Goal: Complete application form: Complete application form

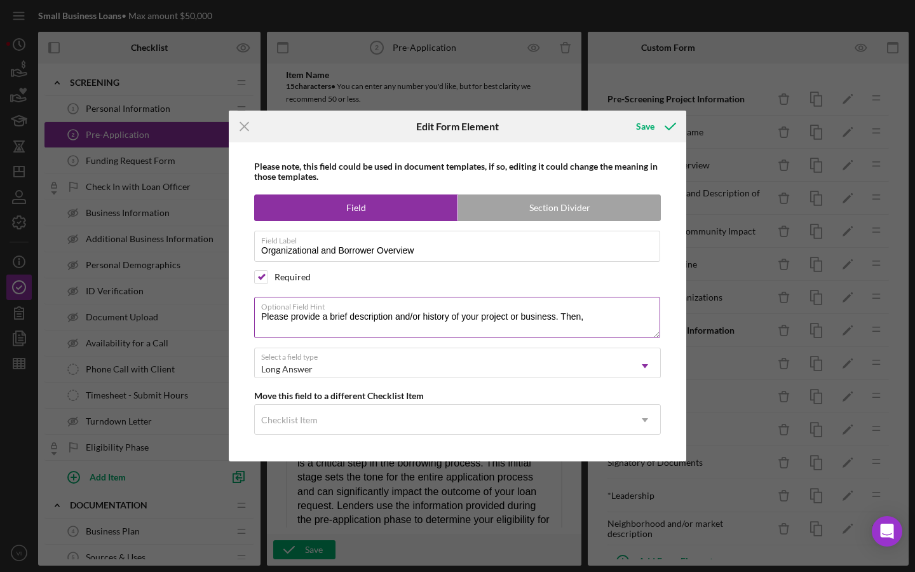
drag, startPoint x: 614, startPoint y: 326, endPoint x: 556, endPoint y: 320, distance: 58.8
click at [556, 320] on textarea "Please provide a brief description and/or history of your project or business. …" at bounding box center [457, 317] width 406 height 41
type textarea "Please provide a brief description and/or history of your project or business."
click at [661, 132] on icon "submit" at bounding box center [671, 127] width 32 height 32
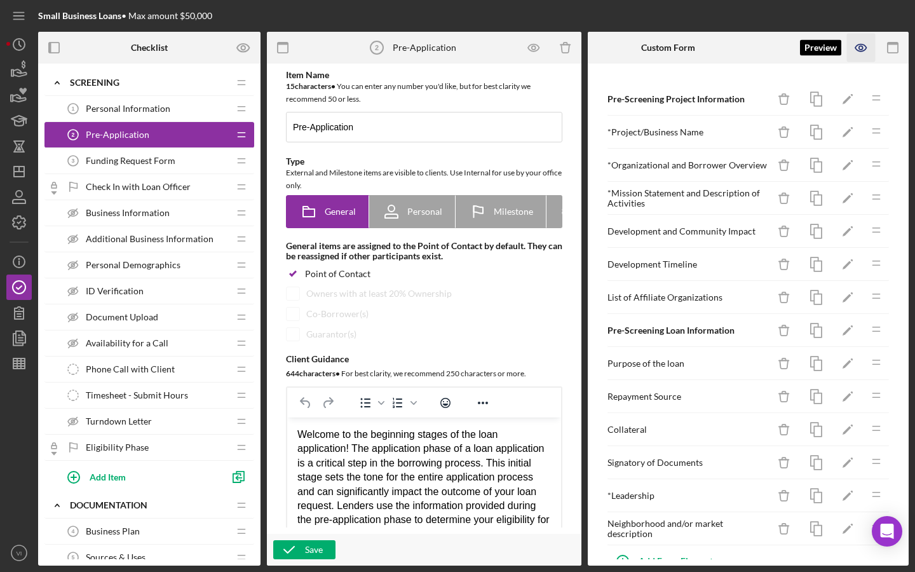
click at [853, 53] on icon "button" at bounding box center [861, 48] width 29 height 29
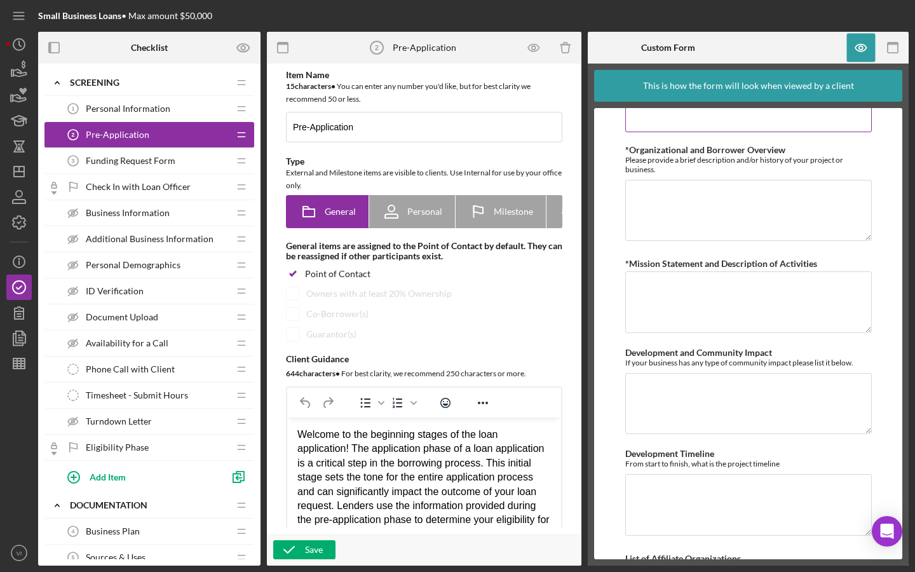
scroll to position [27, 0]
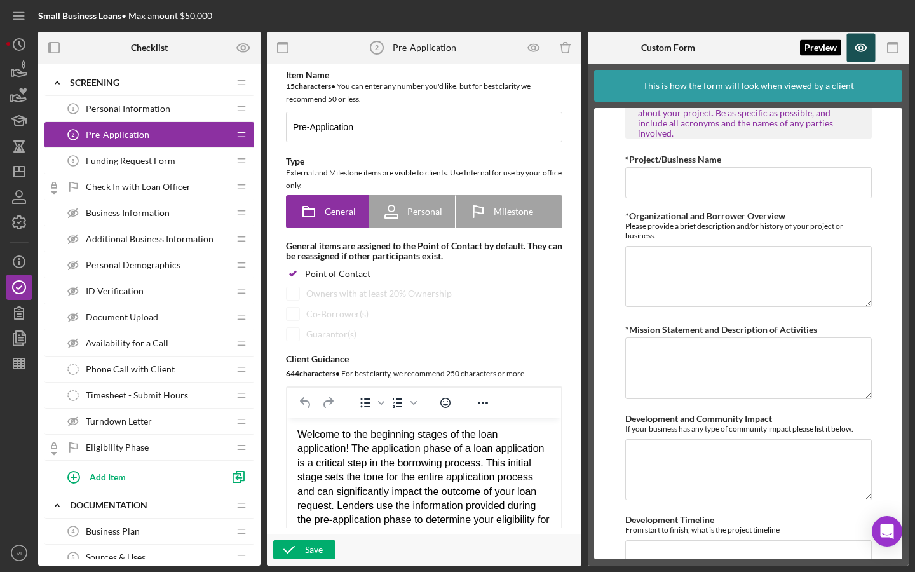
click at [866, 50] on icon "button" at bounding box center [861, 48] width 11 height 7
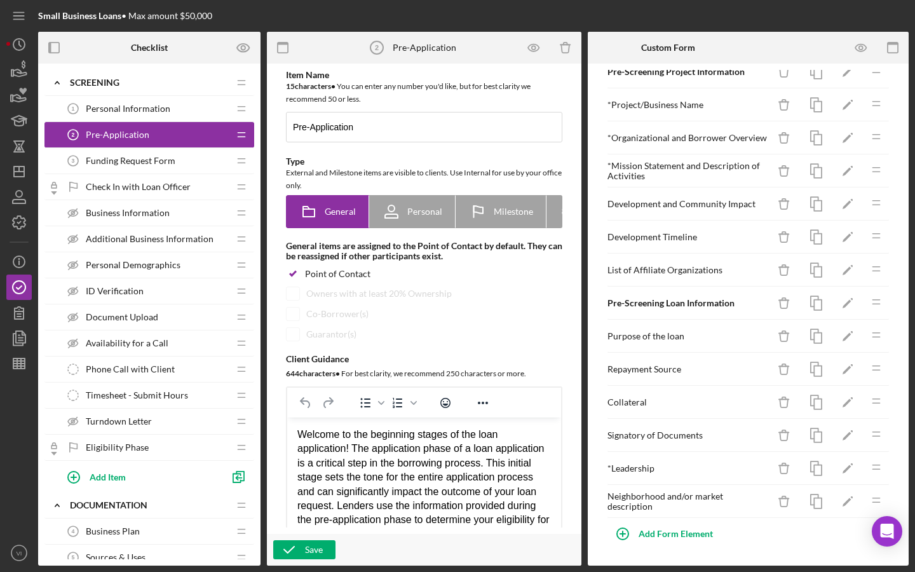
scroll to position [27, 0]
click at [847, 243] on icon "Icon/Edit" at bounding box center [848, 237] width 29 height 29
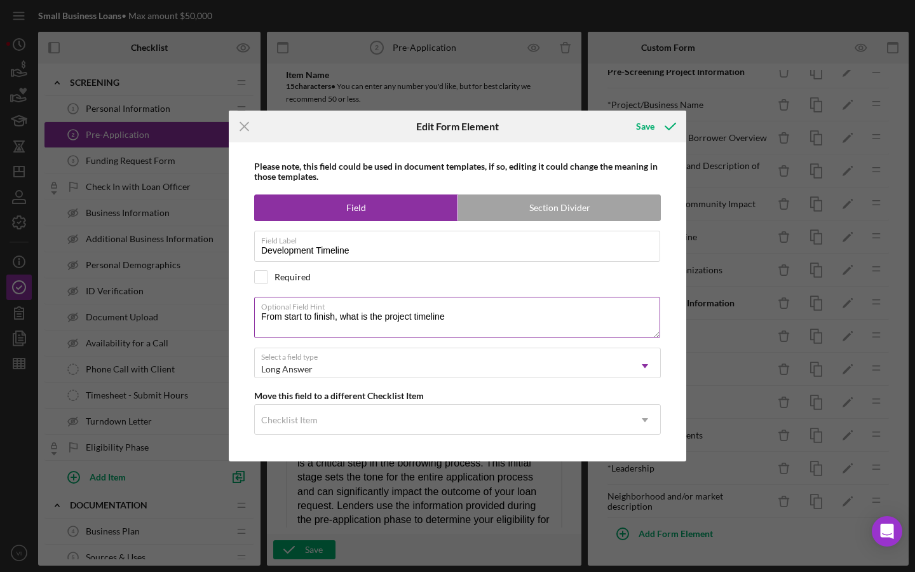
click at [591, 315] on textarea "From start to finish, what is the project timeline" at bounding box center [457, 317] width 406 height 41
drag, startPoint x: 346, startPoint y: 318, endPoint x: 258, endPoint y: 317, distance: 87.7
click at [258, 318] on textarea "From start to finish, what is the project timeline" at bounding box center [457, 317] width 406 height 41
click at [383, 317] on textarea "From start to finish, detail hat is the project timeline" at bounding box center [457, 317] width 406 height 41
drag, startPoint x: 386, startPoint y: 317, endPoint x: 366, endPoint y: 319, distance: 19.9
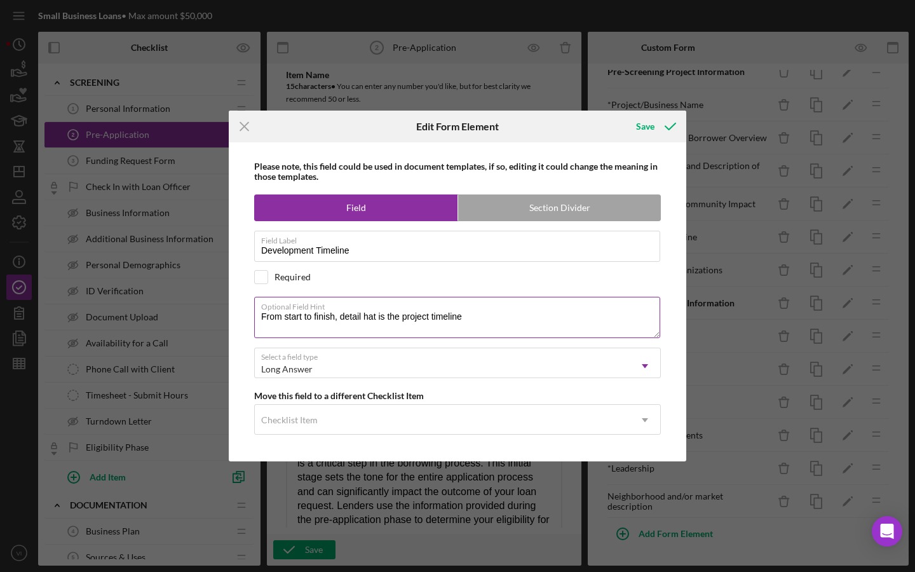
click at [366, 319] on textarea "From start to finish, detail hat is the project timeline" at bounding box center [457, 317] width 406 height 41
click at [341, 320] on textarea "From start to finish, detail the project timeline" at bounding box center [457, 317] width 406 height 41
drag, startPoint x: 340, startPoint y: 319, endPoint x: 367, endPoint y: 319, distance: 27.3
click at [367, 319] on textarea "From start to finish, provide detail the project timeline" at bounding box center [457, 317] width 406 height 41
click at [454, 326] on textarea "From start to finish, detail the project timeline" at bounding box center [457, 317] width 406 height 41
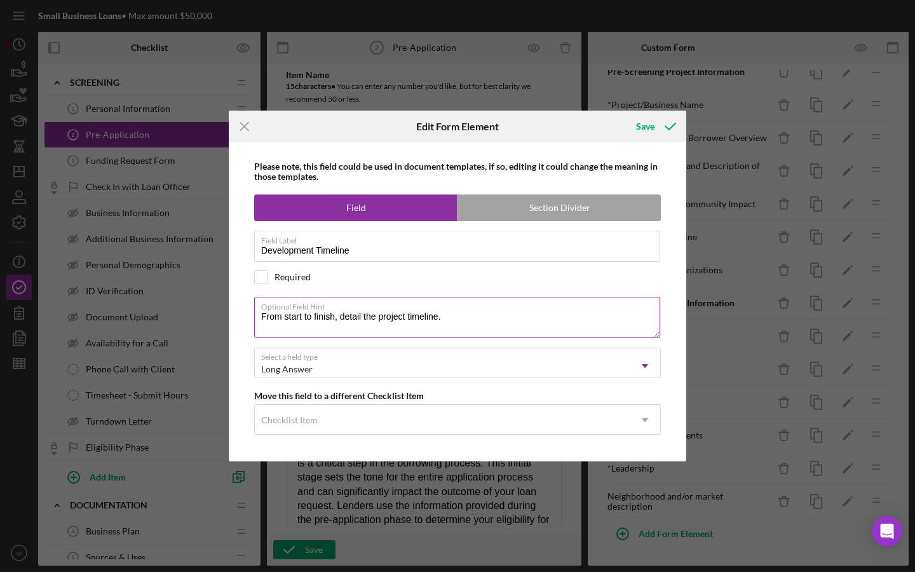
click at [353, 319] on textarea "From start to finish, detail the project timeline." at bounding box center [457, 317] width 406 height 41
click at [330, 317] on textarea "From start to finish, detail the project timeline." at bounding box center [457, 317] width 406 height 41
click at [465, 313] on textarea "From start to finish, detail the project timeline." at bounding box center [457, 317] width 406 height 41
drag, startPoint x: 465, startPoint y: 319, endPoint x: 254, endPoint y: 319, distance: 211.1
click at [254, 319] on textarea "From start to finish, detail the project timeline." at bounding box center [457, 317] width 406 height 41
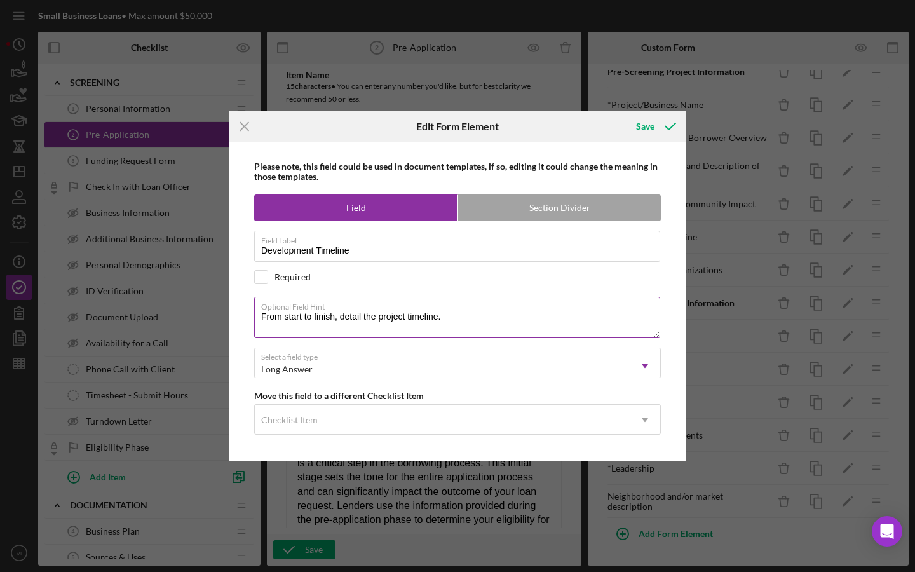
type textarea "W"
type textarea "F"
drag, startPoint x: 283, startPoint y: 319, endPoint x: 253, endPoint y: 319, distance: 29.9
click at [253, 319] on div "Please note, this field could be used in document templates, if so, editing it …" at bounding box center [457, 301] width 445 height 319
click at [349, 323] on textarea "Detail the projected" at bounding box center [457, 317] width 406 height 41
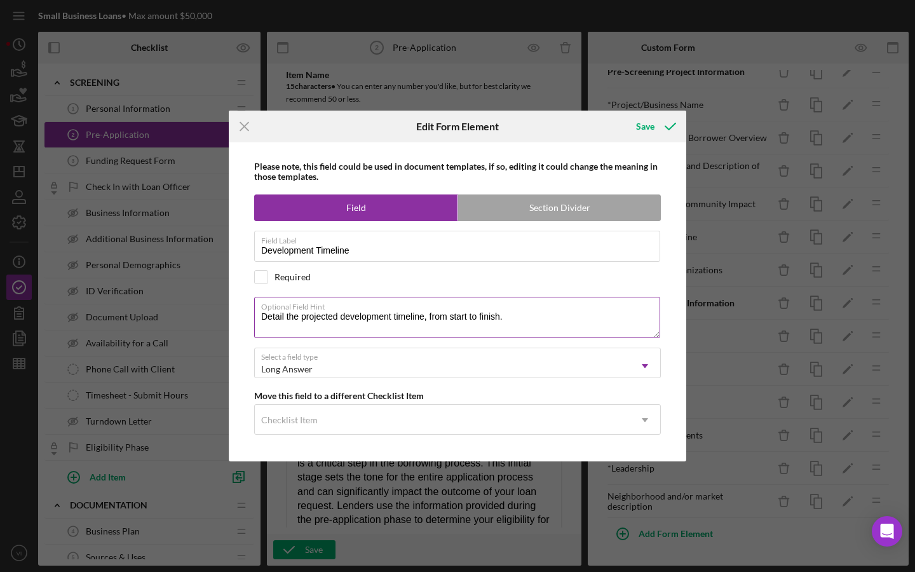
click at [268, 323] on textarea "Detail the projected development timeline, from start to finish." at bounding box center [457, 317] width 406 height 41
click at [254, 319] on textarea "Detail the projected development timeline, from start to finish." at bounding box center [457, 317] width 406 height 41
click at [264, 319] on textarea "Detail the projected development timeline, from start to finish." at bounding box center [457, 317] width 406 height 41
click at [292, 317] on textarea "Please etail the projected development timeline, from start to finish." at bounding box center [457, 317] width 406 height 41
click at [319, 322] on textarea "Please detail the projected development timeline, from start to finish." at bounding box center [457, 317] width 406 height 41
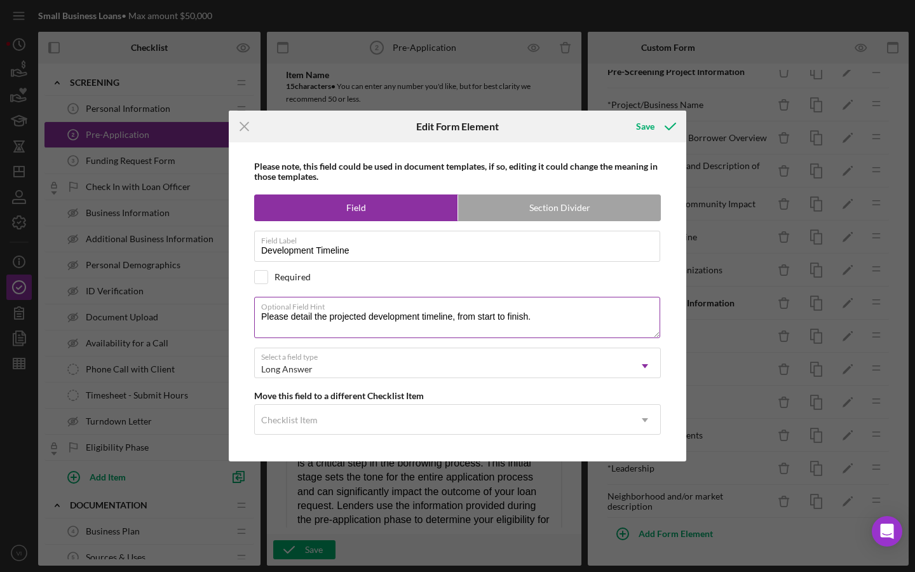
click at [320, 319] on textarea "Please detail the projected development timeline, from start to finish." at bounding box center [457, 317] width 406 height 41
drag, startPoint x: 245, startPoint y: 313, endPoint x: 254, endPoint y: 313, distance: 8.3
click at [259, 313] on div "Please note, this field could be used in document templates, if so, editing it …" at bounding box center [457, 301] width 445 height 319
click at [521, 319] on textarea "Please detail the projected development timeline, from start to finish." at bounding box center [457, 317] width 406 height 41
drag, startPoint x: 545, startPoint y: 319, endPoint x: 260, endPoint y: 320, distance: 285.4
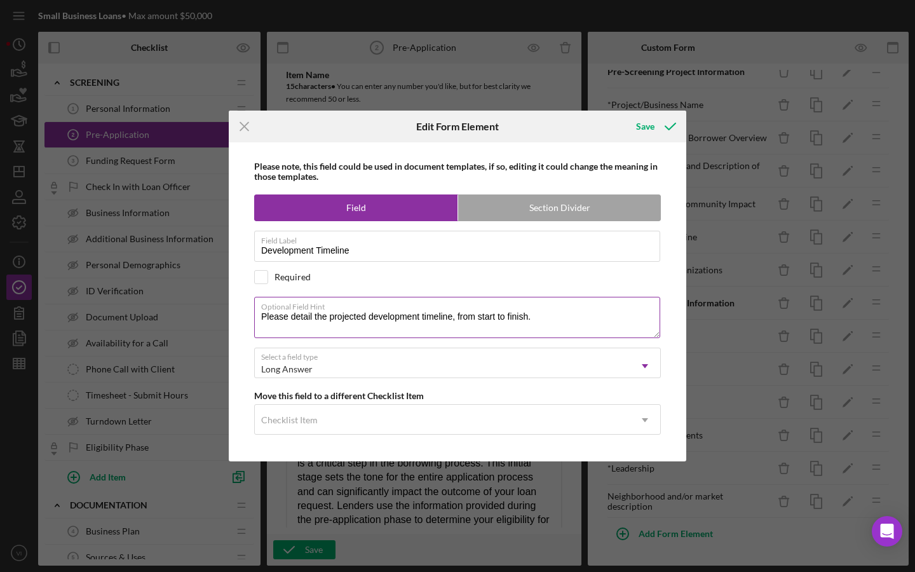
click at [260, 320] on textarea "Please detail the projected development timeline, from start to finish." at bounding box center [457, 317] width 406 height 41
type textarea "W"
click at [426, 317] on textarea "Please detail, from start to finish, the projected development timeline." at bounding box center [457, 317] width 406 height 41
click at [491, 318] on textarea "Please detail, from start to finish, your development timeline." at bounding box center [457, 317] width 406 height 41
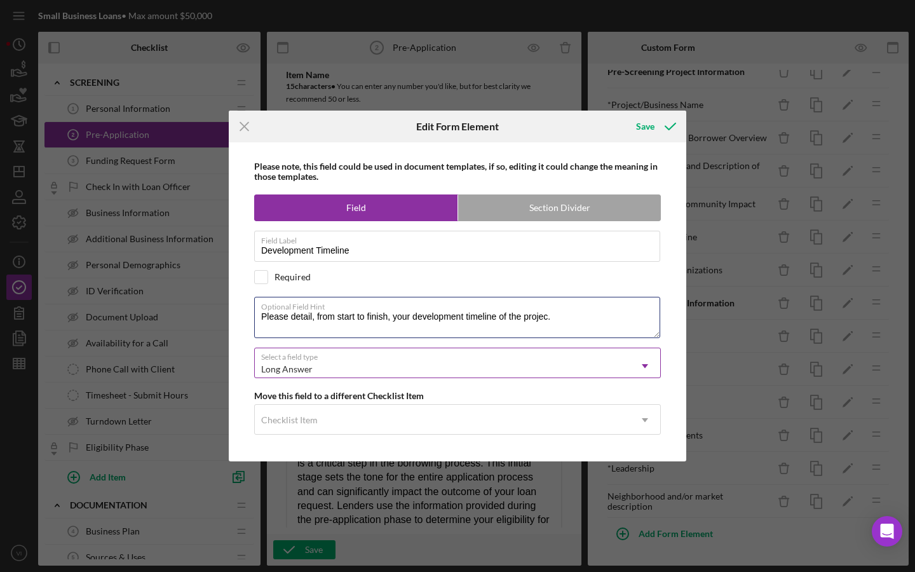
type textarea "Please detail, from start to finish, your development timeline of the project."
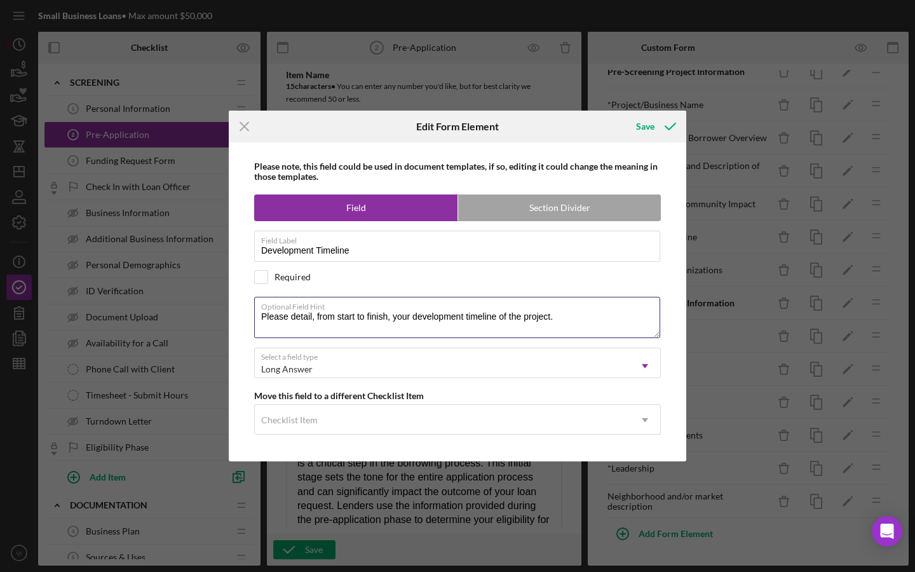
drag, startPoint x: 558, startPoint y: 317, endPoint x: 238, endPoint y: 311, distance: 319.8
click at [238, 311] on div "Please note, this field could be used in document templates, if so, editing it …" at bounding box center [457, 301] width 445 height 319
type textarea "W"
type textarea "H"
click at [345, 320] on textarea "What is the expected timeline for this project?" at bounding box center [457, 317] width 406 height 41
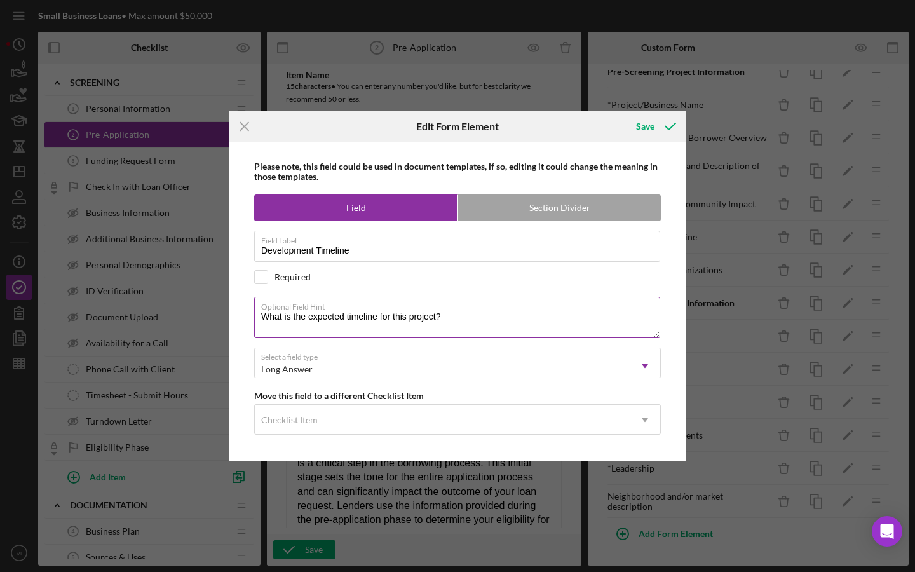
click at [345, 319] on textarea "What is the expected timeline for this project?" at bounding box center [457, 317] width 406 height 41
click at [346, 323] on textarea "What is the expected timeline for this project?" at bounding box center [457, 317] width 406 height 41
click at [346, 319] on textarea "What is the expected timeline for this project?" at bounding box center [457, 317] width 406 height 41
drag, startPoint x: 306, startPoint y: 319, endPoint x: 252, endPoint y: 318, distance: 54.0
click at [252, 318] on div "Please note, this field could be used in document templates, if so, editing it …" at bounding box center [457, 301] width 445 height 319
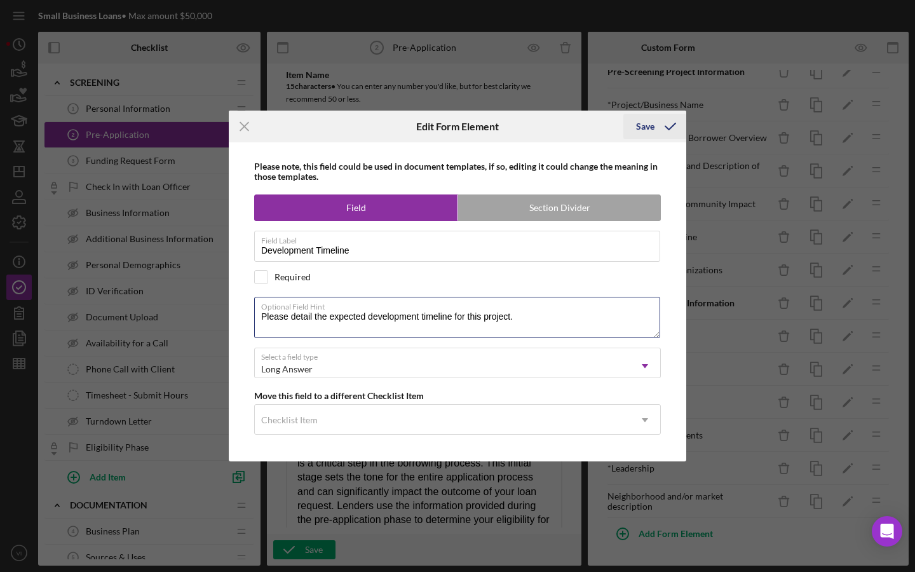
type textarea "Please detail the expected development timeline for this project."
click at [650, 137] on div "Save" at bounding box center [645, 126] width 18 height 25
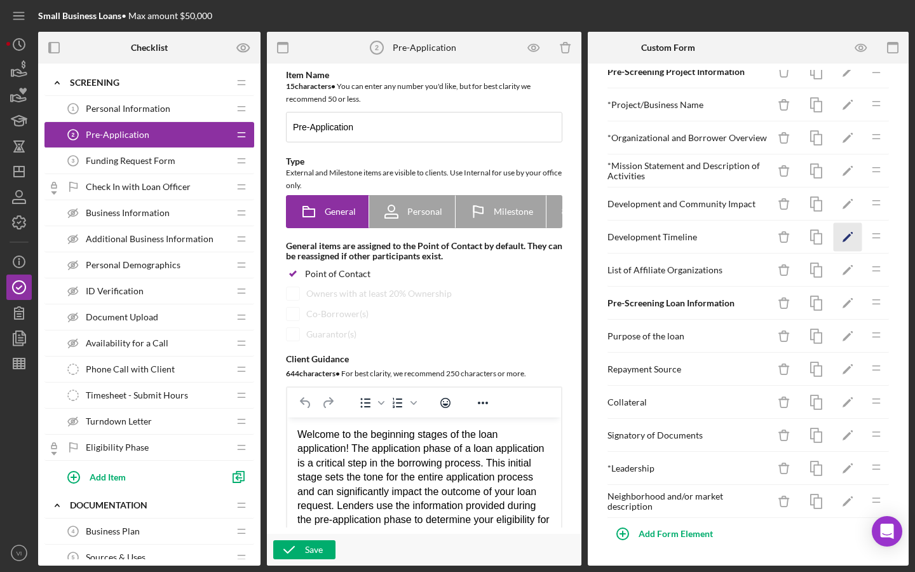
click at [851, 243] on icon "Icon/Edit" at bounding box center [848, 237] width 29 height 29
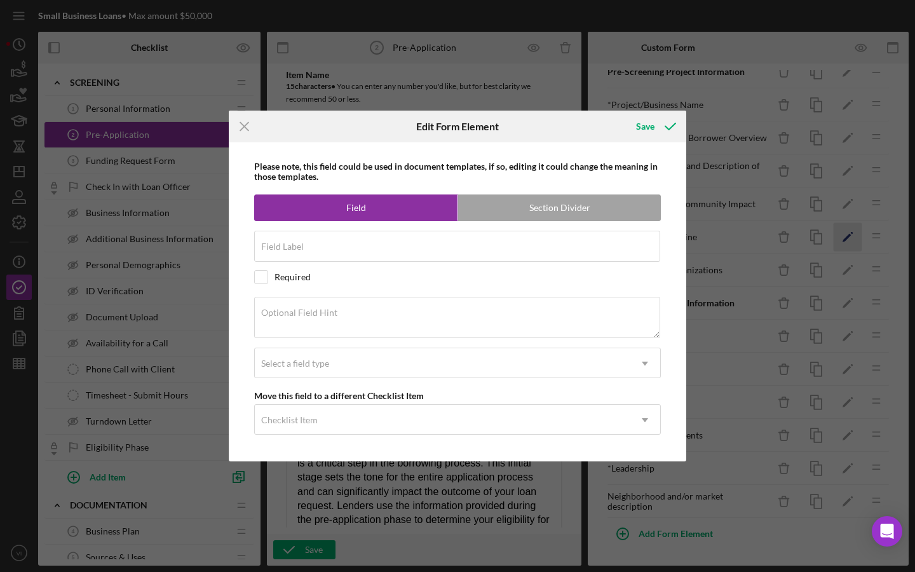
type input "Development Timeline"
type textarea "Please detail the expected development timeline for this project."
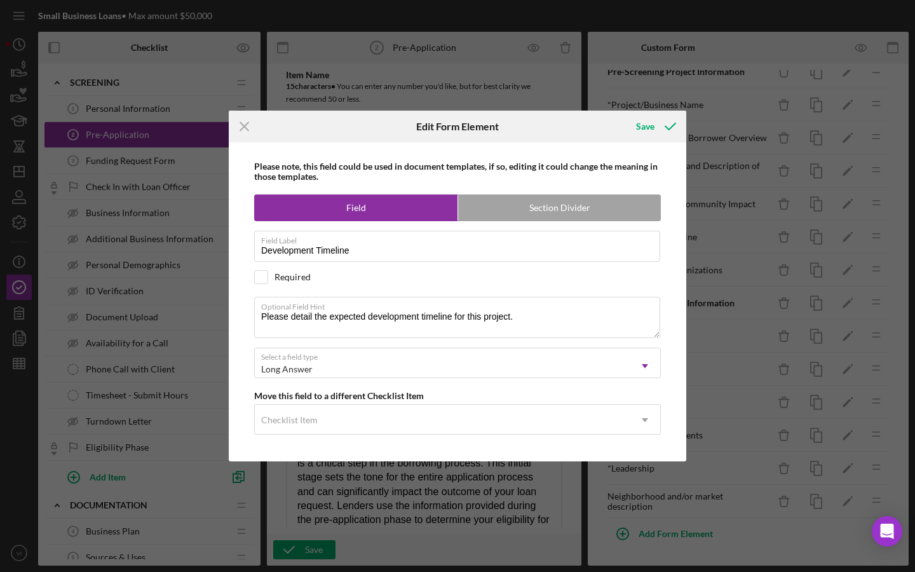
click at [271, 285] on div "Please note, this field could be used in document templates, if so, editing it …" at bounding box center [457, 301] width 445 height 319
click at [261, 278] on input "checkbox" at bounding box center [261, 277] width 13 height 13
checkbox input "true"
click at [647, 131] on div "Save" at bounding box center [645, 126] width 18 height 25
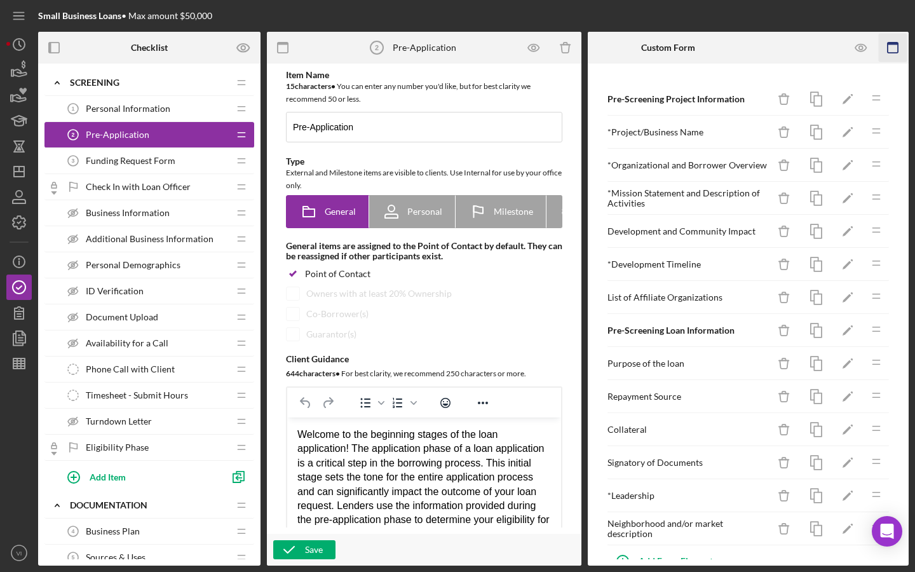
scroll to position [0, 0]
click at [867, 45] on icon "button" at bounding box center [861, 48] width 29 height 29
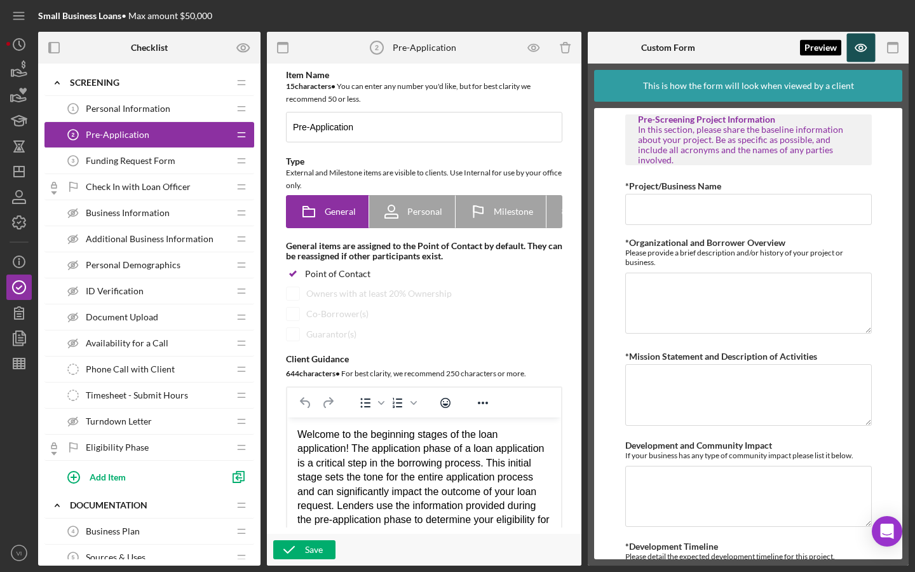
click at [868, 42] on icon "button" at bounding box center [861, 48] width 29 height 29
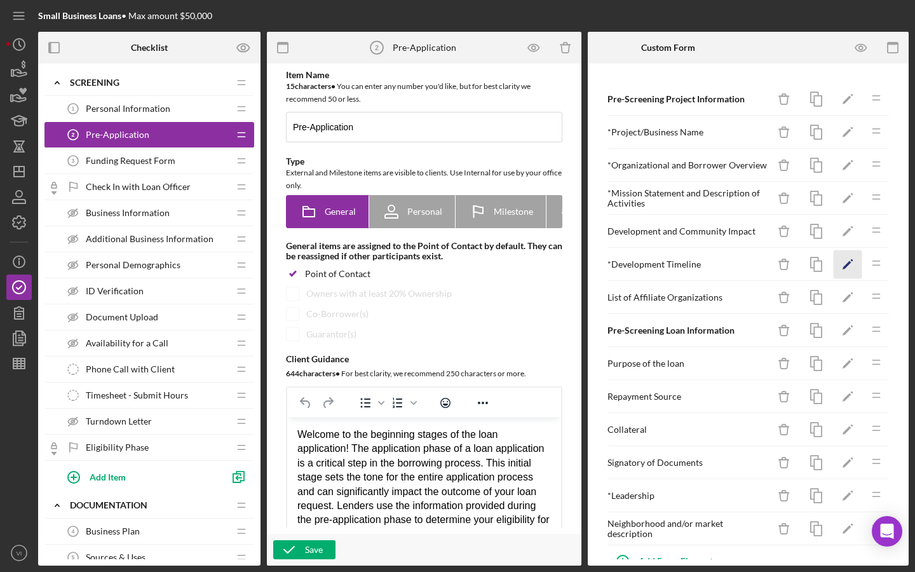
click at [843, 262] on icon "Icon/Edit" at bounding box center [848, 264] width 29 height 29
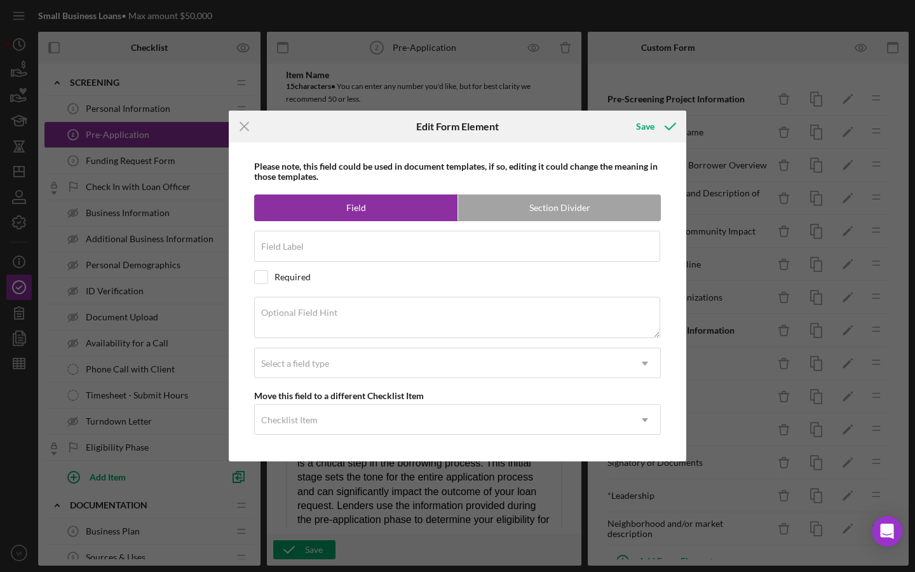
type input "Development Timeline"
checkbox input "true"
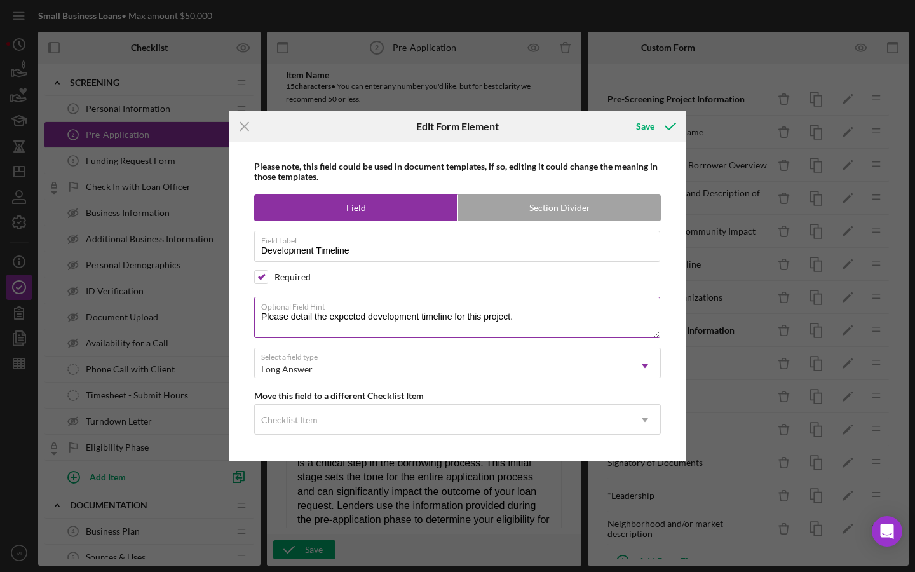
click at [409, 315] on textarea "Please detail the expected development timeline for this project." at bounding box center [457, 317] width 406 height 41
click at [264, 318] on textarea "Please detail the expected timeline for this project." at bounding box center [457, 317] width 406 height 41
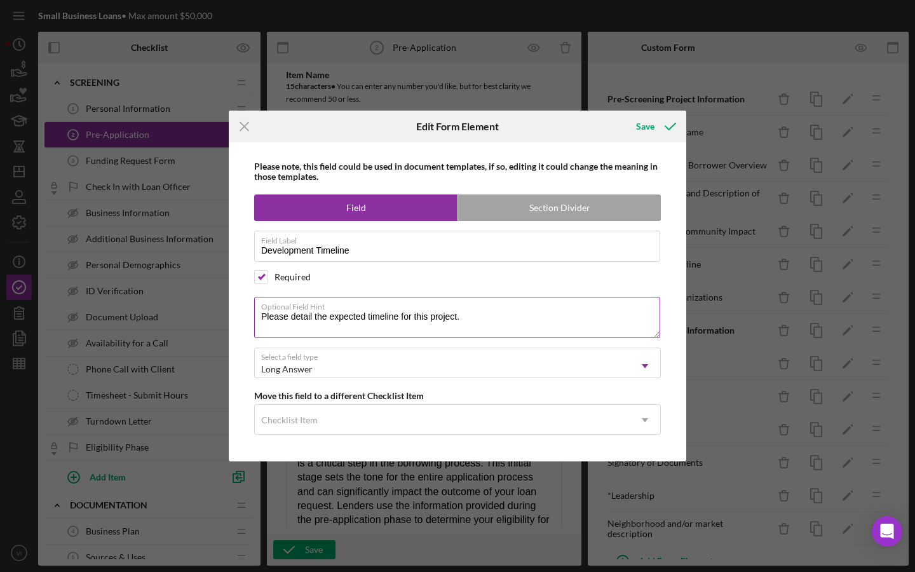
click at [468, 317] on textarea "Please detail the expected timeline for this project." at bounding box center [457, 317] width 406 height 41
click at [272, 312] on label "Optional Field Hint" at bounding box center [460, 305] width 399 height 14
click at [272, 312] on textarea "Please detail the expected timeline for this project." at bounding box center [457, 317] width 406 height 41
click at [266, 313] on textarea "Please detail the expected timeline for this project." at bounding box center [457, 317] width 406 height 41
click at [571, 309] on label "Optional Field Hint" at bounding box center [460, 305] width 399 height 14
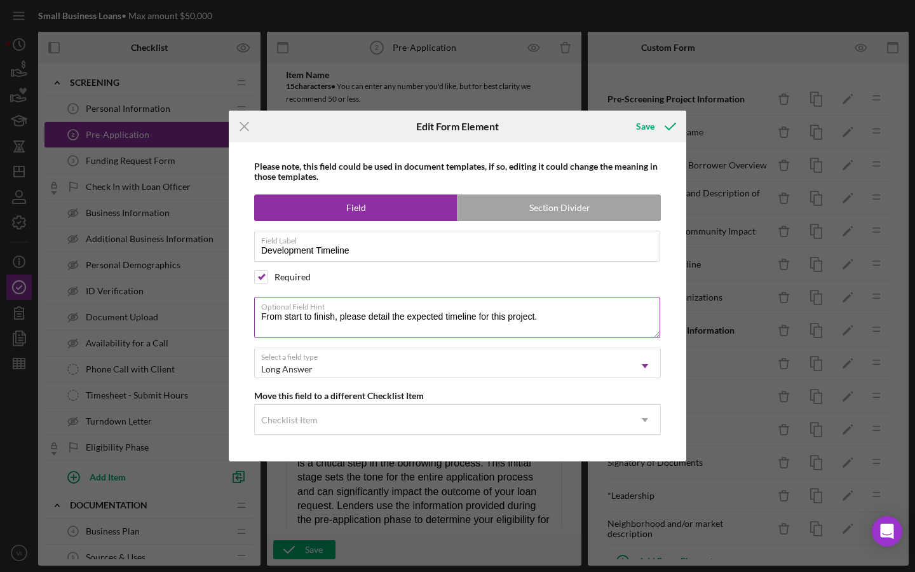
click at [571, 309] on textarea "From start to finish, please detail the expected timeline for this project." at bounding box center [457, 317] width 406 height 41
click at [581, 330] on textarea "From start to finish, please detail the expected timeline for this project." at bounding box center [457, 317] width 406 height 41
click at [554, 312] on textarea "From start to finish, please detail the expected timeline for this project." at bounding box center [457, 317] width 406 height 41
drag, startPoint x: 547, startPoint y: 322, endPoint x: 263, endPoint y: 317, distance: 283.6
click at [263, 317] on textarea "From start to finish, please detail the expected timeline for this project." at bounding box center [457, 317] width 406 height 41
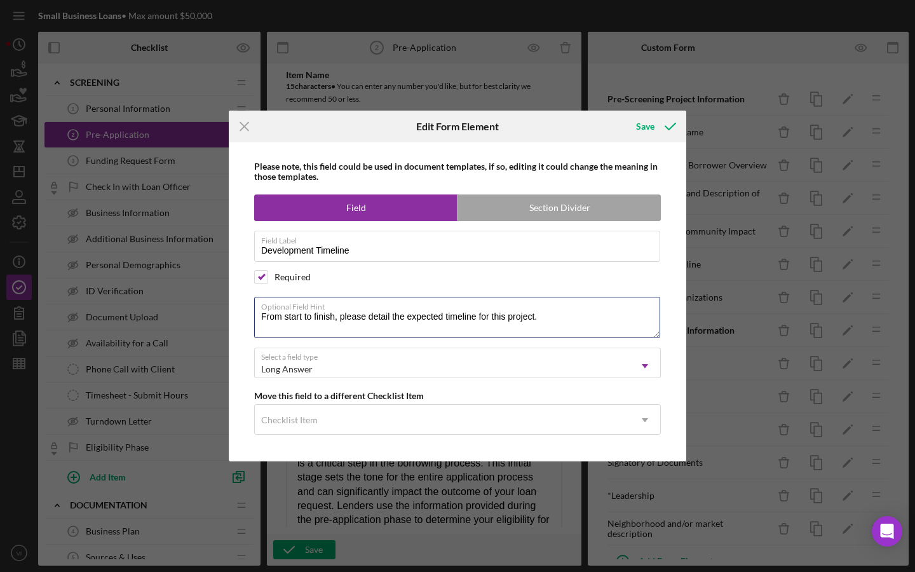
paste textarea "Please provide the expected timeline for this project, from start to finish"
click at [555, 318] on textarea "Please provide the expected timeline for this project, from start to finish." at bounding box center [457, 317] width 406 height 41
type textarea "Please provide the expected timeline for this project, from start to finish."
click at [660, 128] on icon "submit" at bounding box center [671, 127] width 32 height 32
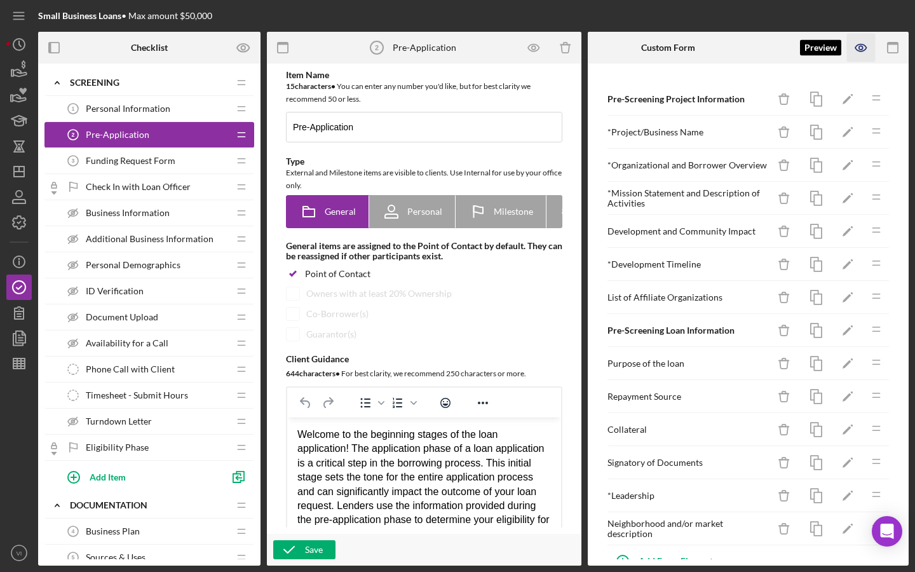
click at [860, 48] on icon "button" at bounding box center [861, 48] width 29 height 29
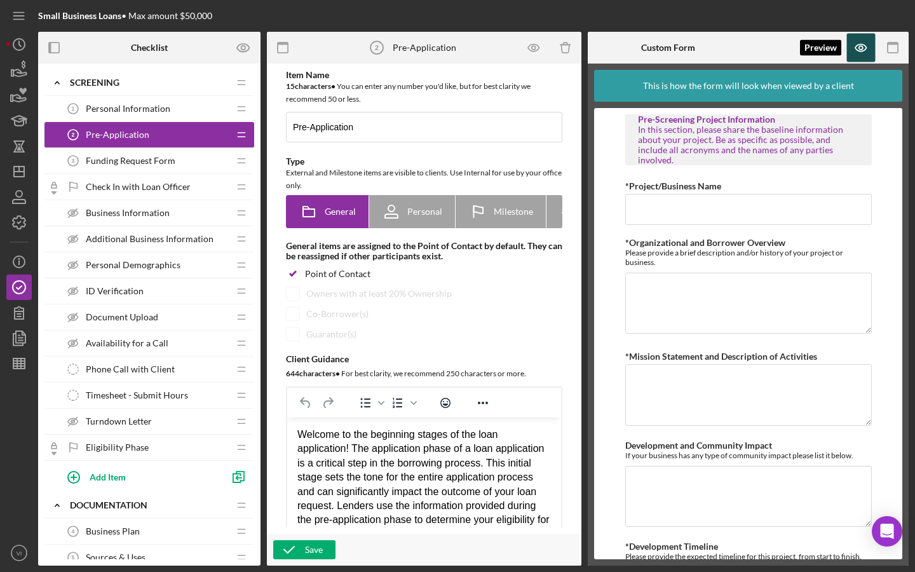
click at [851, 49] on icon "button" at bounding box center [861, 48] width 29 height 29
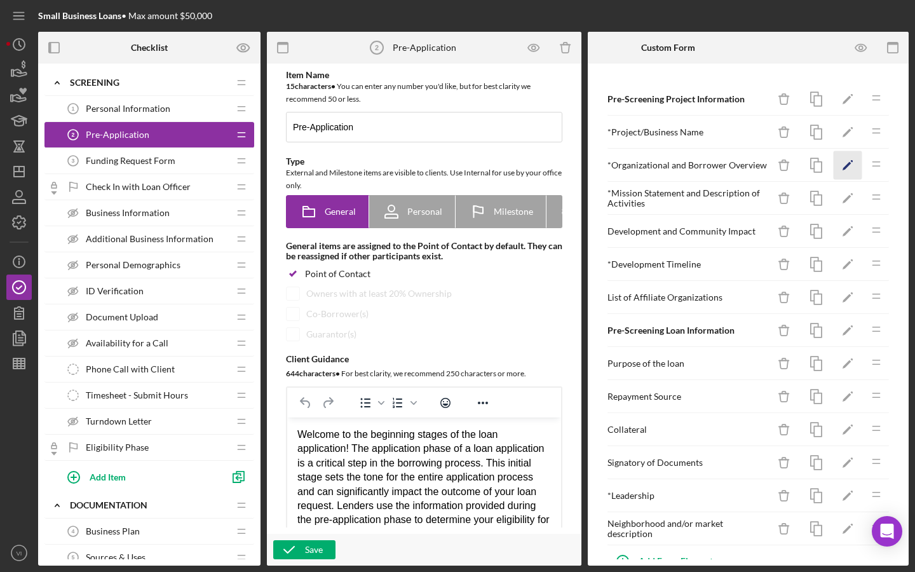
click at [837, 166] on icon "Icon/Edit" at bounding box center [848, 165] width 29 height 29
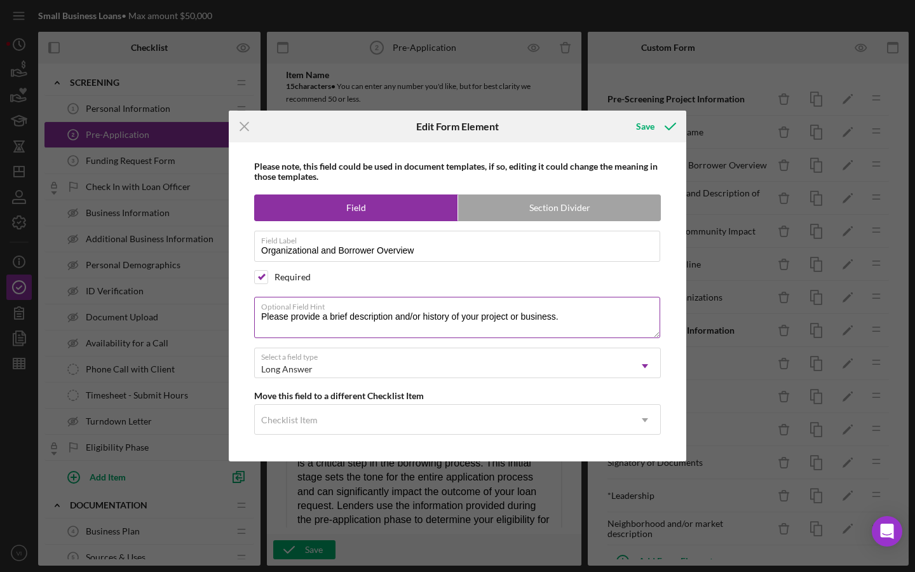
click at [603, 308] on label "Optional Field Hint" at bounding box center [460, 305] width 399 height 14
click at [603, 308] on textarea "Please provide a brief description and/or history of your project or business." at bounding box center [457, 317] width 406 height 41
drag, startPoint x: 557, startPoint y: 316, endPoint x: 277, endPoint y: 314, distance: 279.7
click at [277, 314] on textarea "Please provide a brief description and/or history of your project or business. …" at bounding box center [457, 317] width 406 height 41
drag, startPoint x: 587, startPoint y: 316, endPoint x: 264, endPoint y: 317, distance: 322.3
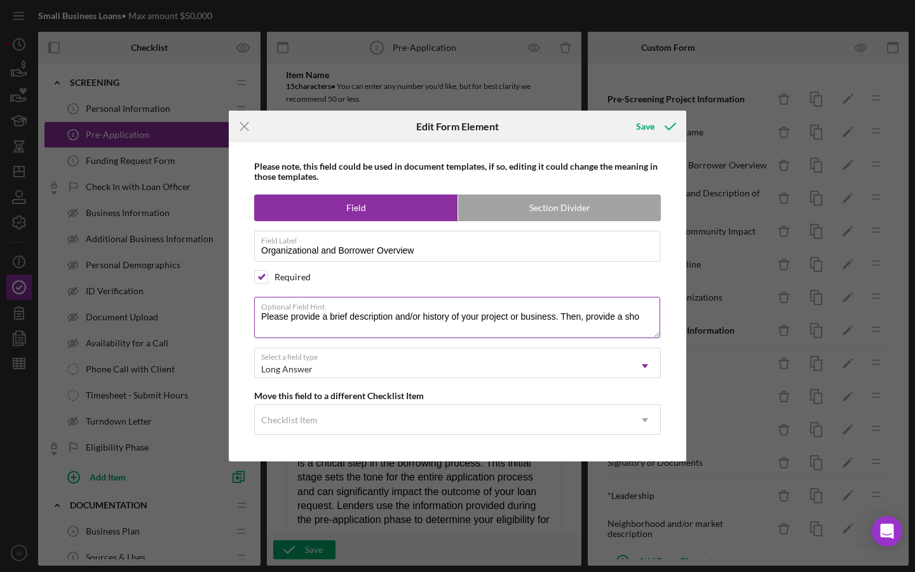
click at [264, 317] on textarea "Please provide a brief description and/or history of your project or business. …" at bounding box center [457, 317] width 406 height 41
click at [564, 316] on textarea "Please provide a brief description and/or history of your project or business. …" at bounding box center [457, 317] width 406 height 41
drag, startPoint x: 645, startPoint y: 316, endPoint x: 593, endPoint y: 314, distance: 51.5
click at [593, 314] on textarea "Please provide a brief description and/or history of your project or business. …" at bounding box center [457, 317] width 406 height 41
click at [583, 320] on textarea "Please provide a brief description and/or history of your project or business. …" at bounding box center [457, 317] width 406 height 41
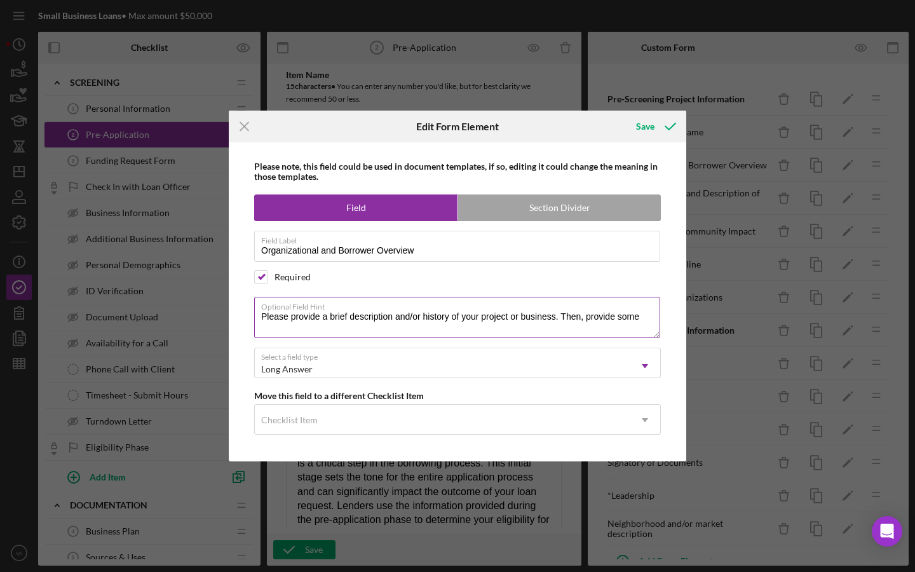
click at [589, 320] on textarea "Please provide a brief description and/or history of your project or business. …" at bounding box center [457, 317] width 406 height 41
click at [624, 319] on textarea "Please provide a brief description and/or history of your project or business. …" at bounding box center [457, 317] width 406 height 41
click at [591, 320] on textarea "Please provide a brief description and/or history of your project or business. …" at bounding box center [457, 317] width 406 height 41
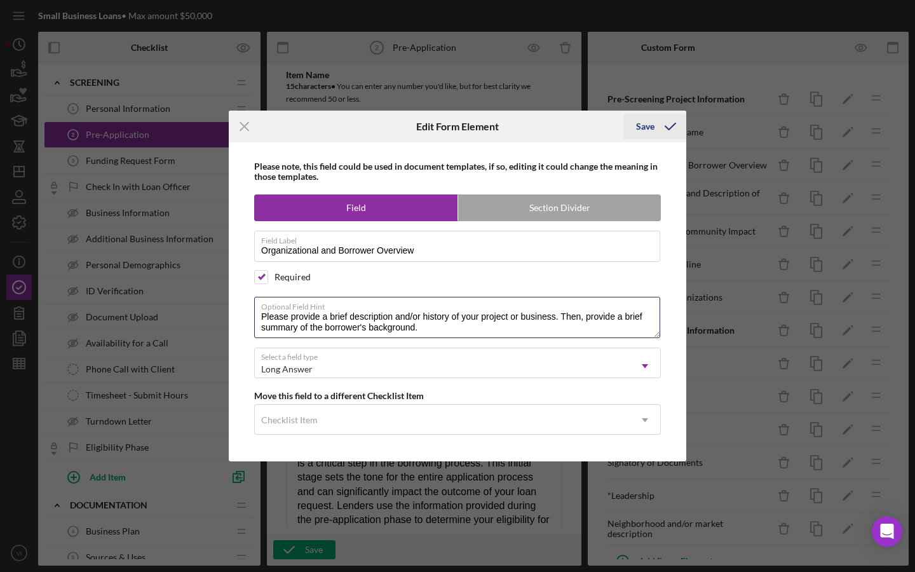
type textarea "Please provide a brief description and/or history of your project or business. …"
click at [630, 132] on button "Save" at bounding box center [655, 126] width 63 height 25
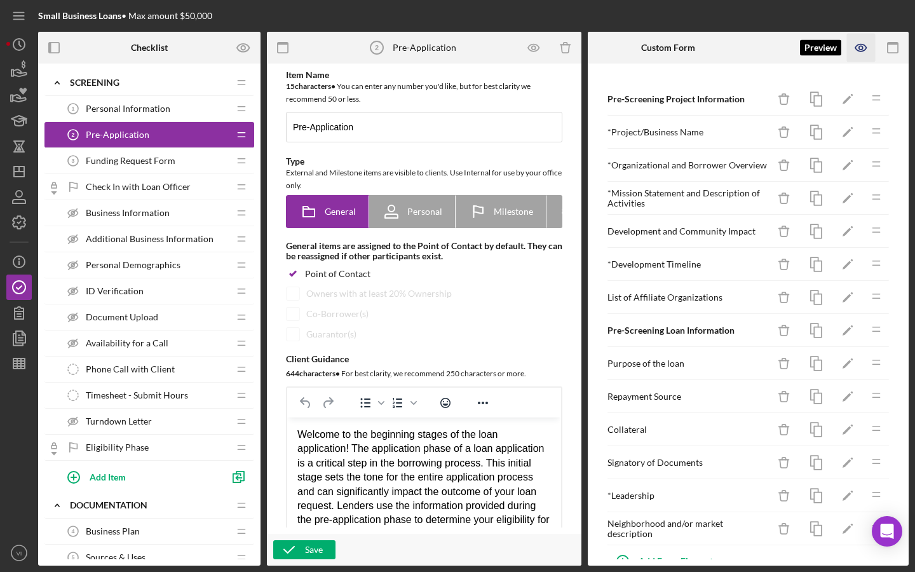
click at [874, 39] on icon "button" at bounding box center [861, 48] width 29 height 29
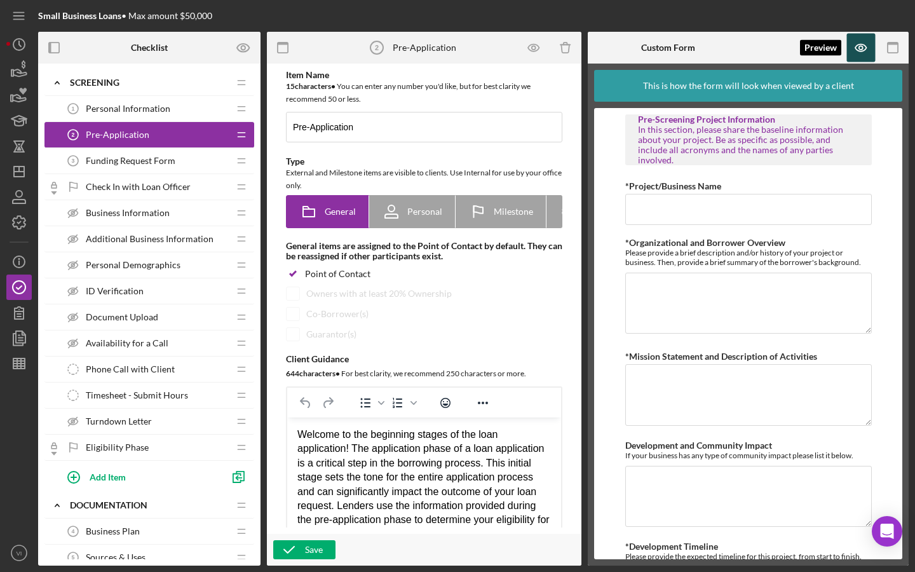
click at [856, 47] on icon "button" at bounding box center [861, 48] width 11 height 7
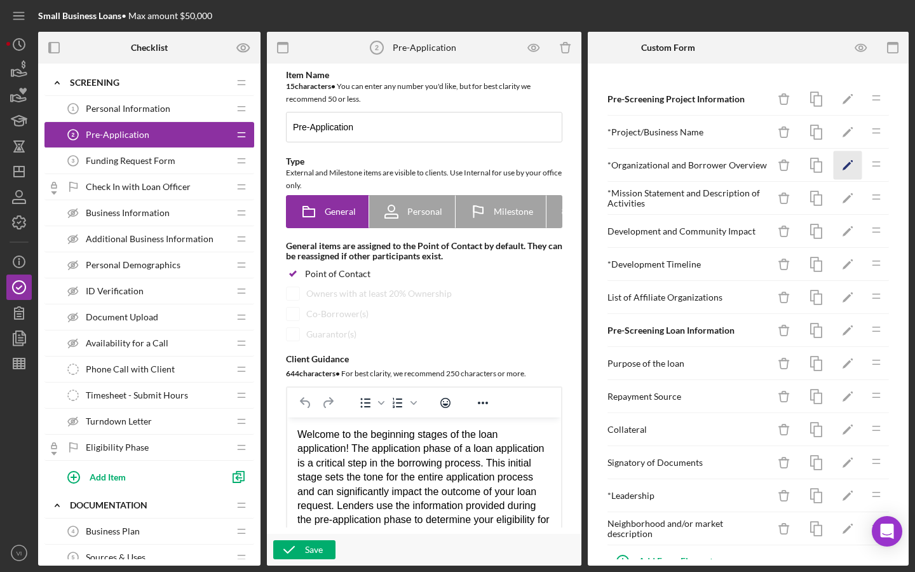
click at [846, 169] on icon "Icon/Edit" at bounding box center [848, 165] width 29 height 29
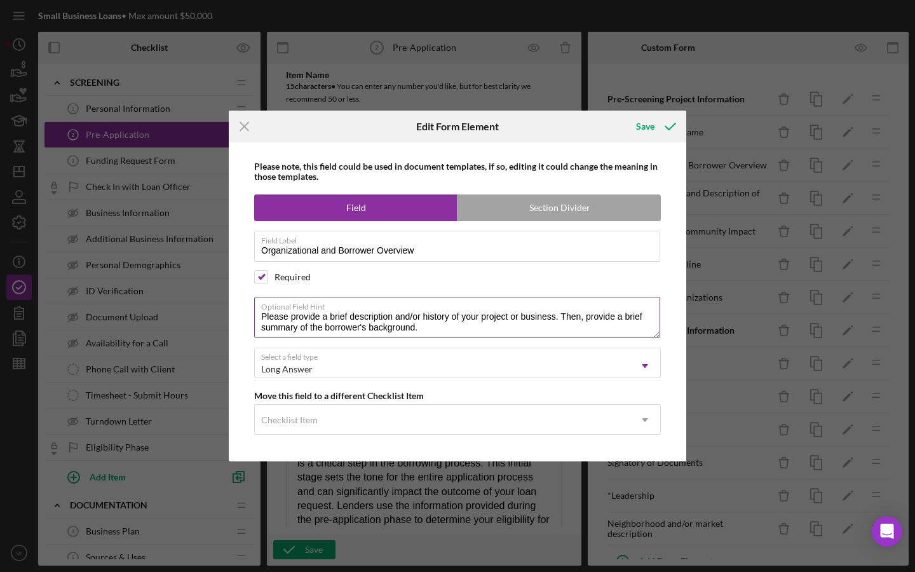
drag, startPoint x: 562, startPoint y: 319, endPoint x: 585, endPoint y: 319, distance: 22.9
click at [585, 319] on textarea "Please provide a brief description and/or history of your project or business. …" at bounding box center [457, 317] width 406 height 41
click at [623, 332] on textarea "Please provide a brief description and/or history of your project or business, …" at bounding box center [457, 317] width 406 height 41
click at [622, 322] on textarea "Please provide a brief description and/or history of your project or business, …" at bounding box center [457, 317] width 406 height 41
click at [622, 321] on textarea "Please provide a brief description and/or history of your project or business, …" at bounding box center [457, 317] width 406 height 41
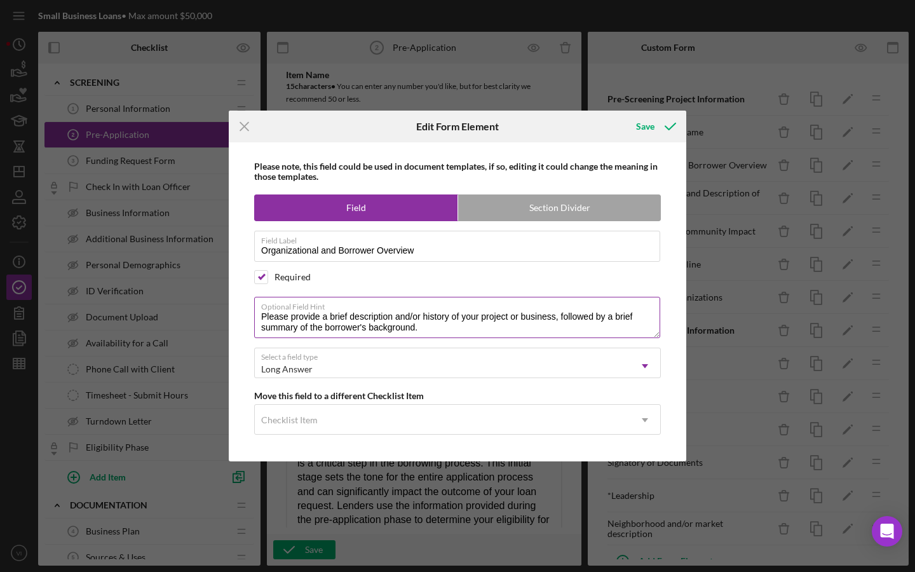
click at [439, 336] on textarea "Please provide a brief description and/or history of your project or business, …" at bounding box center [457, 317] width 406 height 41
click at [623, 320] on textarea "Please provide a brief description and/or history of your project or business, …" at bounding box center [457, 317] width 406 height 41
click at [521, 319] on textarea "Please provide a brief description and/or history of your project or business, …" at bounding box center [457, 317] width 406 height 41
click at [518, 329] on textarea "Please provide a brief description and/or history of your project or business, …" at bounding box center [457, 317] width 406 height 41
type textarea "Please provide a brief description and/or history of your project or business, …"
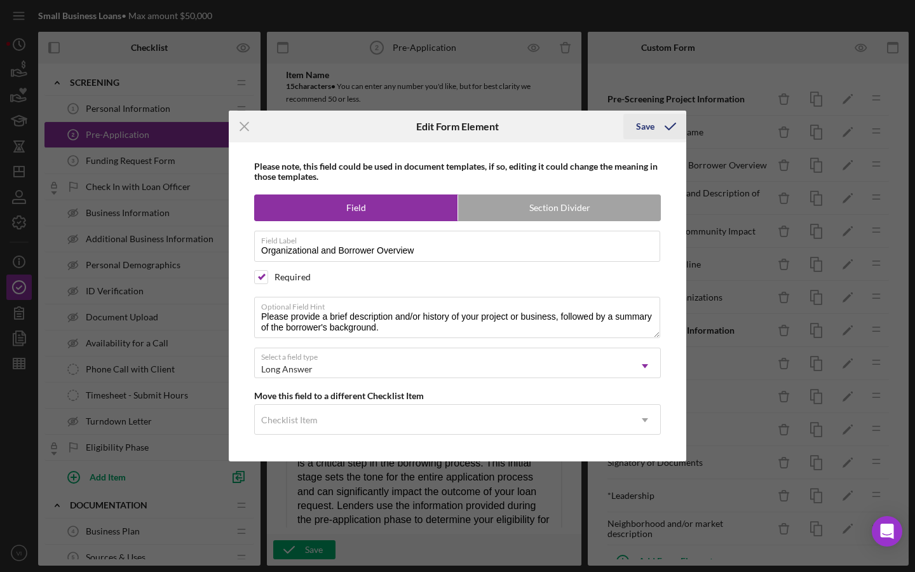
click at [655, 125] on icon "submit" at bounding box center [671, 127] width 32 height 32
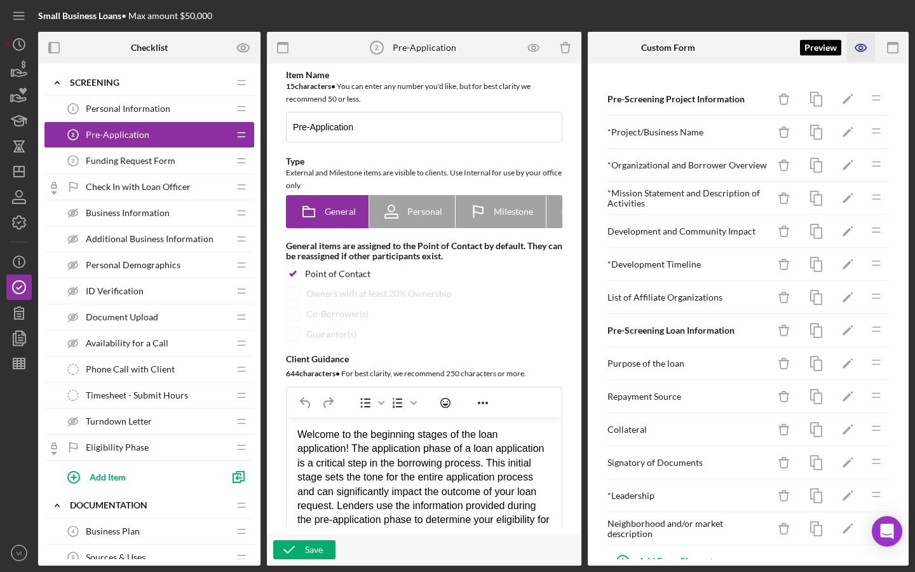
click at [862, 58] on icon "button" at bounding box center [861, 48] width 29 height 29
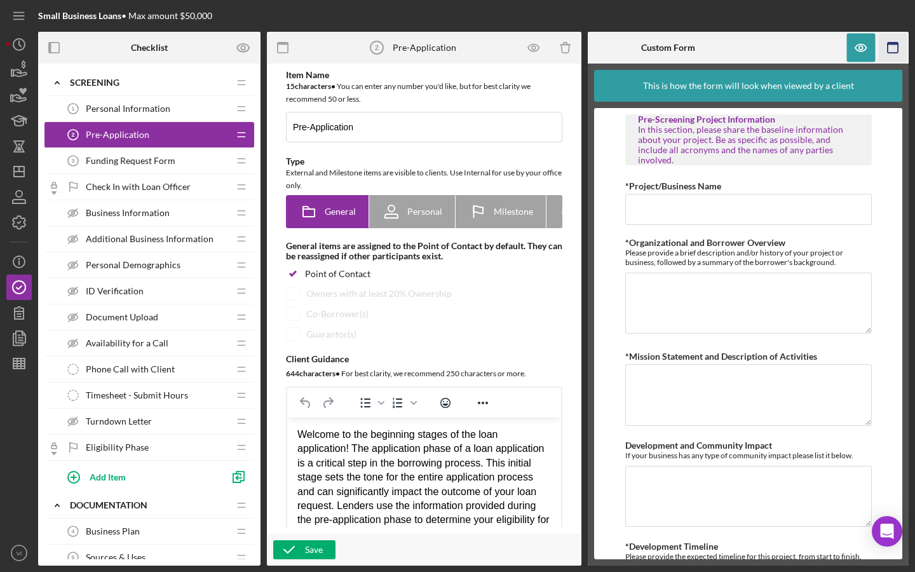
click at [894, 46] on icon "button" at bounding box center [893, 48] width 29 height 29
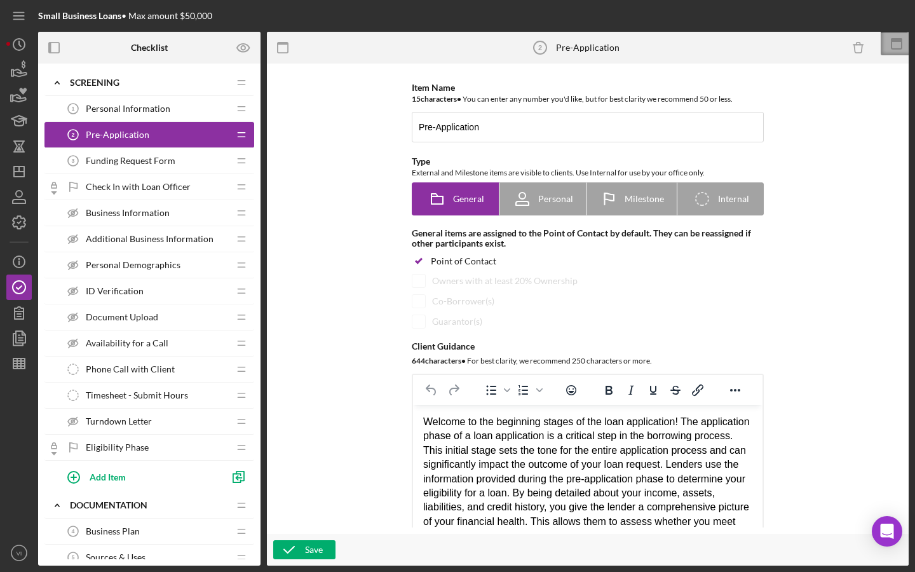
click at [891, 53] on icon at bounding box center [897, 44] width 32 height 32
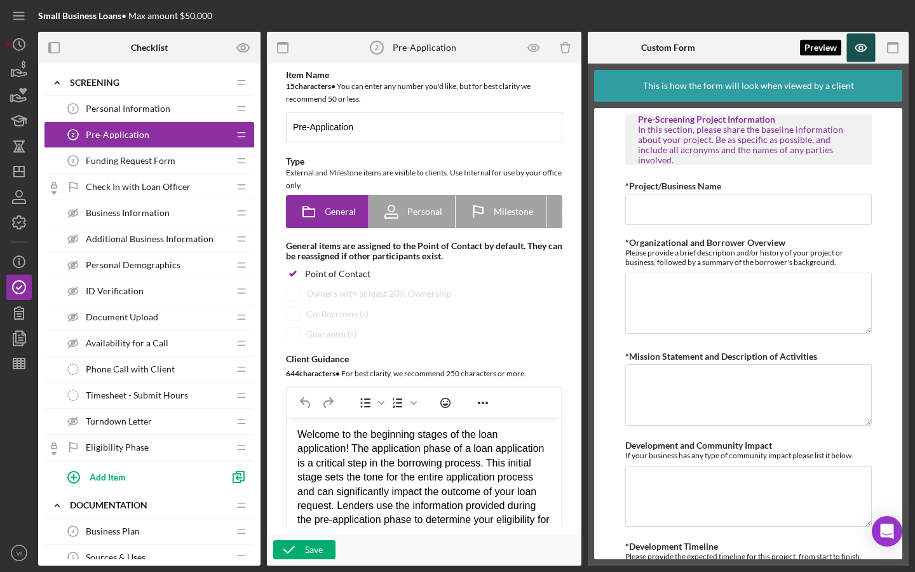
click at [856, 48] on icon "button" at bounding box center [861, 48] width 11 height 7
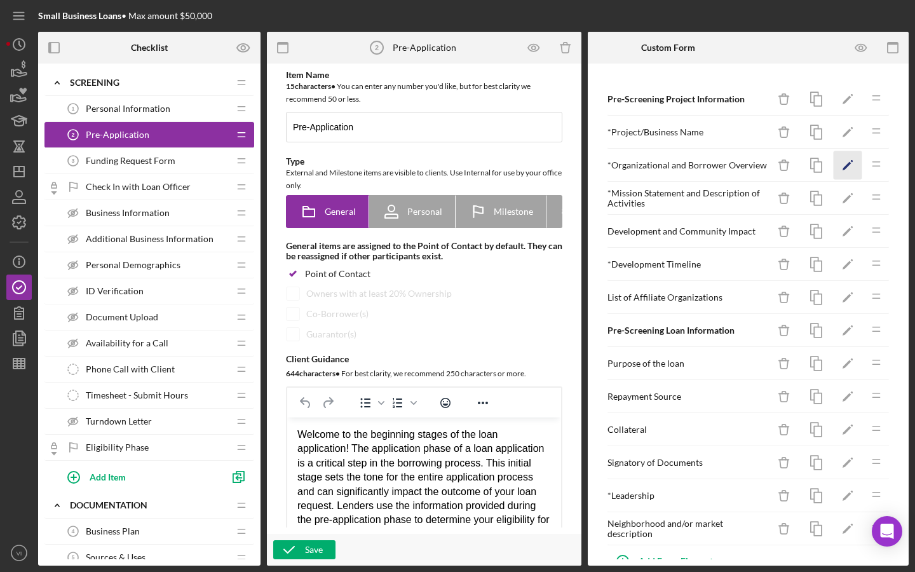
click at [840, 172] on icon "Icon/Edit" at bounding box center [848, 165] width 29 height 29
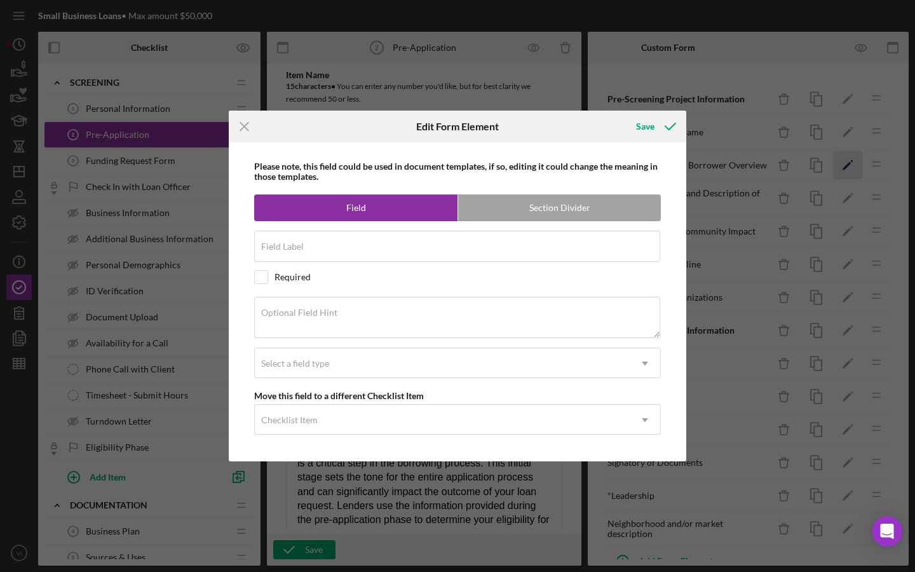
type input "Organizational and Borrower Overview"
checkbox input "true"
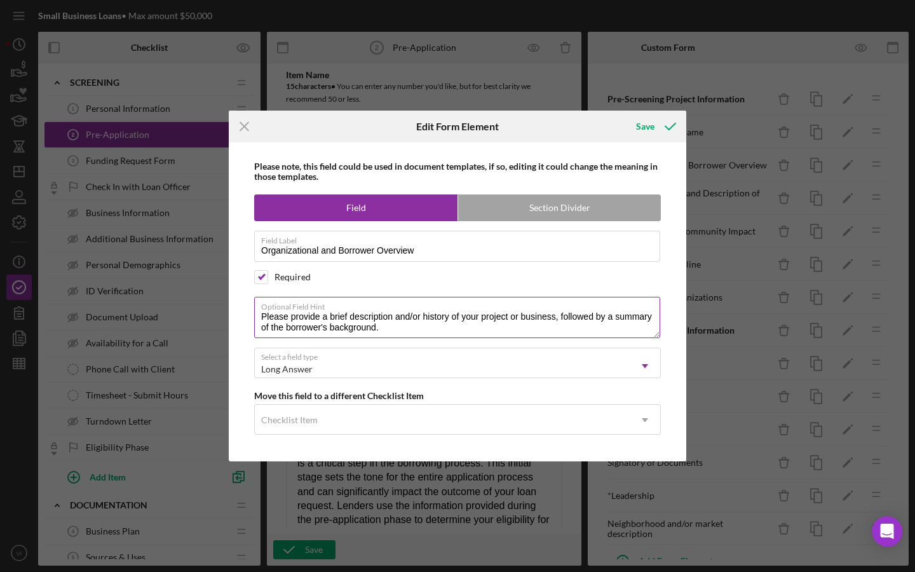
drag, startPoint x: 613, startPoint y: 320, endPoint x: 613, endPoint y: 327, distance: 7.6
click at [613, 320] on textarea "Please provide a brief description and/or history of your project or business, …" at bounding box center [457, 317] width 406 height 41
click at [273, 329] on textarea "Please provide a brief description and/or history of your project or business, …" at bounding box center [457, 317] width 406 height 41
click at [442, 331] on textarea "Please provide a brief description and/or history of your project or business, …" at bounding box center [457, 317] width 406 height 41
type textarea "Please provide a brief description and/or history of your project or business, …"
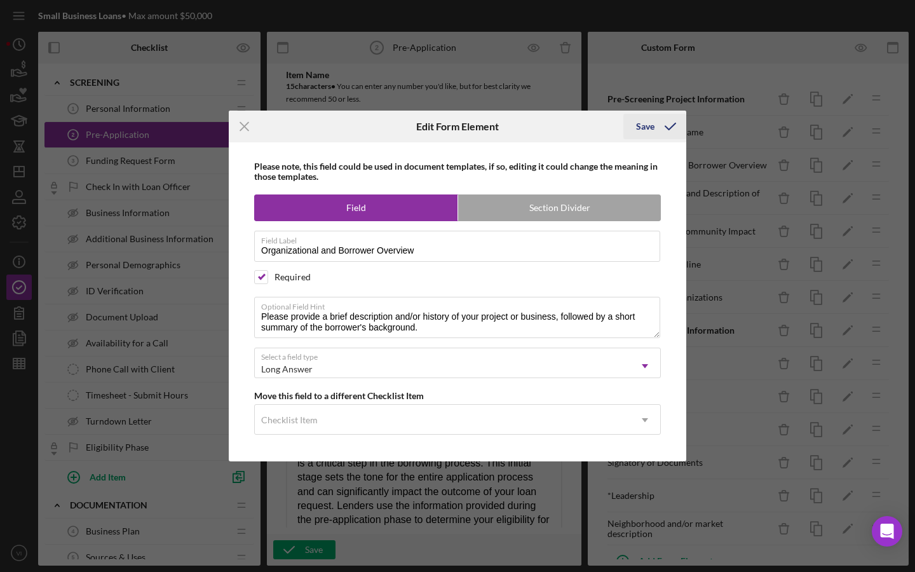
click at [662, 127] on icon "submit" at bounding box center [671, 127] width 32 height 32
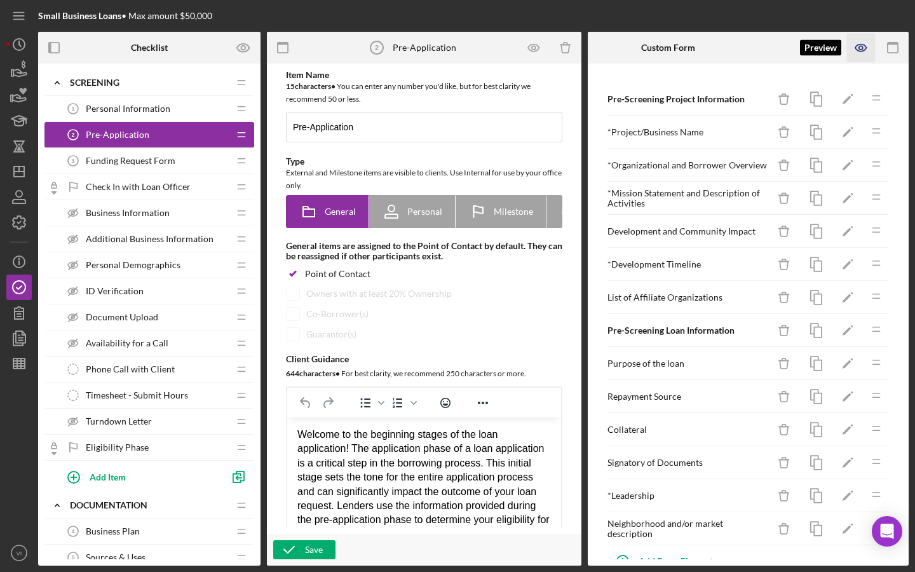
click at [859, 56] on icon "button" at bounding box center [861, 48] width 29 height 29
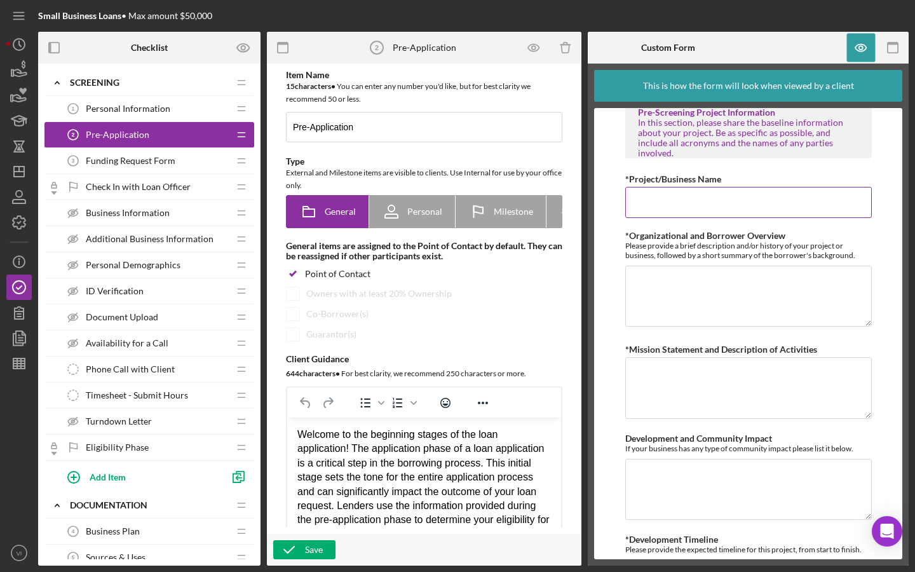
scroll to position [8, 0]
click at [867, 51] on icon "button" at bounding box center [861, 48] width 29 height 29
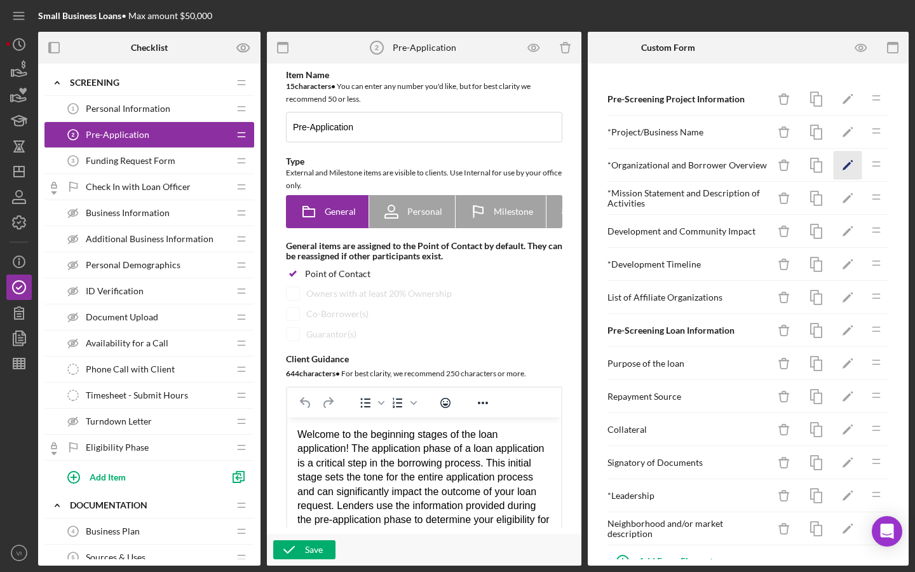
click at [846, 167] on polygon "button" at bounding box center [847, 166] width 9 height 9
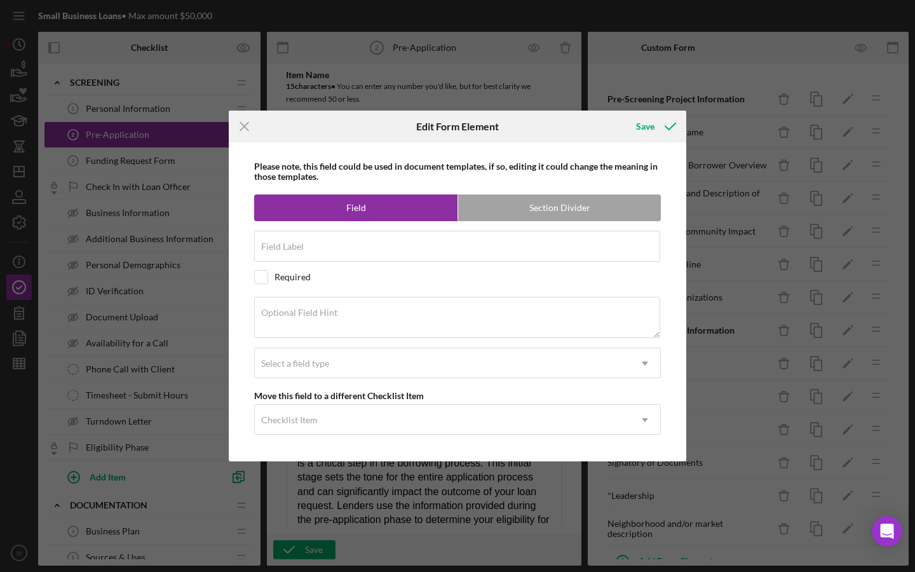
type input "Organizational and Borrower Overview"
checkbox input "true"
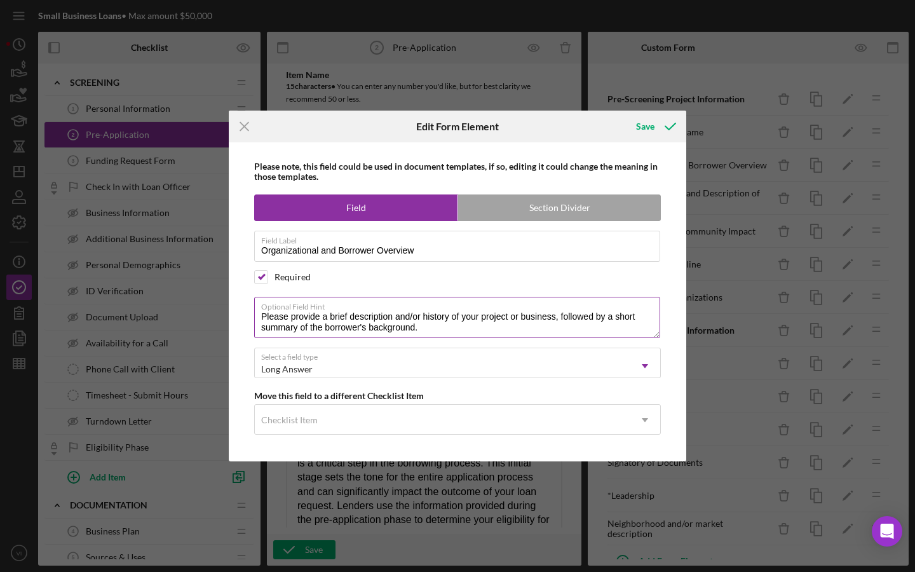
click at [624, 323] on textarea "Please provide a brief description and/or history of your project or business, …" at bounding box center [457, 317] width 406 height 41
click at [624, 318] on textarea "Please provide a brief description and/or history of your project or business, …" at bounding box center [457, 317] width 406 height 41
type textarea "Please provide a brief description and/or history of your project or business, …"
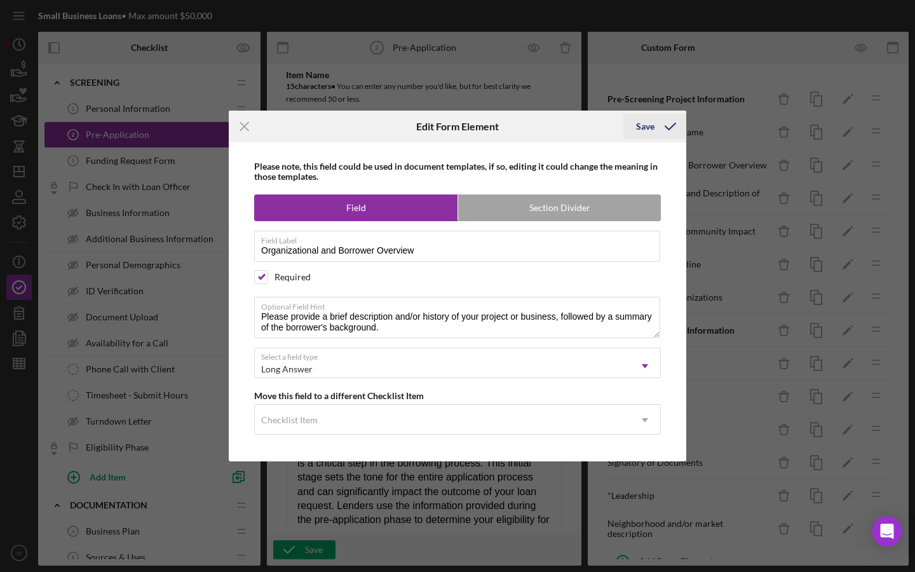
click at [659, 126] on icon "submit" at bounding box center [671, 127] width 32 height 32
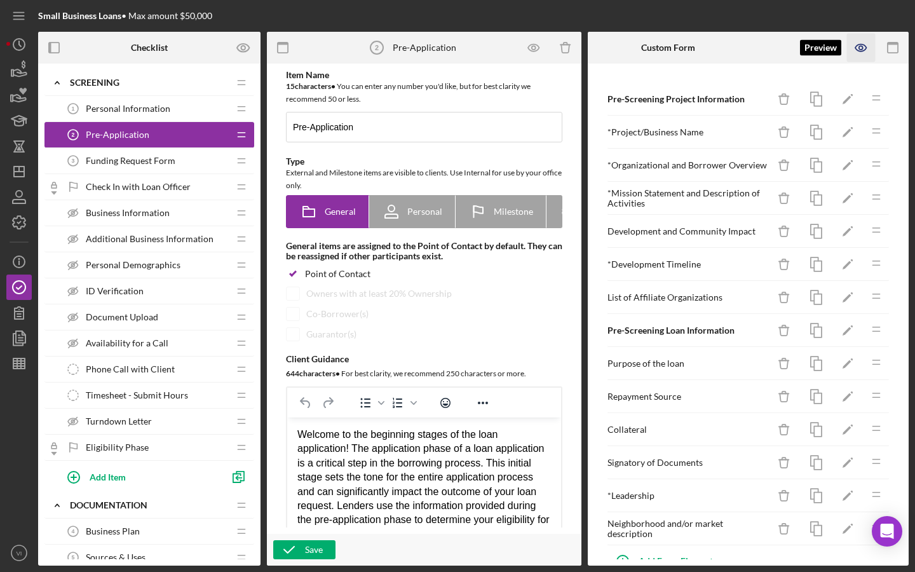
click at [863, 46] on icon "button" at bounding box center [861, 48] width 29 height 29
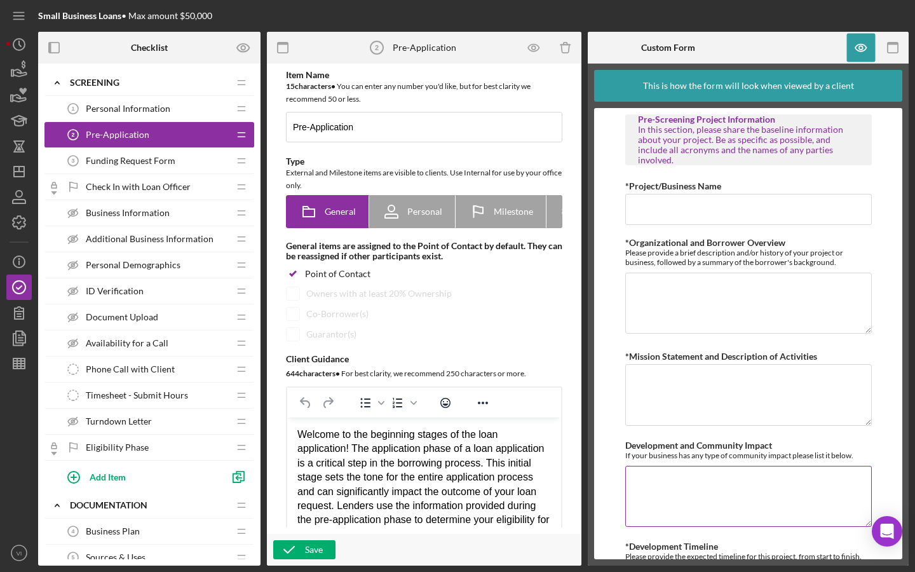
scroll to position [0, 0]
click at [870, 57] on icon "button" at bounding box center [861, 48] width 29 height 29
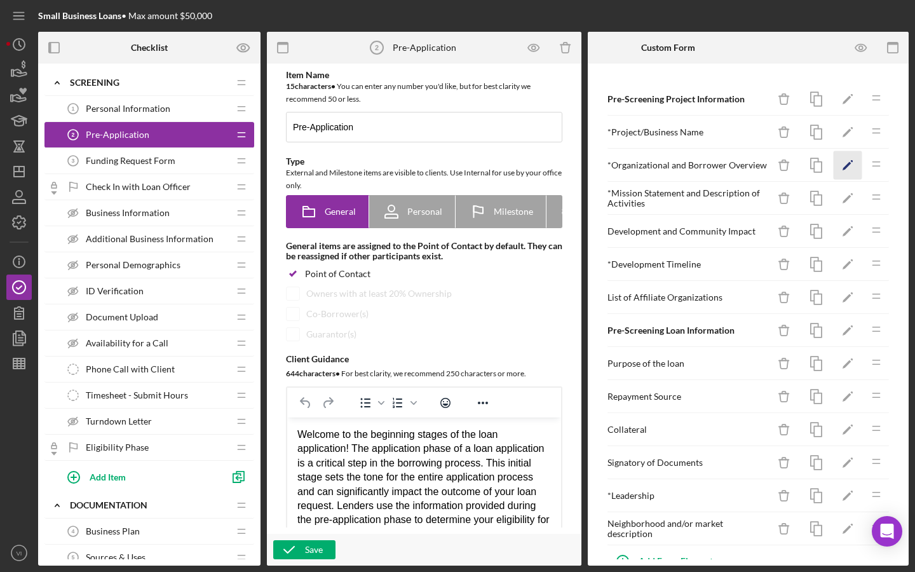
click at [837, 173] on icon "Icon/Edit" at bounding box center [848, 165] width 29 height 29
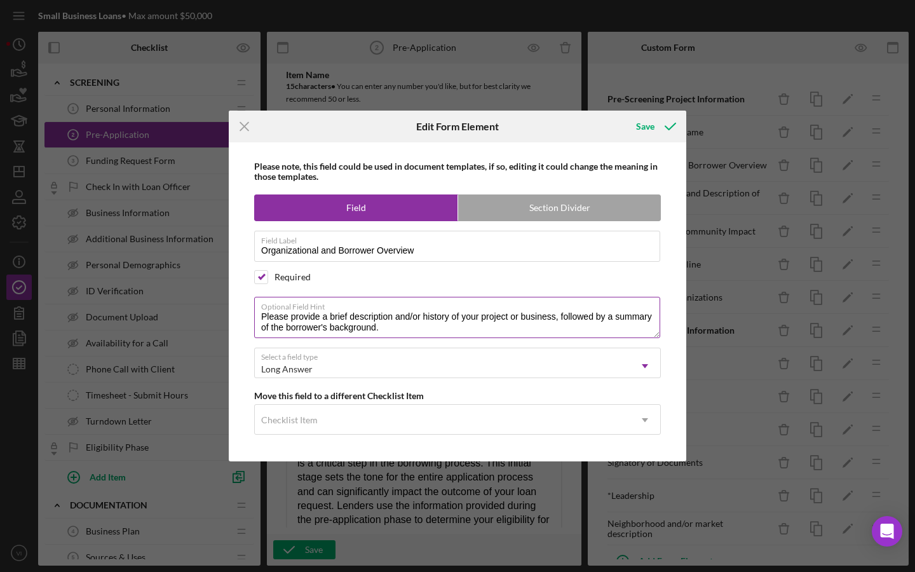
click at [310, 320] on textarea "Please provide a brief description and/or history of your project or business, …" at bounding box center [457, 317] width 406 height 41
drag, startPoint x: 409, startPoint y: 331, endPoint x: 552, endPoint y: 317, distance: 143.1
click at [552, 317] on textarea "Please share a brief description and/or history of your project or business, fo…" at bounding box center [457, 317] width 406 height 41
click at [493, 334] on textarea "Please share a brief description and/or history of your project or business, an…" at bounding box center [457, 317] width 406 height 41
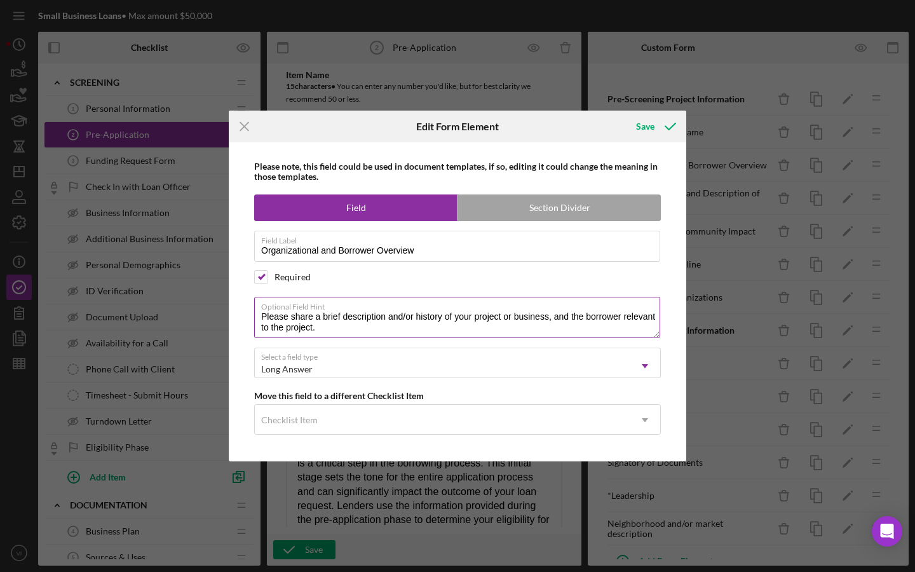
drag, startPoint x: 356, startPoint y: 331, endPoint x: 261, endPoint y: 317, distance: 96.5
click at [261, 317] on textarea "Please share a brief description and/or history of your project or business, an…" at bounding box center [457, 317] width 406 height 41
click at [567, 327] on textarea "Please share a brief description and/or history of your project or business, an…" at bounding box center [457, 317] width 406 height 41
click at [575, 318] on textarea "Please share a brief description and/or history of your project or business, an…" at bounding box center [457, 317] width 406 height 41
click at [572, 318] on textarea "Please share a brief description and/or history of your project or business, an…" at bounding box center [457, 317] width 406 height 41
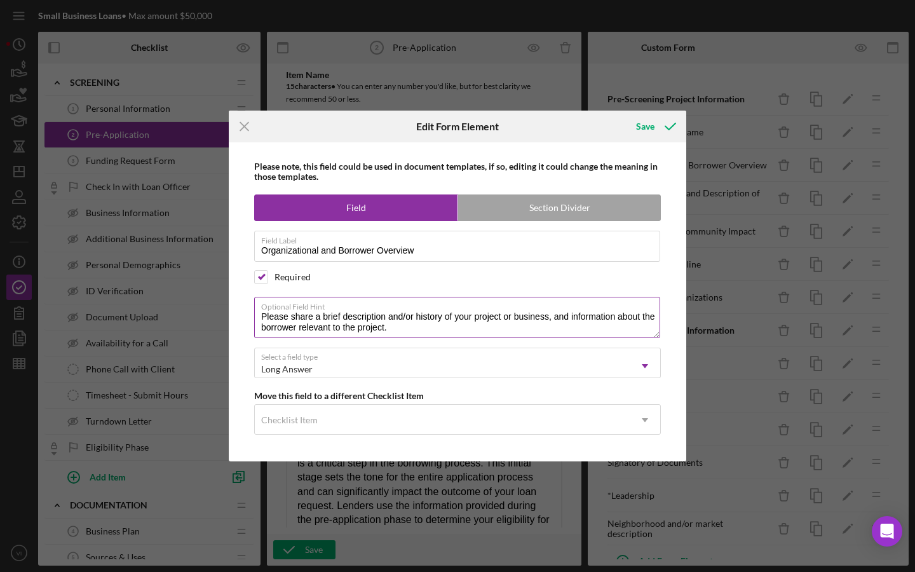
click at [570, 327] on textarea "Please share a brief description and/or history of your project or business, an…" at bounding box center [457, 317] width 406 height 41
click at [565, 316] on textarea "Please share a brief description and/or history of your project or business, an…" at bounding box center [457, 317] width 406 height 41
click at [566, 316] on textarea "Please share a brief description and/or history of your project or business, an…" at bounding box center [457, 317] width 406 height 41
type textarea "Please share a brief description and/or history of your project or business, an…"
click at [659, 132] on icon "submit" at bounding box center [671, 127] width 32 height 32
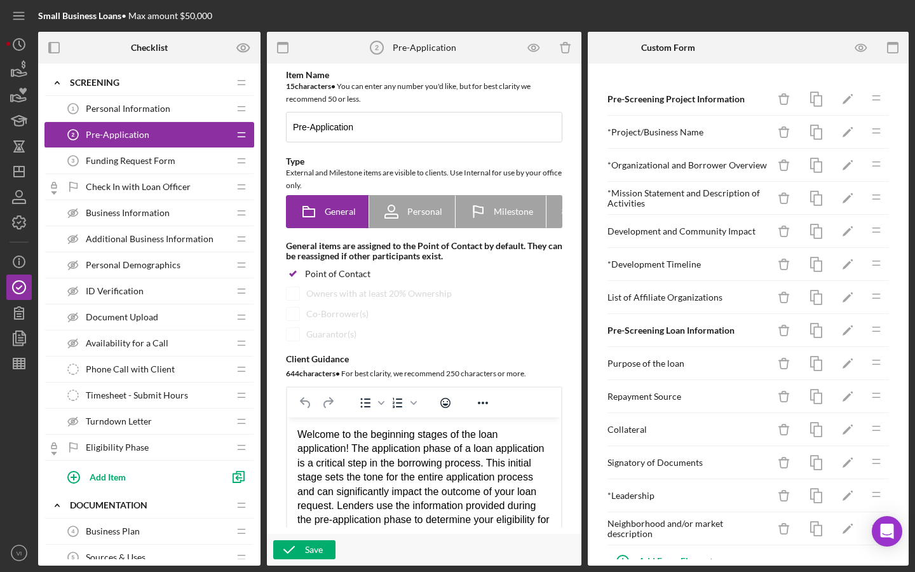
click at [736, 177] on div "* Organizational and Borrower Overview Icon/Delete Icon/Edit Icon/Drag" at bounding box center [748, 165] width 283 height 33
click at [868, 52] on icon "button" at bounding box center [861, 48] width 29 height 29
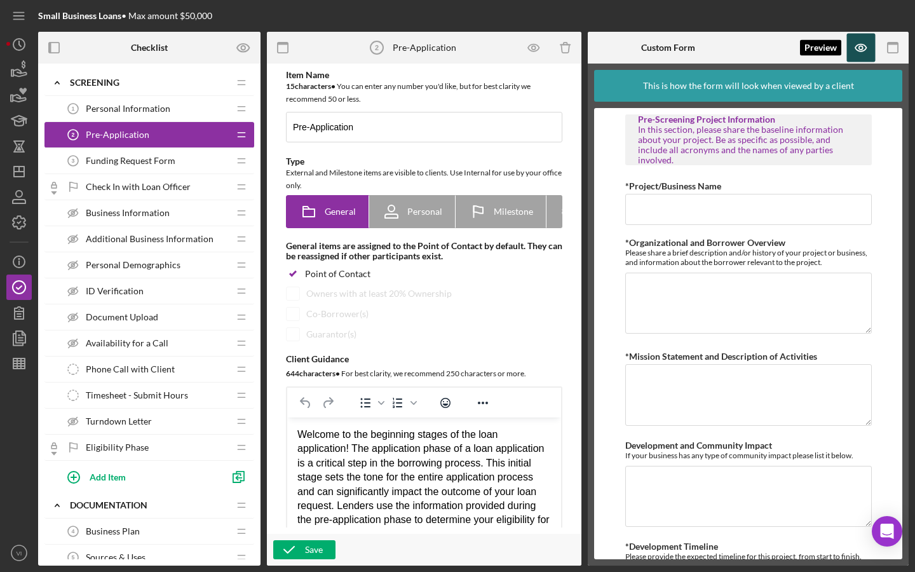
click at [865, 48] on icon "button" at bounding box center [861, 48] width 29 height 29
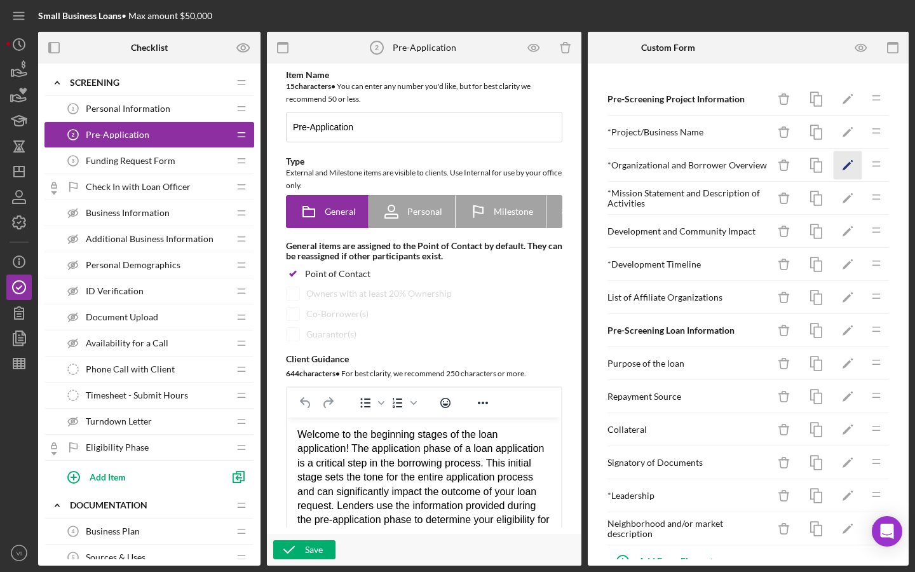
click at [844, 170] on polygon "button" at bounding box center [847, 166] width 9 height 9
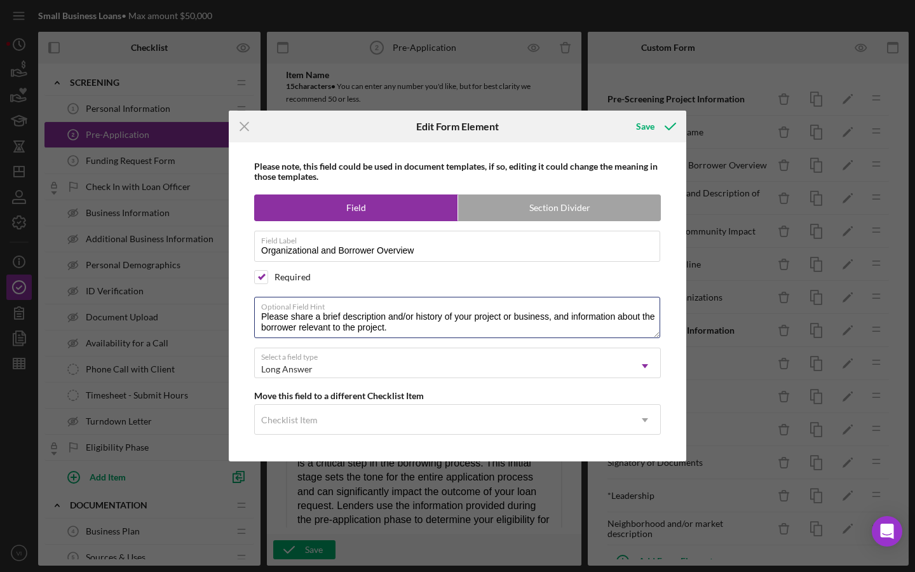
drag, startPoint x: 299, startPoint y: 329, endPoint x: 299, endPoint y: 343, distance: 14.0
click at [299, 330] on textarea "Please share a brief description and/or history of your project or business, an…" at bounding box center [457, 317] width 406 height 41
type textarea "Please share a brief description and/or history of your project or business, an…"
click at [655, 130] on icon "submit" at bounding box center [671, 127] width 32 height 32
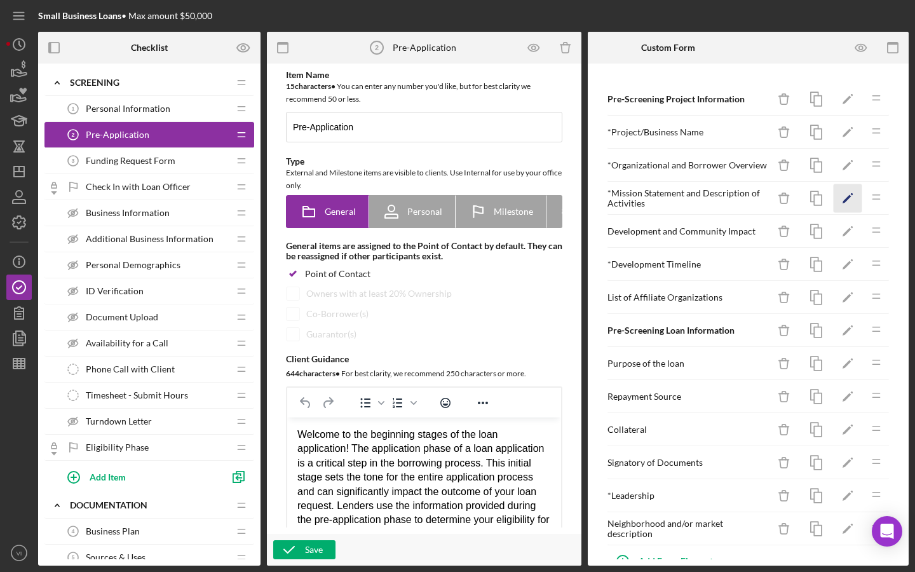
click at [849, 193] on icon "Icon/Edit" at bounding box center [848, 198] width 29 height 29
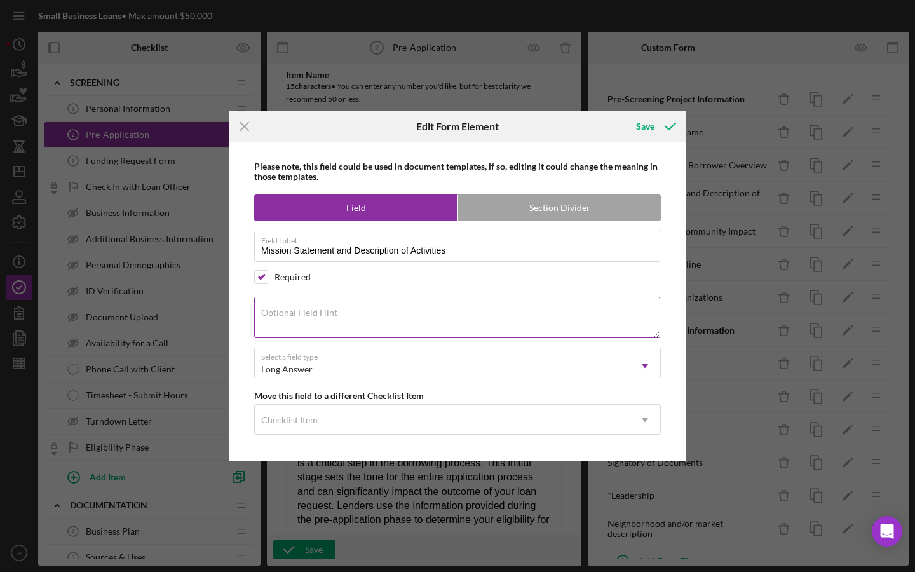
click at [610, 315] on textarea "Optional Field Hint" at bounding box center [457, 317] width 406 height 41
type textarea "O"
type textarea "A"
type textarea "W"
type textarea "Please list your"
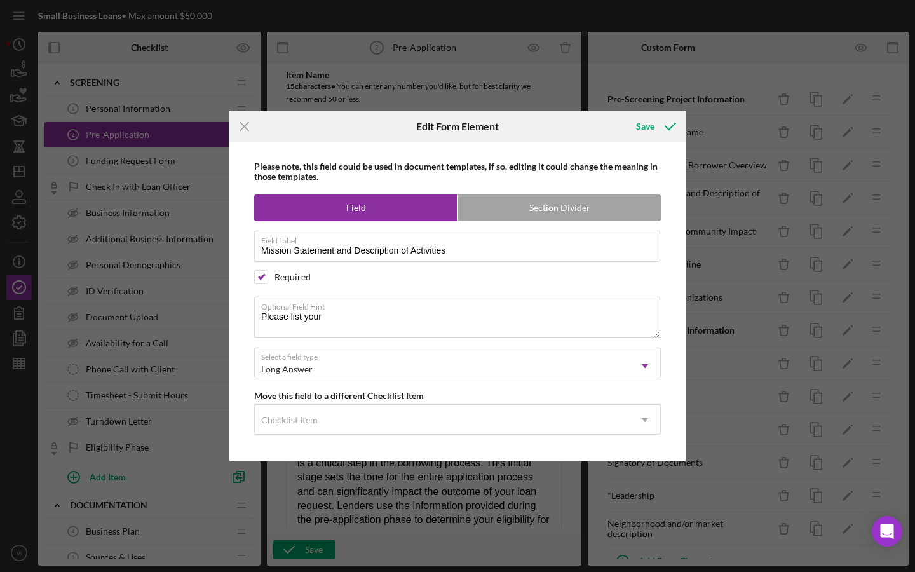
click at [710, 112] on div "Icon/Menu Close Edit Form Element Save Please note, this field could be used in…" at bounding box center [457, 286] width 915 height 572
click at [244, 121] on icon "Icon/Menu Close" at bounding box center [245, 127] width 32 height 32
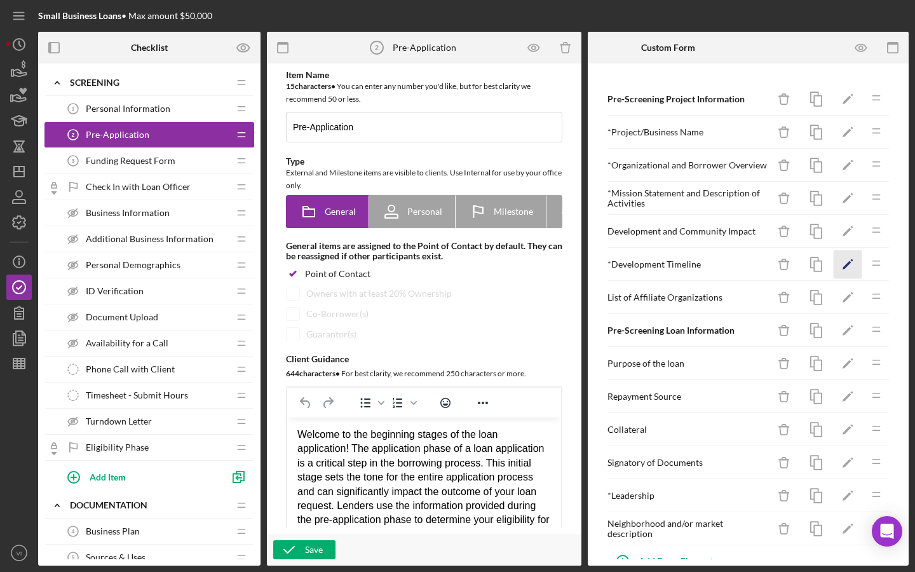
click at [849, 270] on icon "Icon/Edit" at bounding box center [848, 264] width 29 height 29
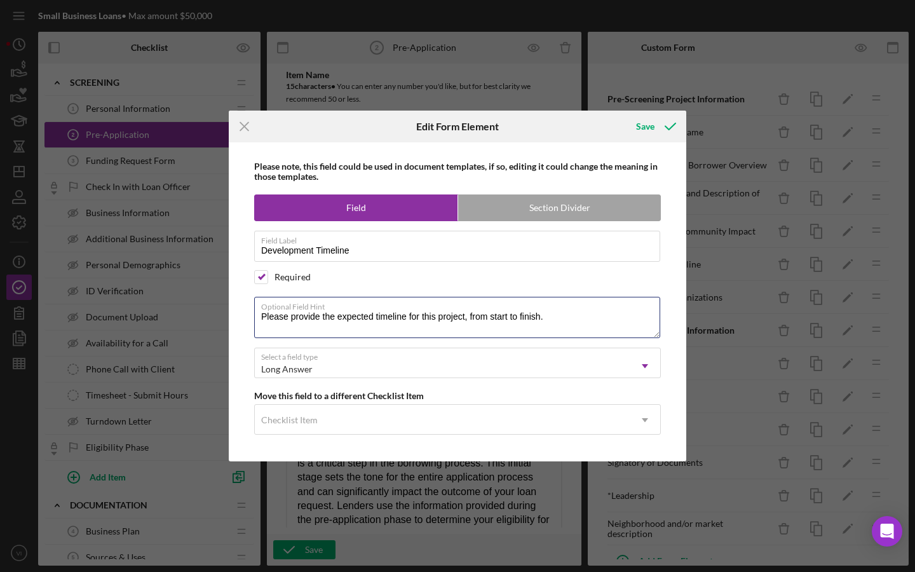
drag, startPoint x: 563, startPoint y: 317, endPoint x: 217, endPoint y: 305, distance: 346.7
click at [217, 305] on div "Icon/Menu Close Edit Form Element Save Please note, this field could be used in…" at bounding box center [457, 286] width 915 height 572
paste textarea "outline, from beginning to (end/completion), the timeline for this project. Lis…"
click at [392, 319] on textarea "Please outline, from beginning to (end/completion), the timeline for this proje…" at bounding box center [457, 317] width 406 height 41
click at [421, 296] on div "Please note, this field could be used in document templates, if so, editing it …" at bounding box center [457, 301] width 445 height 319
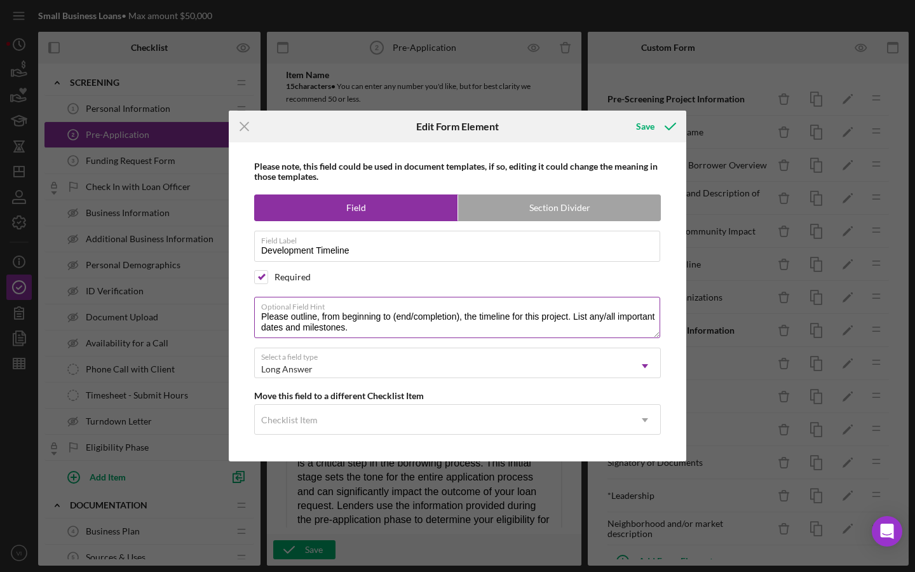
drag, startPoint x: 392, startPoint y: 316, endPoint x: 458, endPoint y: 316, distance: 66.1
click at [458, 316] on textarea "Please outline, from beginning to (end/completion), the timeline for this proje…" at bounding box center [457, 317] width 406 height 41
click at [382, 320] on textarea "Please outline, from beginning to end, the timeline for this project. List any/…" at bounding box center [457, 317] width 406 height 41
drag, startPoint x: 346, startPoint y: 321, endPoint x: 406, endPoint y: 320, distance: 60.4
click at [406, 320] on textarea "Please outline, from beginning to end, the timeline for this project. List any/…" at bounding box center [457, 317] width 406 height 41
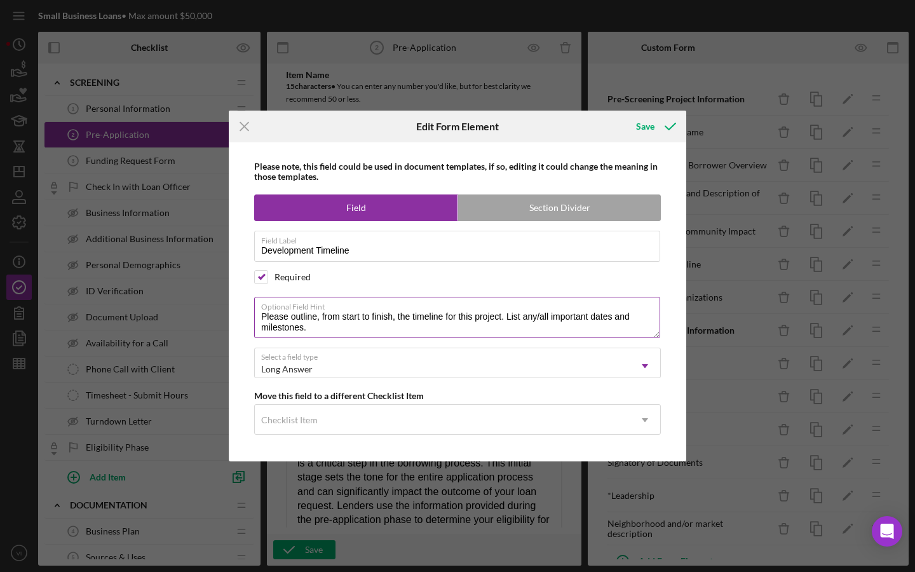
drag, startPoint x: 395, startPoint y: 320, endPoint x: 323, endPoint y: 320, distance: 71.8
click at [323, 320] on textarea "Please outline, from start to finish, the timeline for this project. List any/a…" at bounding box center [457, 317] width 406 height 41
click at [431, 314] on textarea "Please outline the timeline for this project. List any/all important dates and …" at bounding box center [457, 317] width 406 height 41
click at [420, 317] on textarea "Please outline the timeline for this project. List any/all important dates and …" at bounding box center [457, 317] width 406 height 41
type textarea "Please outline the timeline for this project from start to finish. List any/all…"
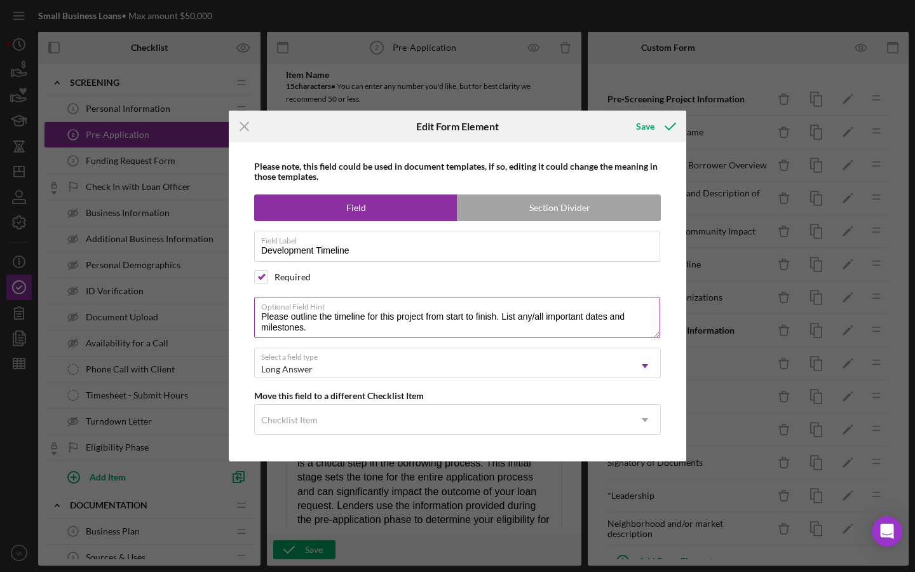
click at [488, 307] on label "Optional Field Hint" at bounding box center [460, 305] width 399 height 14
click at [488, 307] on textarea "Please outline the timeline for this project from start to finish. List any/all…" at bounding box center [457, 317] width 406 height 41
click at [455, 327] on textarea "Please outline the timeline for this project from start to finish. List any/all…" at bounding box center [457, 317] width 406 height 41
click at [661, 137] on icon "submit" at bounding box center [671, 127] width 32 height 32
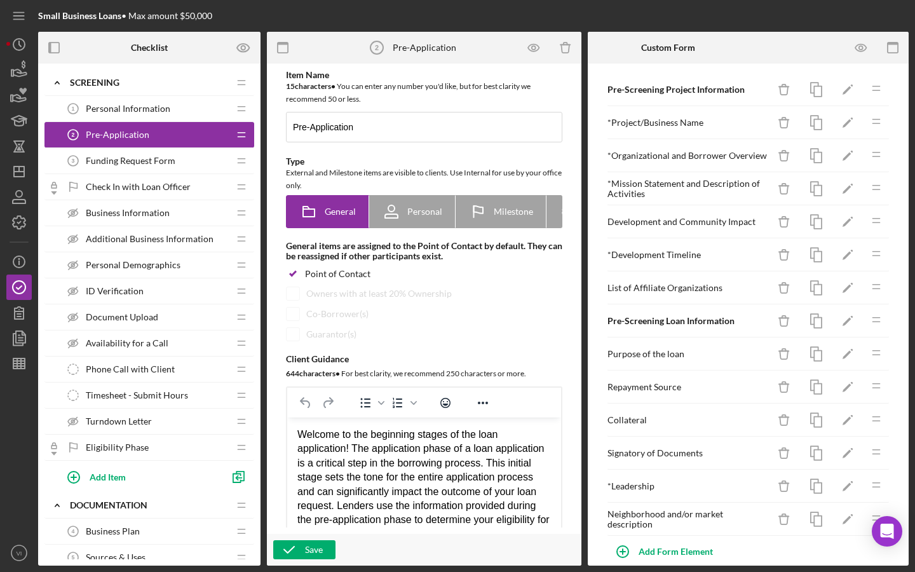
scroll to position [27, 0]
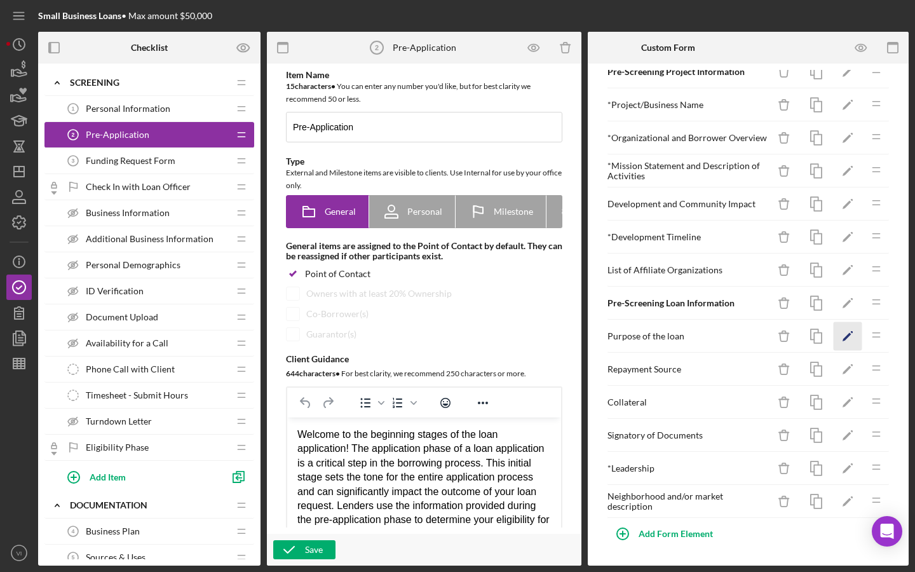
click at [845, 338] on polygon "button" at bounding box center [847, 337] width 9 height 9
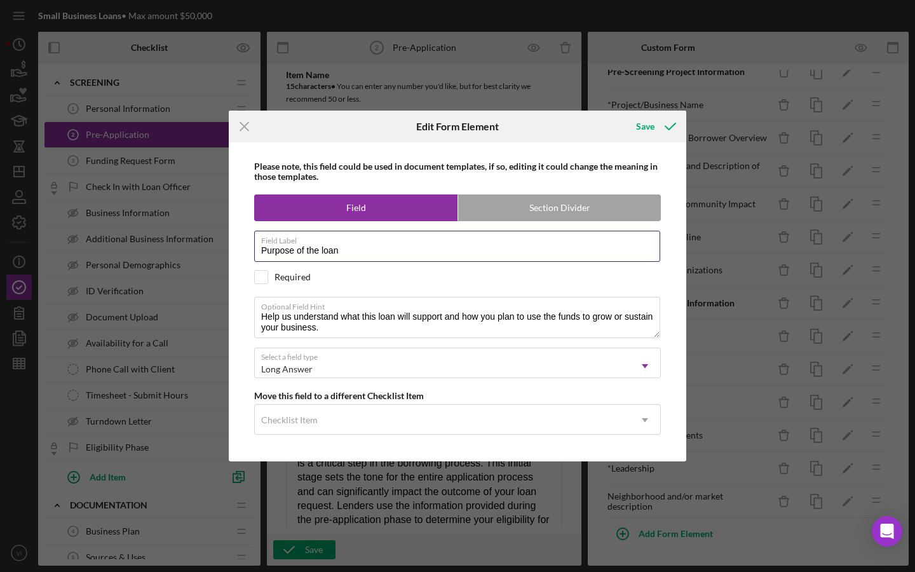
drag, startPoint x: 395, startPoint y: 250, endPoint x: 185, endPoint y: 257, distance: 209.9
click at [185, 257] on div "Icon/Menu Close Edit Form Element Save Please note, this field could be used in…" at bounding box center [457, 286] width 915 height 572
drag, startPoint x: 366, startPoint y: 256, endPoint x: 257, endPoint y: 254, distance: 109.4
click at [257, 254] on input "Purpose of the loan" at bounding box center [457, 246] width 406 height 31
type input "Loan Purpose"
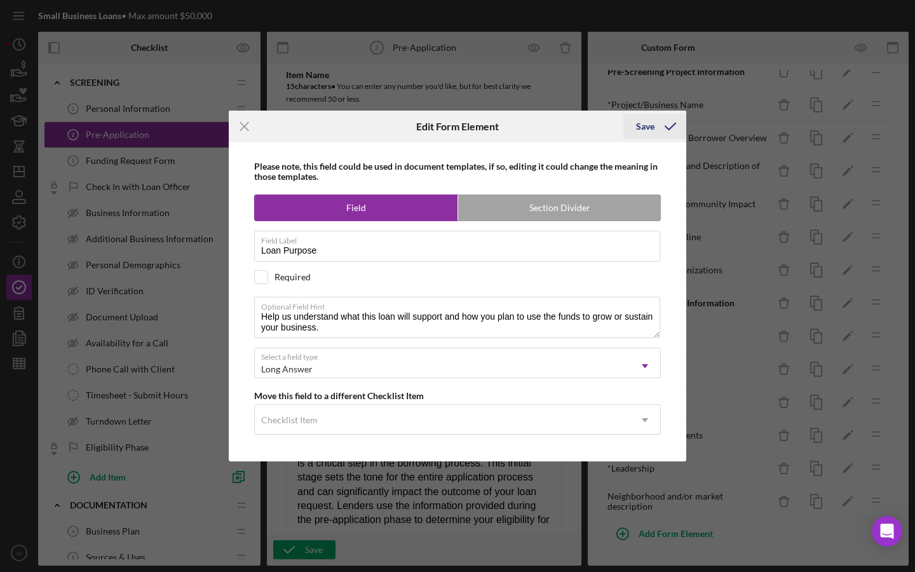
click at [650, 122] on div "Save" at bounding box center [645, 126] width 18 height 25
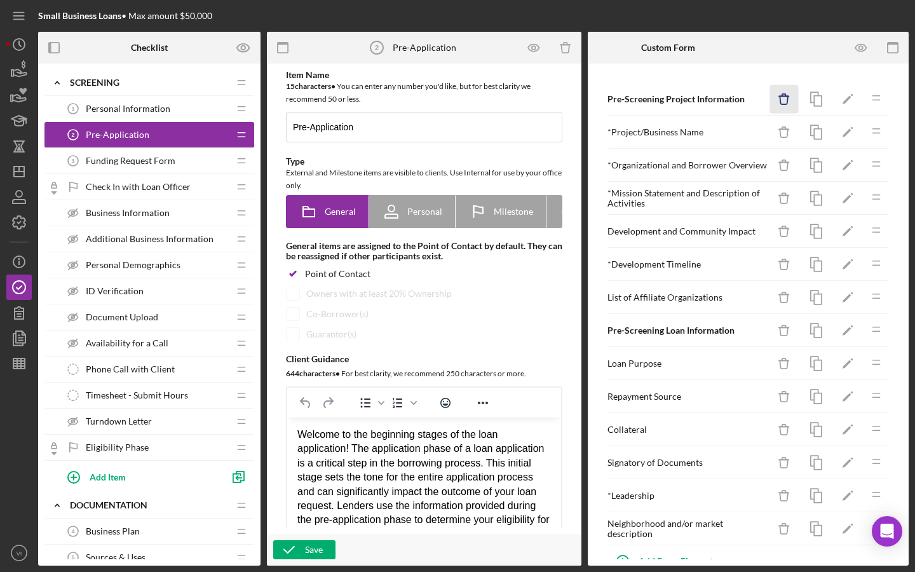
scroll to position [0, 0]
click at [849, 103] on icon "Icon/Edit" at bounding box center [848, 99] width 29 height 29
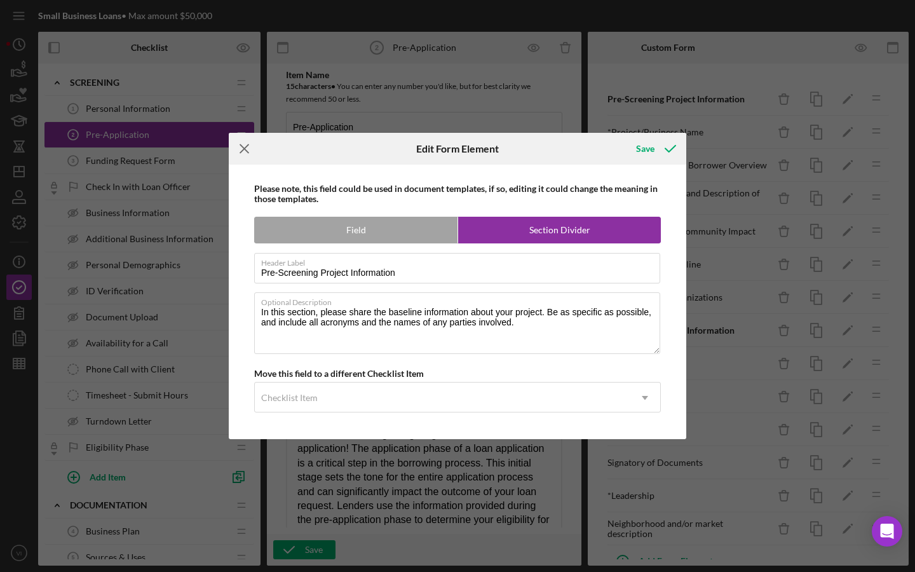
click at [239, 160] on icon "Icon/Menu Close" at bounding box center [245, 149] width 32 height 32
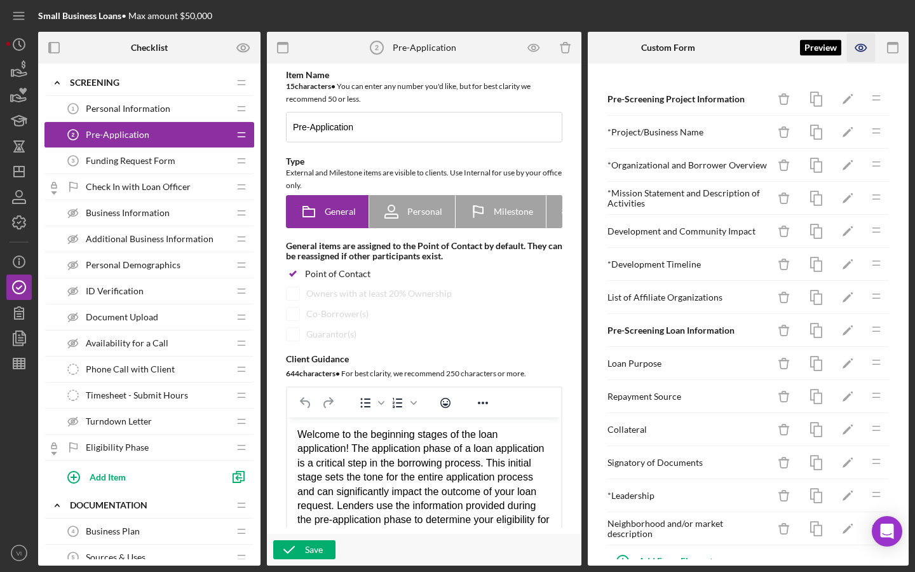
click at [860, 43] on icon "button" at bounding box center [861, 48] width 29 height 29
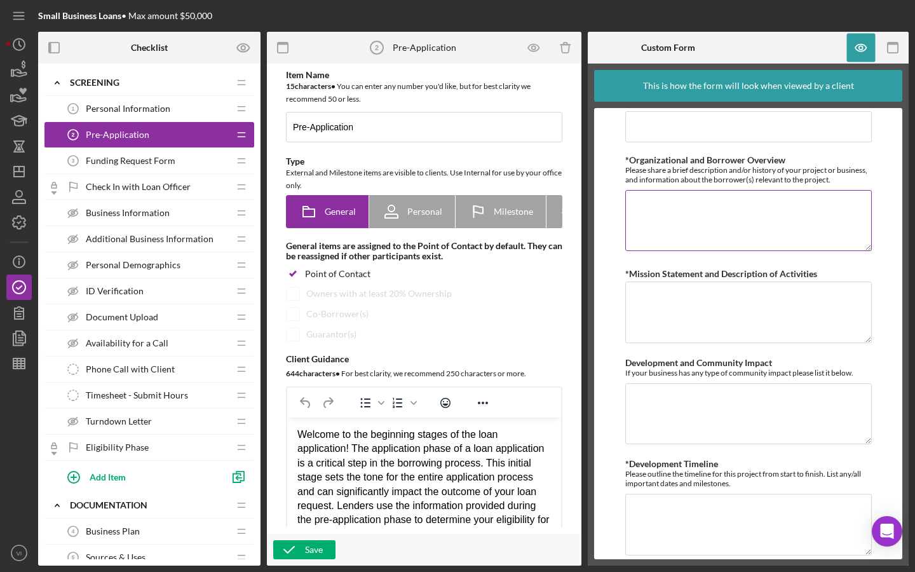
scroll to position [99, 0]
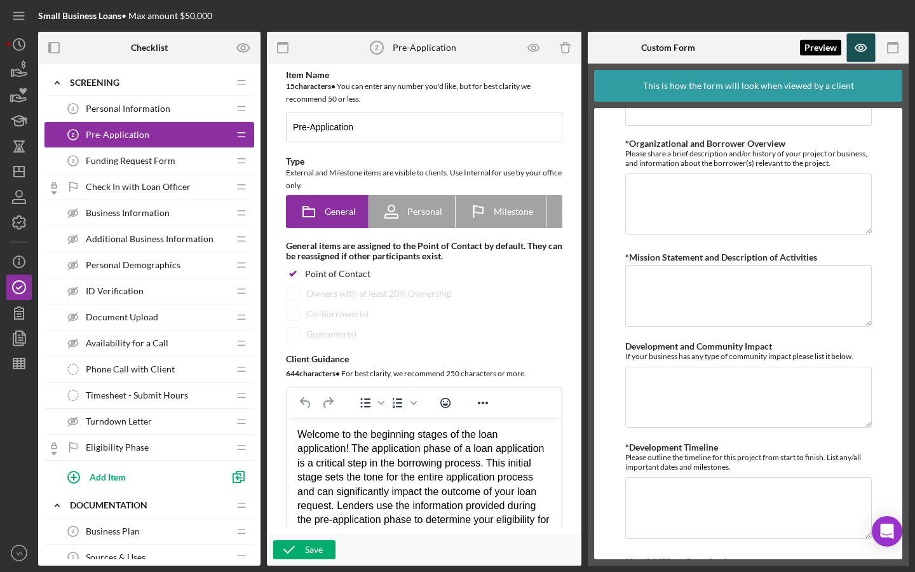
click at [863, 62] on icon "button" at bounding box center [861, 48] width 29 height 29
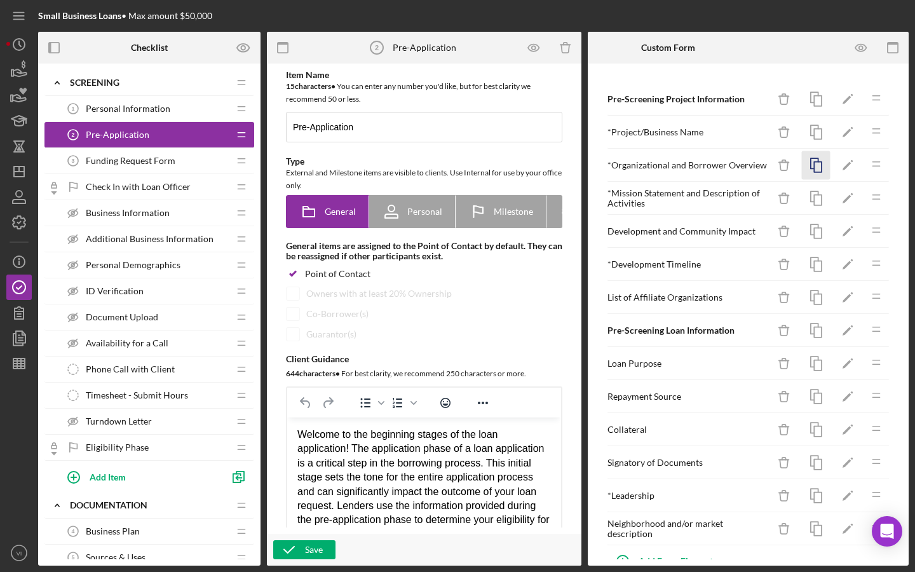
scroll to position [1, 0]
click at [853, 198] on icon "Icon/Edit" at bounding box center [848, 198] width 29 height 29
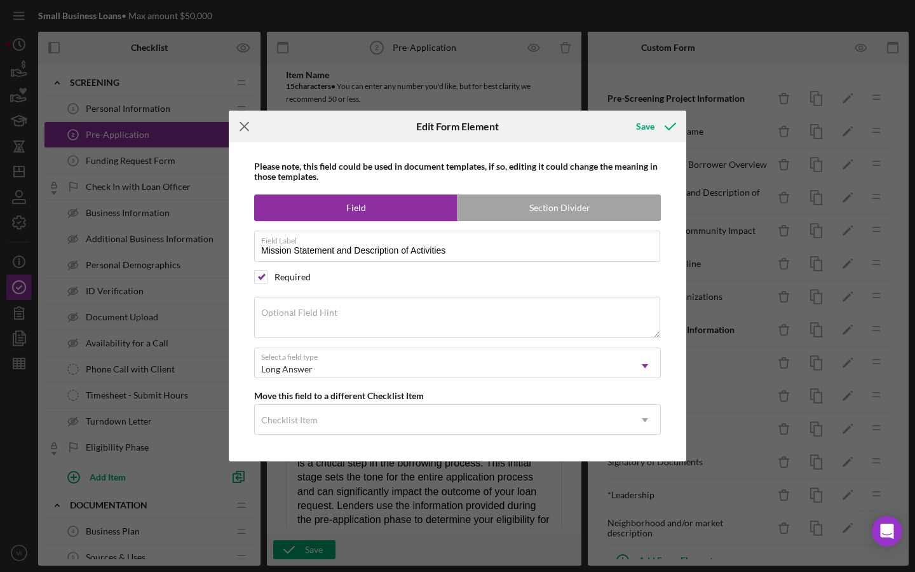
click at [247, 119] on icon "Icon/Menu Close" at bounding box center [245, 127] width 32 height 32
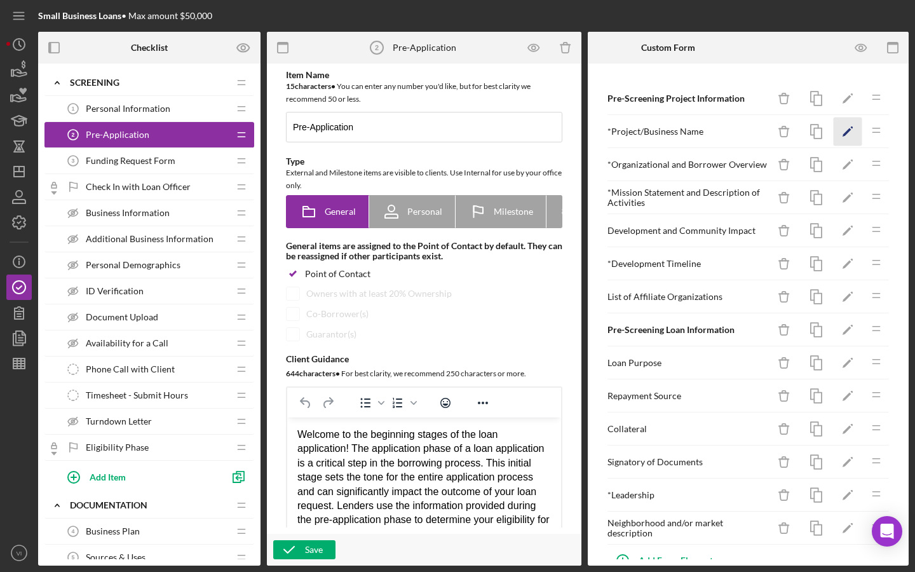
click at [847, 137] on icon "Icon/Edit" at bounding box center [848, 132] width 29 height 29
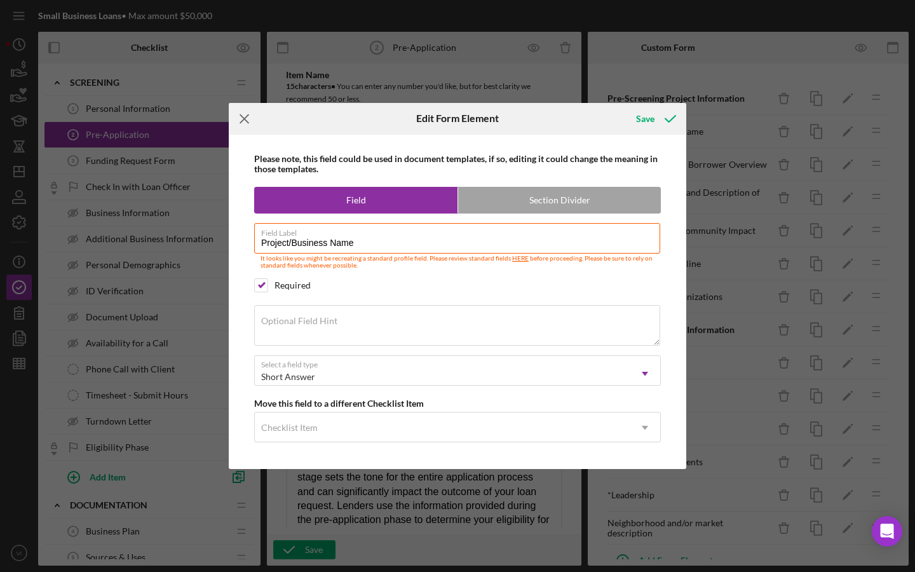
click at [231, 122] on icon "Icon/Menu Close" at bounding box center [245, 119] width 32 height 32
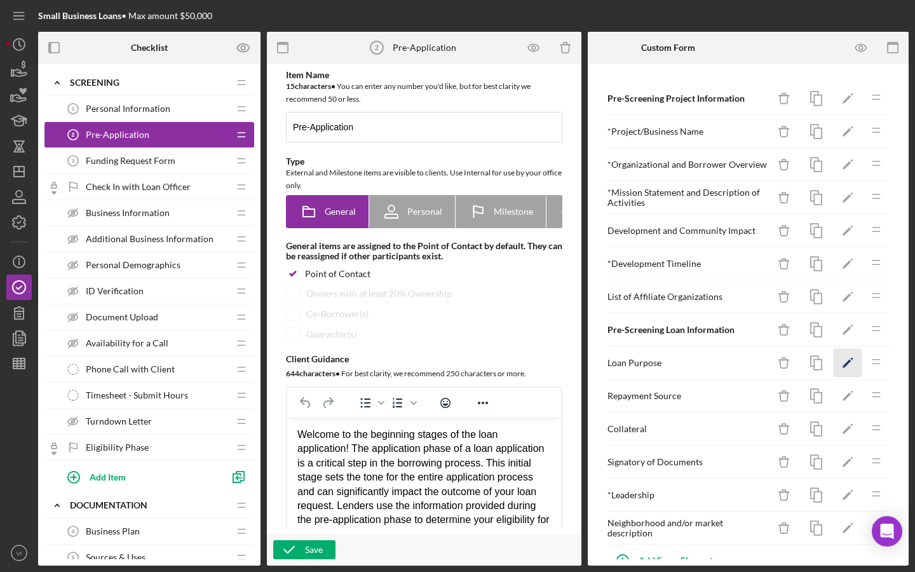
click at [852, 376] on icon "Icon/Edit" at bounding box center [848, 363] width 29 height 29
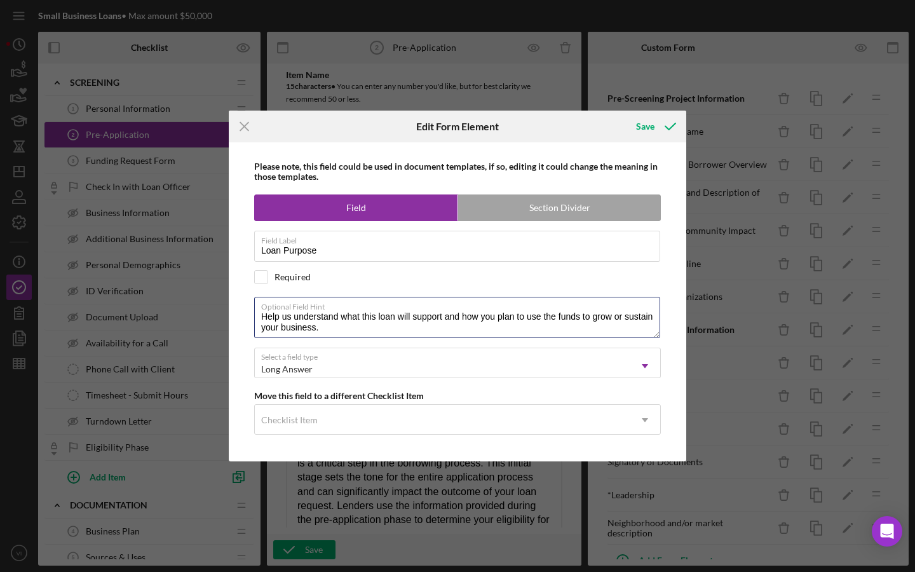
drag, startPoint x: 347, startPoint y: 318, endPoint x: 219, endPoint y: 313, distance: 128.5
click at [219, 313] on div "Icon/Menu Close Edit Form Element Save Please note, this field could be used in…" at bounding box center [457, 286] width 915 height 572
click at [366, 322] on textarea "What this loan will support and how you plan to use the funds to grow or sustai…" at bounding box center [457, 317] width 406 height 41
click at [647, 319] on textarea "What this loan will support, and how you plan to use the funds to grow or susta…" at bounding box center [457, 317] width 406 height 41
drag, startPoint x: 494, startPoint y: 332, endPoint x: 644, endPoint y: 312, distance: 151.5
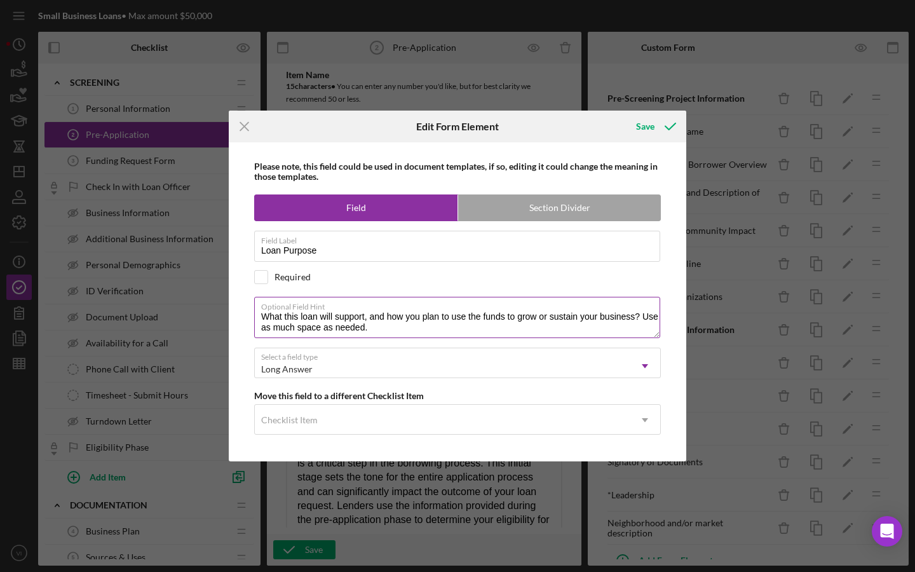
click at [644, 312] on textarea "What this loan will support, and how you plan to use the funds to grow or susta…" at bounding box center [457, 317] width 406 height 41
click at [643, 316] on textarea "What this loan will support, and how you plan to use the funds to grow or susta…" at bounding box center [457, 317] width 406 height 41
drag, startPoint x: 603, startPoint y: 324, endPoint x: 644, endPoint y: 317, distance: 41.8
click at [644, 317] on textarea "What this loan will support, and how you plan to use the funds to grow or susta…" at bounding box center [457, 317] width 406 height 41
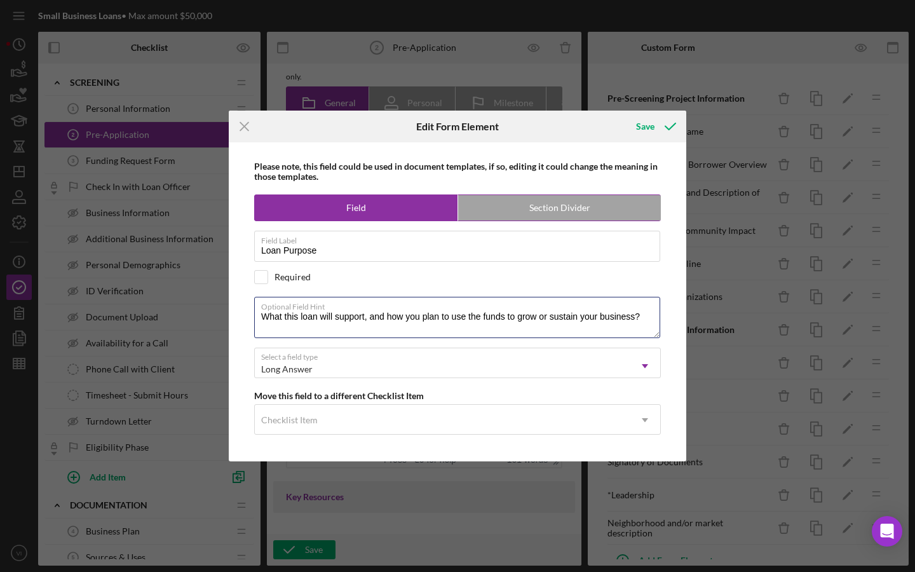
scroll to position [114, 0]
type textarea "What this loan will support, and how you plan to use the funds to grow or susta…"
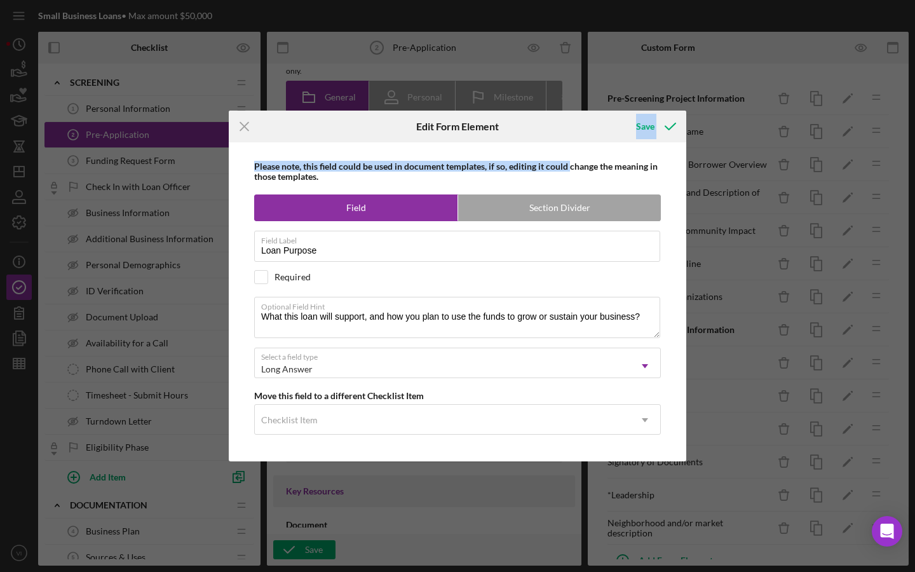
drag, startPoint x: 573, startPoint y: 126, endPoint x: 572, endPoint y: 159, distance: 33.1
click at [572, 162] on form "Icon/Menu Close Edit Form Element Save Please note, this field could be used in…" at bounding box center [458, 286] width 458 height 351
click at [545, 164] on b "Please note, this field could be used in document templates, if so, editing it …" at bounding box center [456, 171] width 404 height 21
click at [664, 133] on icon "submit" at bounding box center [671, 127] width 32 height 32
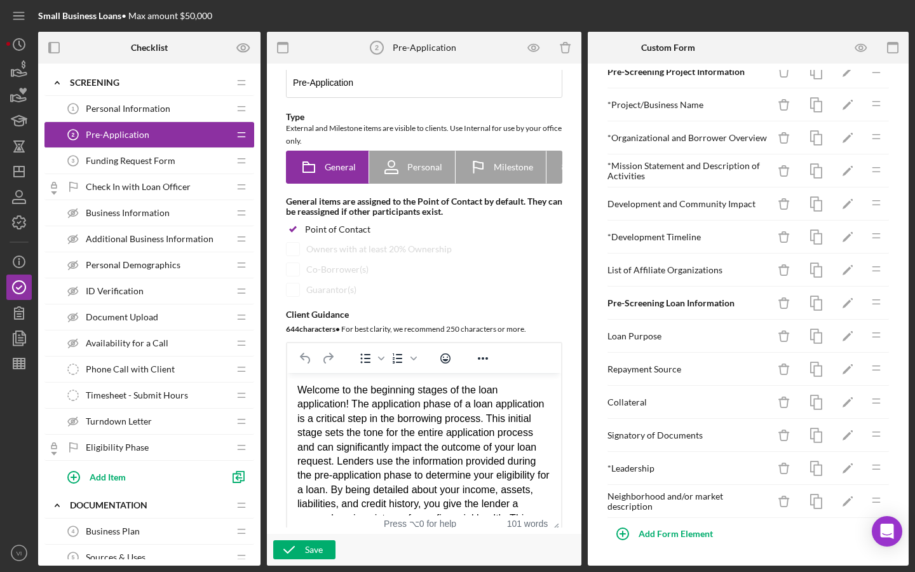
scroll to position [27, 0]
click at [856, 43] on icon "button" at bounding box center [861, 48] width 29 height 29
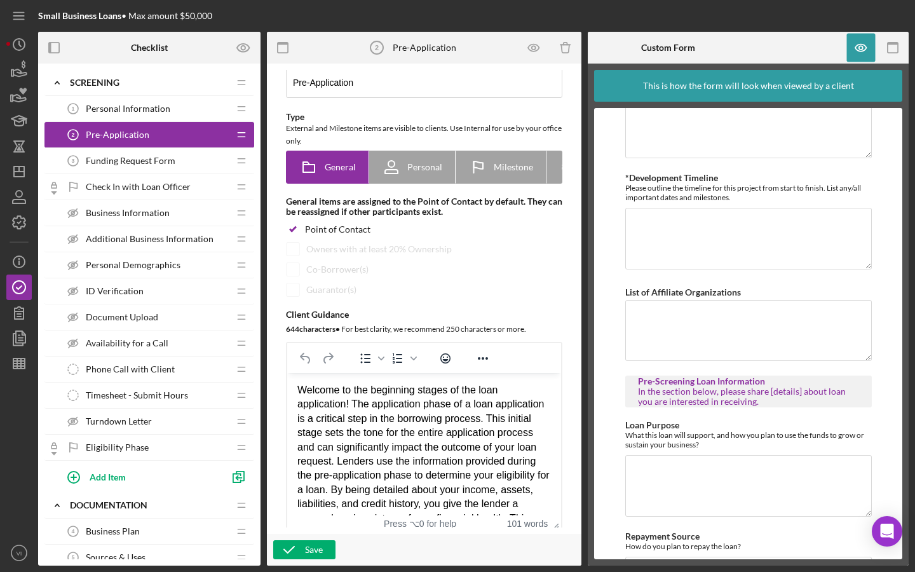
scroll to position [523, 0]
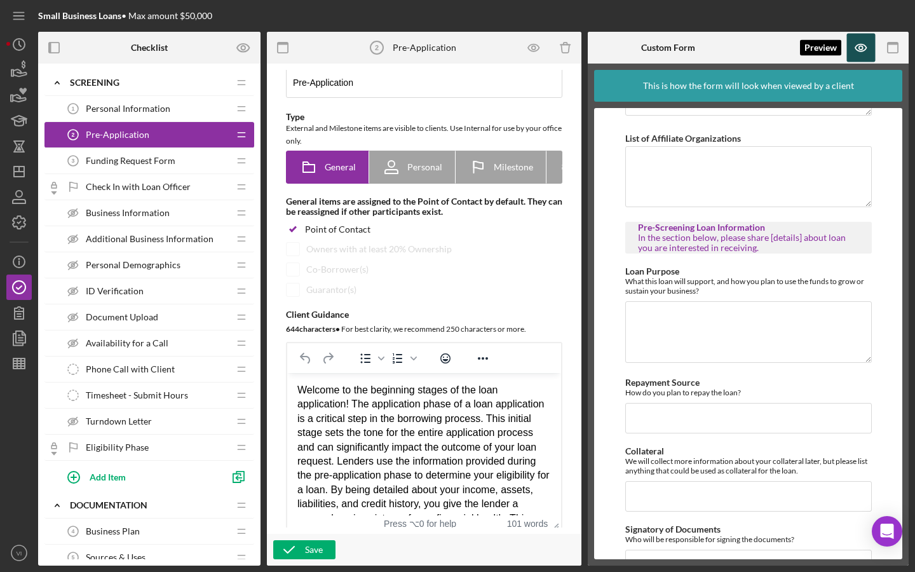
click at [854, 42] on icon "button" at bounding box center [861, 48] width 29 height 29
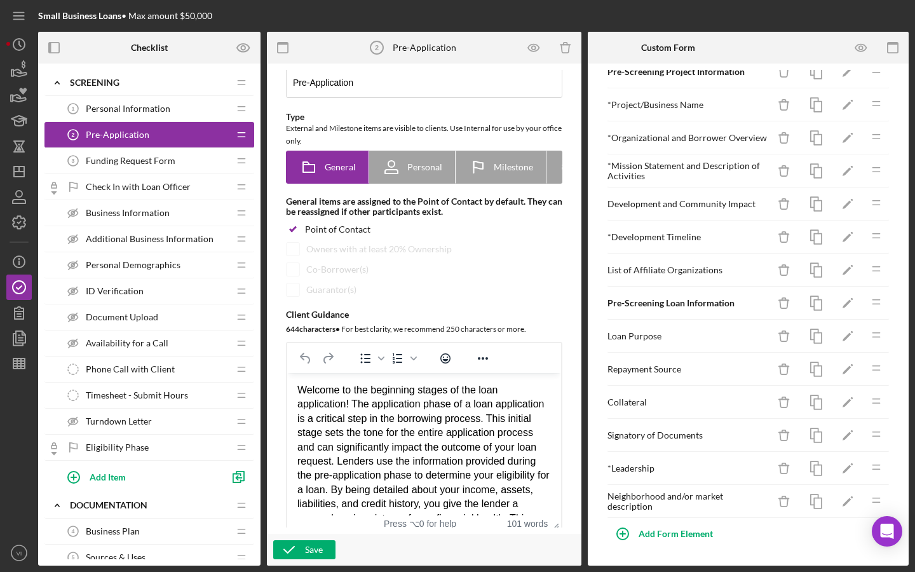
scroll to position [27, 0]
click at [842, 277] on icon "Icon/Edit" at bounding box center [848, 270] width 29 height 29
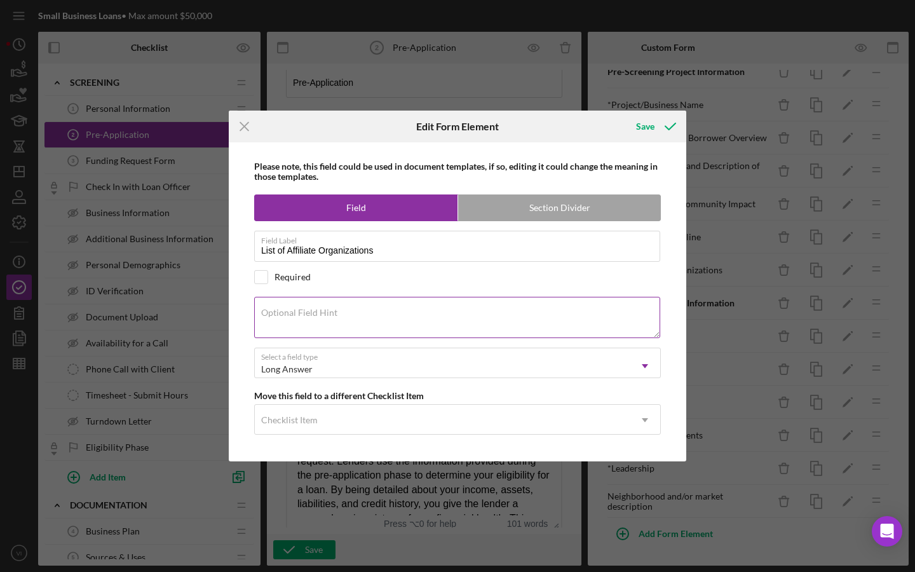
click at [407, 312] on div "Optional Field Hint" at bounding box center [457, 318] width 407 height 43
paste textarea "Please list any additional organizations that may be related to the one applyin…"
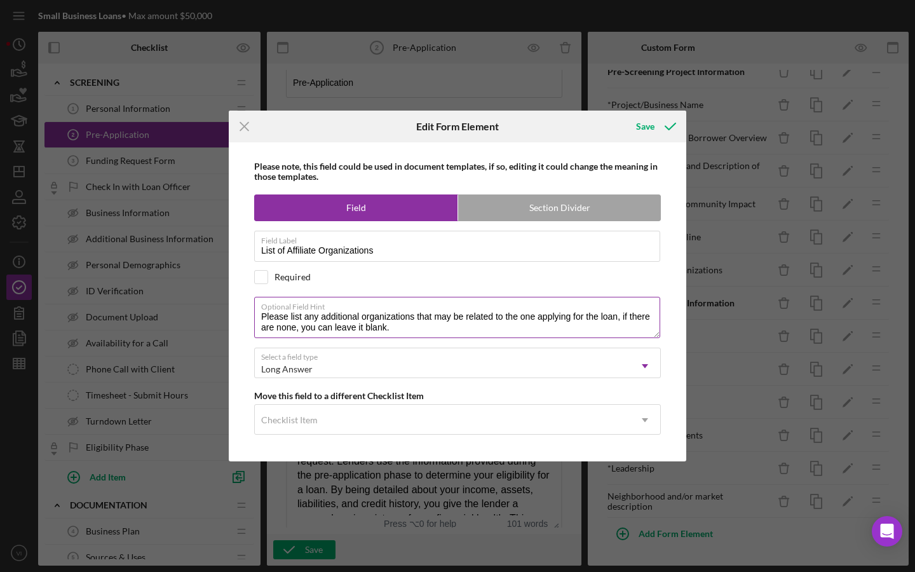
click at [293, 318] on textarea "Please list any additional organizations that may be related to the one applyin…" at bounding box center [457, 317] width 406 height 41
click at [620, 315] on textarea "Please list any additional organizations that may be related to the one applyin…" at bounding box center [457, 317] width 406 height 41
click at [329, 329] on textarea "Please list any additional organizations that may be related to the one applyin…" at bounding box center [457, 317] width 406 height 41
drag, startPoint x: 305, startPoint y: 329, endPoint x: 329, endPoint y: 329, distance: 24.8
click at [329, 329] on textarea "Please list any additional organizations that may be related to the one applyin…" at bounding box center [457, 317] width 406 height 41
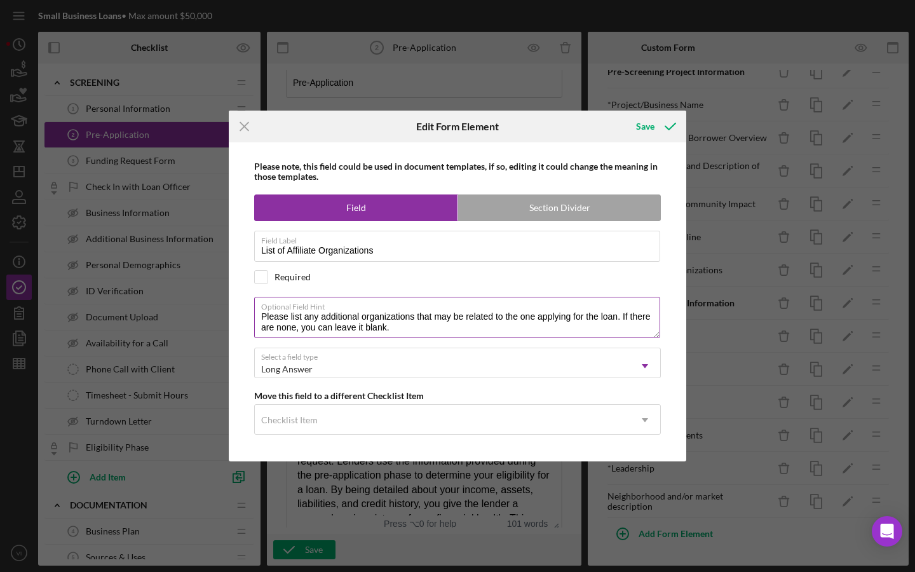
click at [331, 329] on textarea "Please list any additional organizations that may be related to the one applyin…" at bounding box center [457, 317] width 406 height 41
click at [340, 329] on textarea "Please list any additional organizations that may be related to the one applyin…" at bounding box center [457, 317] width 406 height 41
drag, startPoint x: 339, startPoint y: 329, endPoint x: 303, endPoint y: 328, distance: 35.6
click at [303, 328] on textarea "Please list any additional organizations that may be related to the one applyin…" at bounding box center [457, 317] width 406 height 41
click at [435, 320] on textarea "Please list any additional organizations that may be related to the one applyin…" at bounding box center [457, 317] width 406 height 41
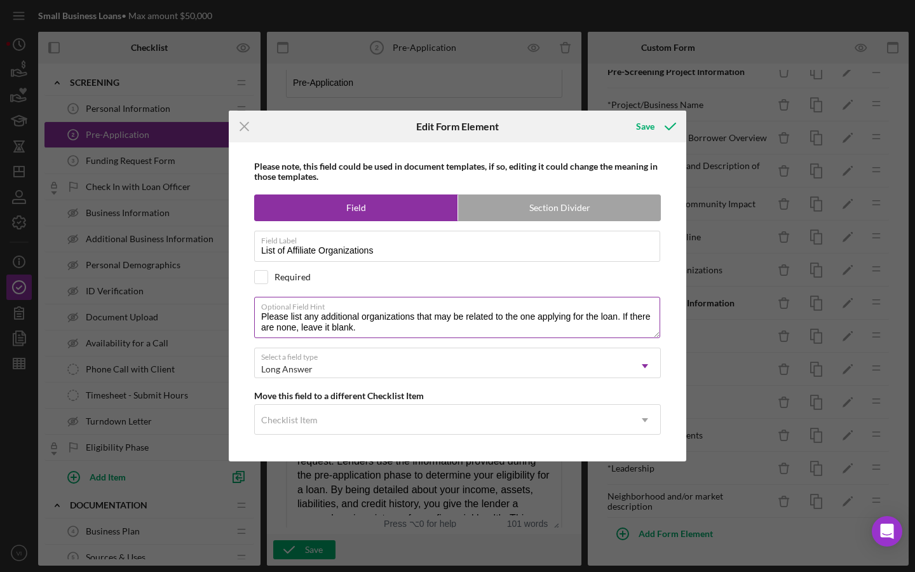
click at [435, 320] on textarea "Please list any additional organizations that may be related to the one applyin…" at bounding box center [457, 317] width 406 height 41
click at [519, 316] on textarea "Please list any additional organizations that may be related to the one applyin…" at bounding box center [457, 317] width 406 height 41
click at [355, 339] on div "Optional Field Hint Please list any additional organizations that may be relate…" at bounding box center [457, 318] width 407 height 43
click at [371, 326] on textarea "Please list any additional organizations that may be related to the one applyin…" at bounding box center [457, 317] width 406 height 41
click at [384, 308] on label "Optional Field Hint" at bounding box center [460, 305] width 399 height 14
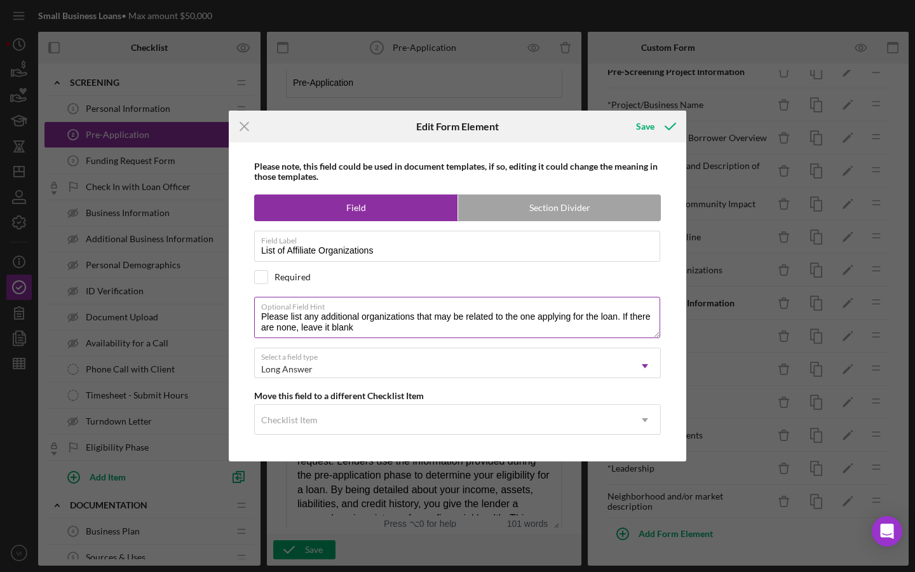
click at [384, 308] on textarea "Please list any additional organizations that may be related to the one applyin…" at bounding box center [457, 317] width 406 height 41
click at [384, 339] on div "Optional Field Hint Please list any additional organizations that may be relate…" at bounding box center [457, 318] width 407 height 43
click at [386, 322] on textarea "Please list any additional organizations that may be related to the one applyin…" at bounding box center [457, 317] width 406 height 41
click at [391, 330] on textarea "Please list any additional organizations that may be related to the one applyin…" at bounding box center [457, 317] width 406 height 41
click at [414, 322] on textarea "Please list any additional organizations that may be related to the one applyin…" at bounding box center [457, 317] width 406 height 41
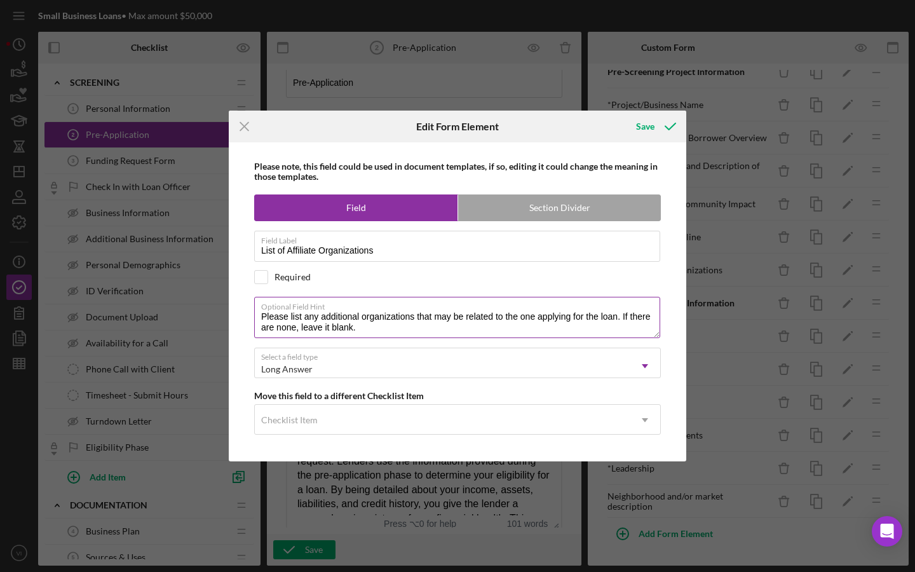
click at [516, 313] on textarea "Please list any additional organizations that may be related to the one applyin…" at bounding box center [457, 317] width 406 height 41
drag, startPoint x: 523, startPoint y: 318, endPoint x: 617, endPoint y: 319, distance: 94.1
click at [617, 319] on textarea "Please list any additional organizations that may be related to the one applyin…" at bounding box center [457, 317] width 406 height 41
click at [581, 330] on textarea "Please list any additional organizations that may be related to the applicant. …" at bounding box center [457, 317] width 406 height 41
drag, startPoint x: 610, startPoint y: 331, endPoint x: 617, endPoint y: 331, distance: 7.6
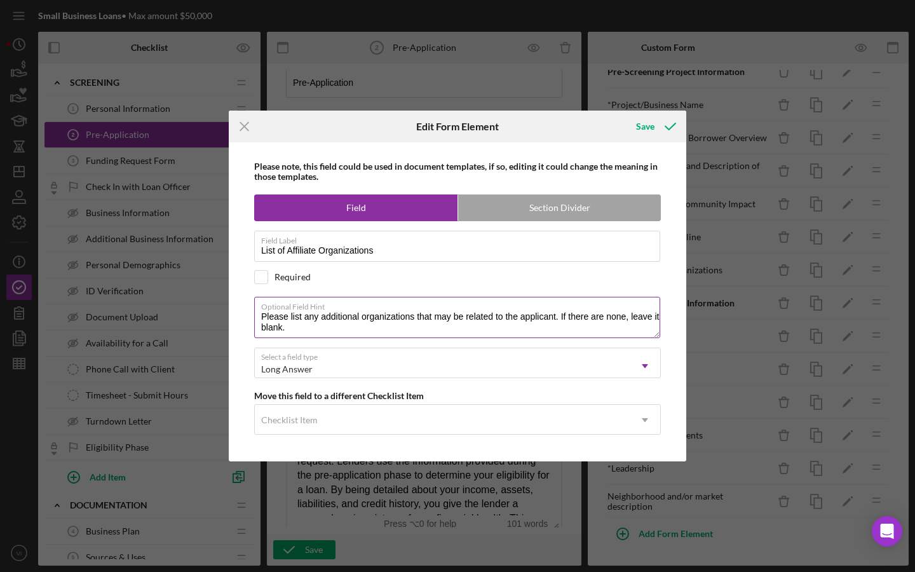
click at [610, 331] on textarea "Please list any additional organizations that may be related to the applicant. …" at bounding box center [457, 317] width 406 height 41
drag, startPoint x: 620, startPoint y: 331, endPoint x: 641, endPoint y: 317, distance: 25.1
click at [641, 317] on textarea "Please list any additional organizations that may be related to the applicant. …" at bounding box center [457, 317] width 406 height 41
click at [633, 319] on textarea "Please list any additional organizations that may be related to the applicant. …" at bounding box center [457, 317] width 406 height 41
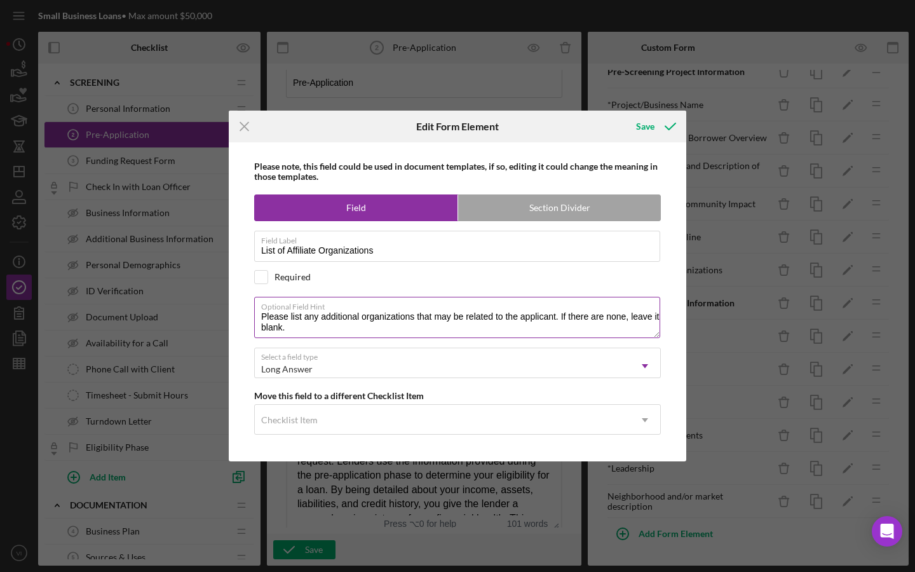
click at [631, 319] on textarea "Please list any additional organizations that may be related to the applicant. …" at bounding box center [457, 317] width 406 height 41
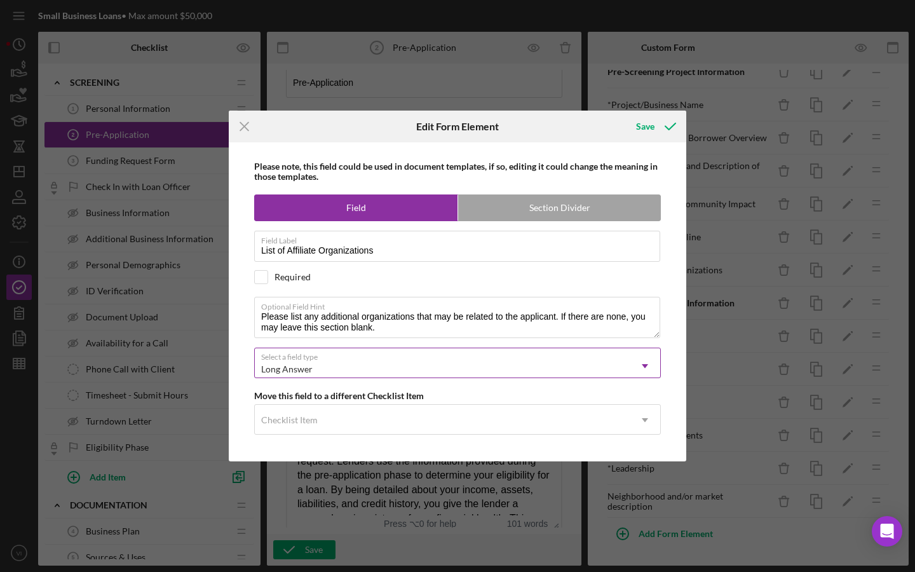
click at [617, 372] on div "Long Answer" at bounding box center [442, 369] width 375 height 29
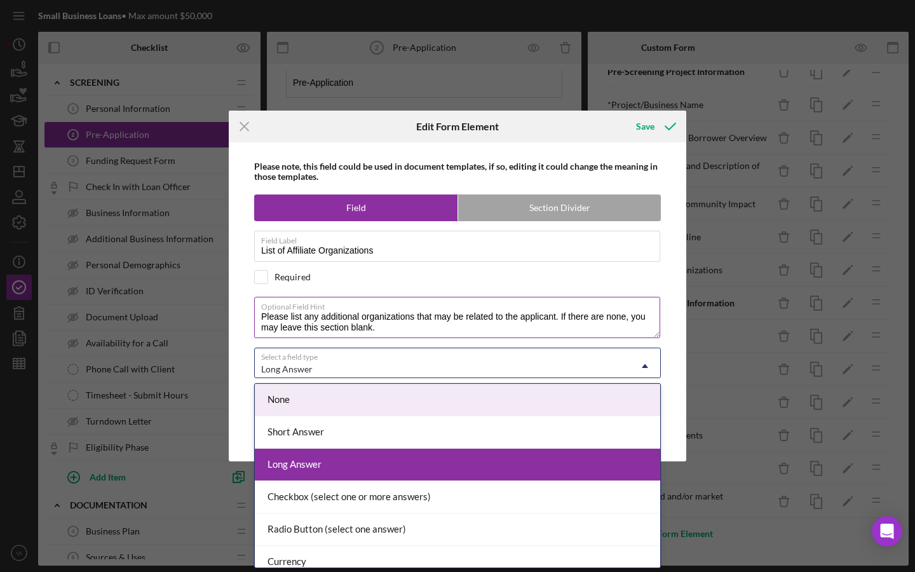
click at [619, 332] on textarea "Please list any additional organizations that may be related to the applicant. …" at bounding box center [457, 317] width 406 height 41
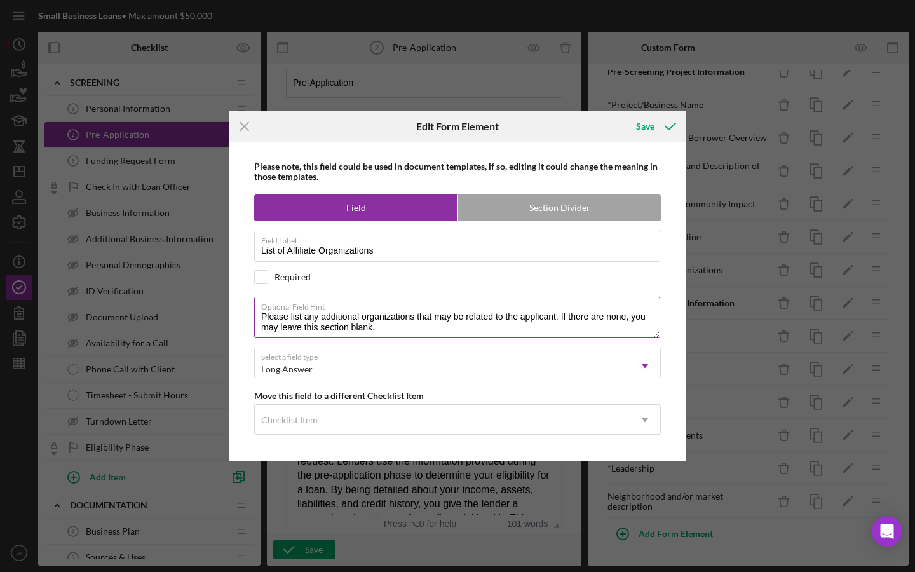
click at [552, 319] on textarea "Please list any additional organizations that may be related to the applicant. …" at bounding box center [457, 317] width 406 height 41
click at [557, 318] on textarea "Please list any additional organizations that may be related to the applicant. …" at bounding box center [457, 317] width 406 height 41
click at [519, 318] on textarea "Please list any additional organizations that may be related to the applicant. …" at bounding box center [457, 317] width 406 height 41
drag, startPoint x: 559, startPoint y: 319, endPoint x: 257, endPoint y: 308, distance: 302.8
click at [257, 308] on textarea "Please list any additional organizations that may be related to the applicant. …" at bounding box center [457, 317] width 406 height 41
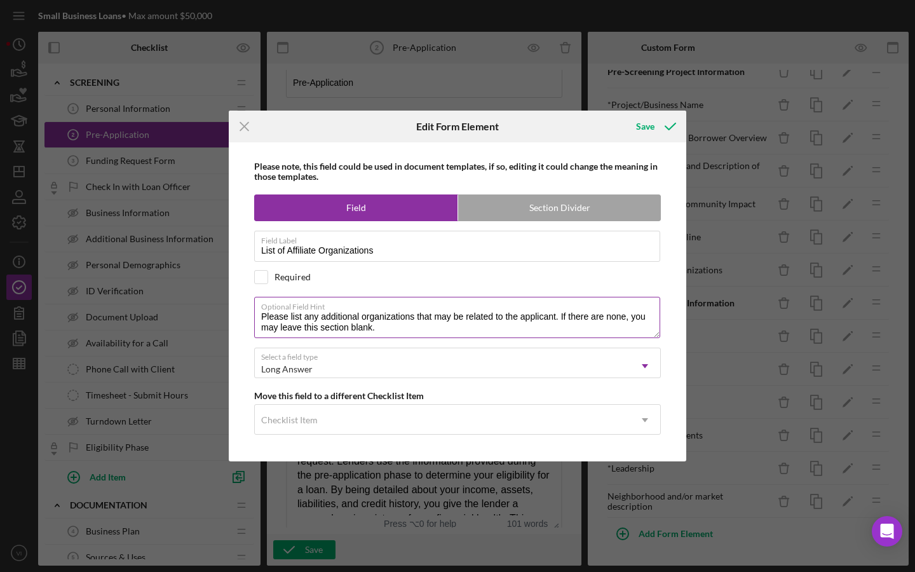
click at [554, 325] on textarea "Please list any additional organizations that may be related to the applicant. …" at bounding box center [457, 317] width 406 height 41
click at [516, 320] on textarea "Please list any additional organizations that may be related to the applicant. …" at bounding box center [457, 317] width 406 height 41
click at [549, 333] on textarea "Please list any additional organizations that may be related to the loan applic…" at bounding box center [457, 317] width 406 height 41
type textarea "Please list any additional organizations that may be related to the loan applic…"
click at [656, 138] on icon "submit" at bounding box center [671, 127] width 32 height 32
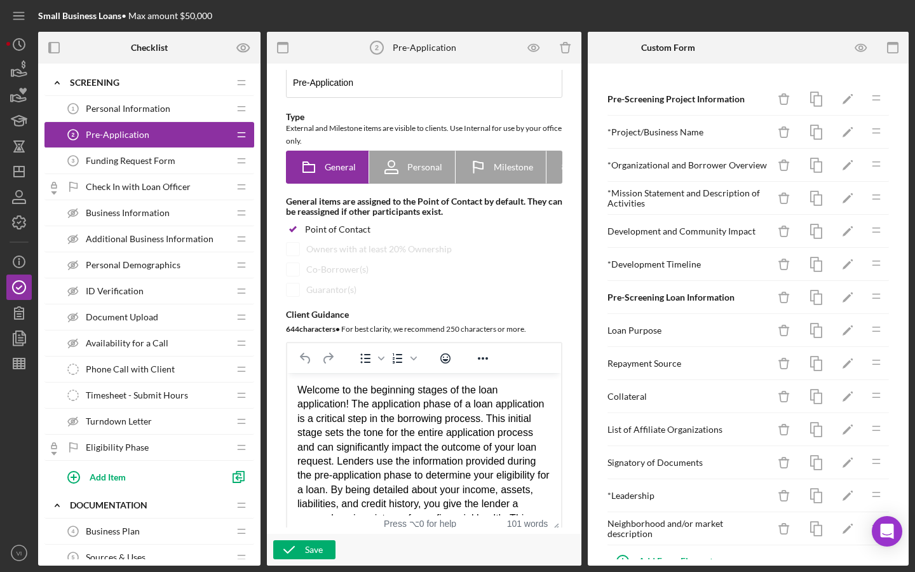
scroll to position [0, 0]
click at [849, 233] on icon "Icon/Edit" at bounding box center [848, 231] width 29 height 29
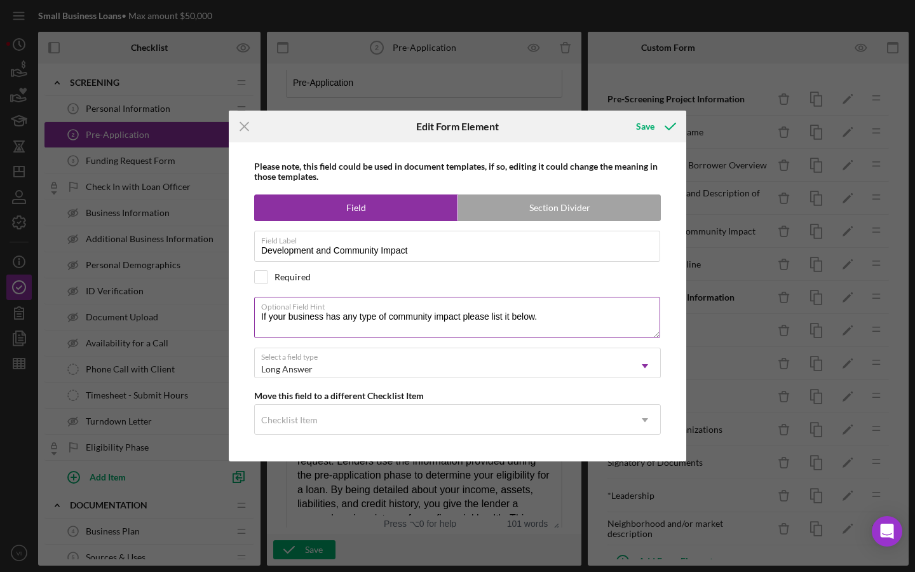
drag, startPoint x: 285, startPoint y: 313, endPoint x: 264, endPoint y: 315, distance: 20.4
click at [264, 315] on textarea "If your business has any type of community impact please list it below." at bounding box center [457, 317] width 406 height 41
click at [367, 320] on textarea "Describe any community impact business has any type of community impact please …" at bounding box center [457, 317] width 406 height 41
click at [362, 317] on textarea "Describe any community impact business has any type of community impact please …" at bounding box center [457, 317] width 406 height 41
click at [317, 322] on textarea "Describe any community impact business has any type of community impact please …" at bounding box center [457, 317] width 406 height 41
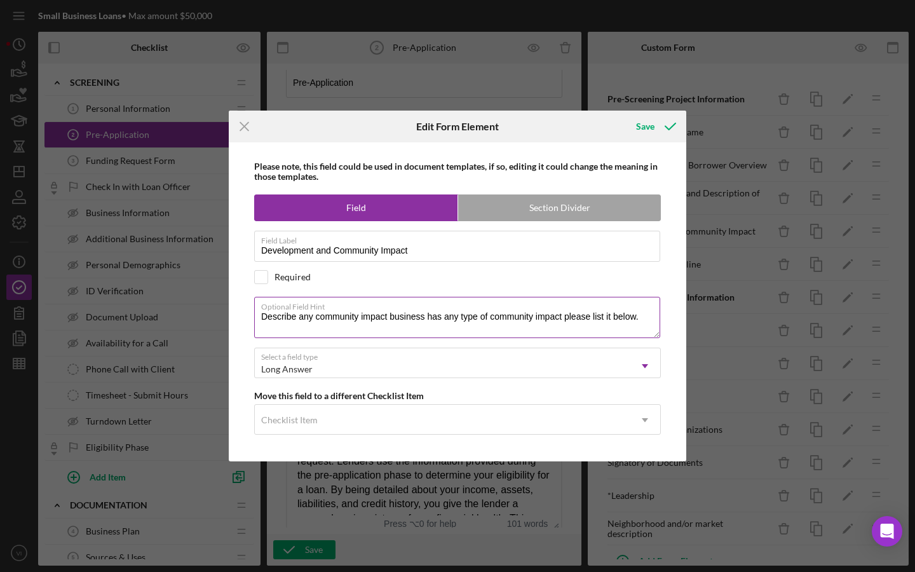
click at [317, 317] on textarea "Describe any community impact business has any type of community impact please …" at bounding box center [457, 317] width 406 height 41
click at [464, 315] on textarea "Describe any development and community impact business has any type of communit…" at bounding box center [457, 317] width 406 height 41
click at [461, 316] on textarea "Describe any development and community impact business has any type of communit…" at bounding box center [457, 317] width 406 height 41
drag, startPoint x: 489, startPoint y: 332, endPoint x: 570, endPoint y: 315, distance: 82.5
click at [570, 315] on textarea "Describe any development and community impact of your project or business. busi…" at bounding box center [457, 317] width 406 height 41
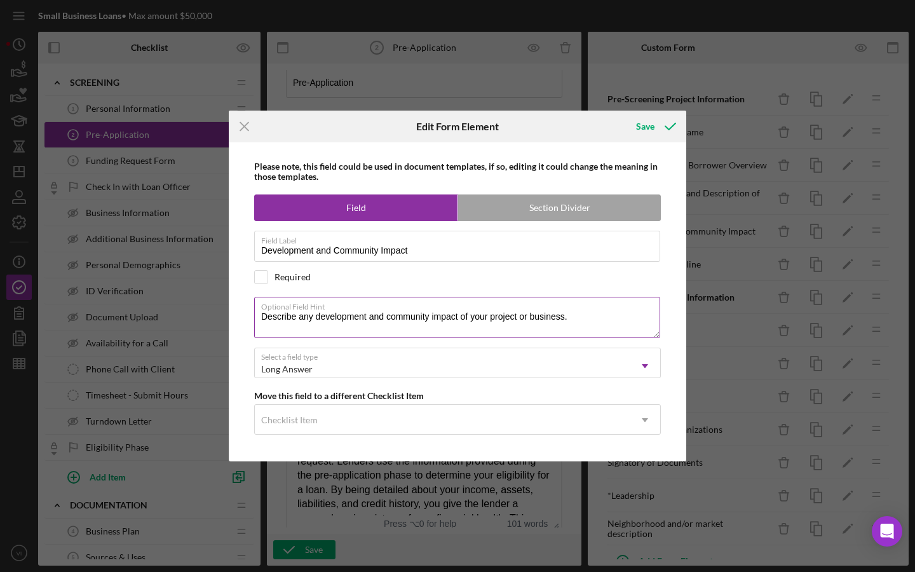
click at [293, 318] on textarea "Describe any development and community impact of your project or business." at bounding box center [457, 317] width 406 height 41
click at [586, 307] on label "Optional Field Hint" at bounding box center [460, 305] width 399 height 14
click at [586, 307] on textarea "Describe any development and community impact of your project or business." at bounding box center [457, 317] width 406 height 41
drag, startPoint x: 579, startPoint y: 317, endPoint x: 217, endPoint y: 324, distance: 361.8
click at [217, 324] on div "Icon/Menu Close Edit Form Element Save Please note, this field could be used in…" at bounding box center [457, 286] width 915 height 572
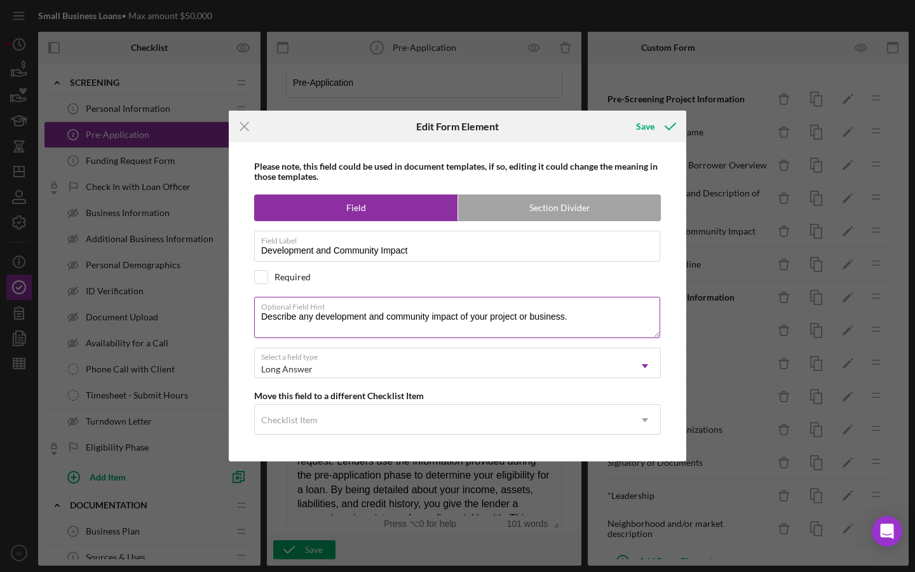
click at [597, 312] on textarea "Describe any development and community impact of your project or business." at bounding box center [457, 317] width 406 height 41
click at [597, 318] on textarea "Describe any development and community impact of your project or business." at bounding box center [457, 317] width 406 height 41
click at [596, 319] on textarea "Describe any development and community impact of your project or business." at bounding box center [457, 317] width 406 height 41
click at [287, 316] on textarea "Describe any development and community impact of your project or business." at bounding box center [457, 317] width 406 height 41
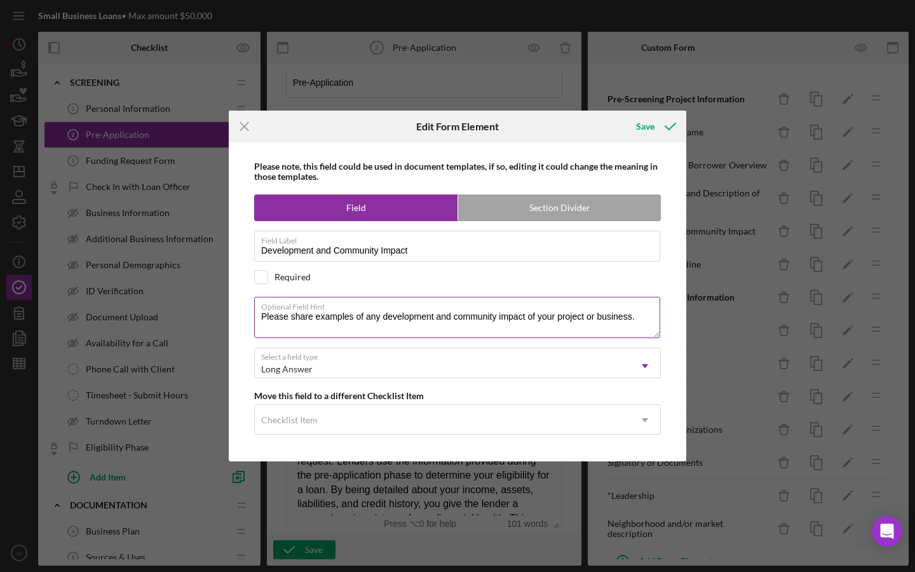
click at [598, 308] on label "Optional Field Hint" at bounding box center [460, 305] width 399 height 14
click at [598, 308] on textarea "Please share examples of any development and community impact of your project o…" at bounding box center [457, 317] width 406 height 41
click at [644, 315] on textarea "Please share examples of any development and community impact of your project o…" at bounding box center [457, 317] width 406 height 41
type textarea "Please share examples of any development and community impact of your project o…"
click at [673, 136] on icon "submit" at bounding box center [671, 127] width 32 height 32
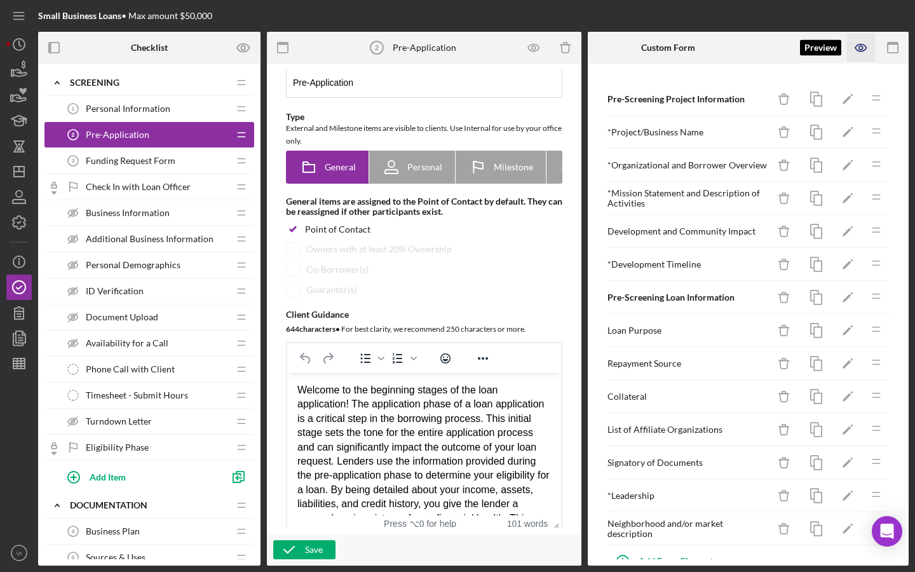
click at [868, 57] on icon "button" at bounding box center [861, 48] width 29 height 29
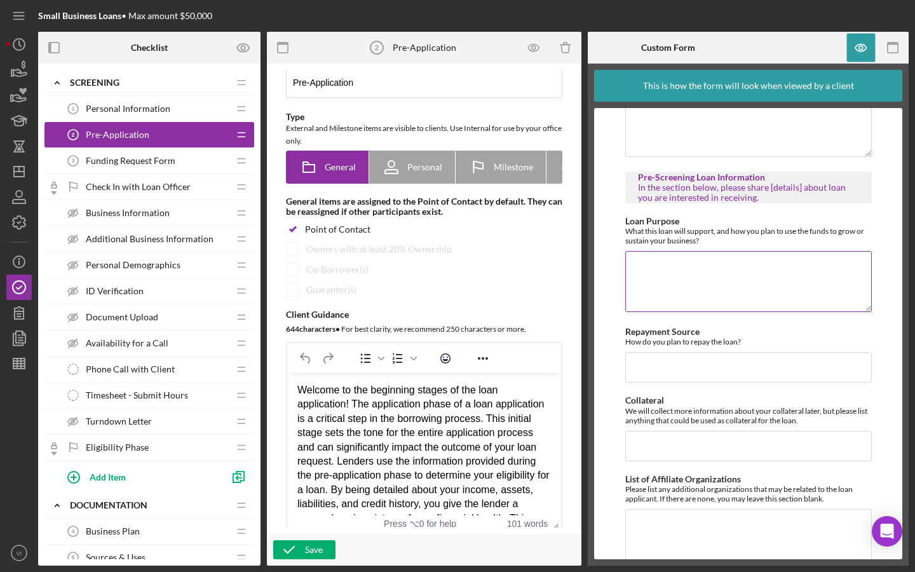
scroll to position [502, 0]
click at [865, 55] on icon "button" at bounding box center [861, 48] width 29 height 29
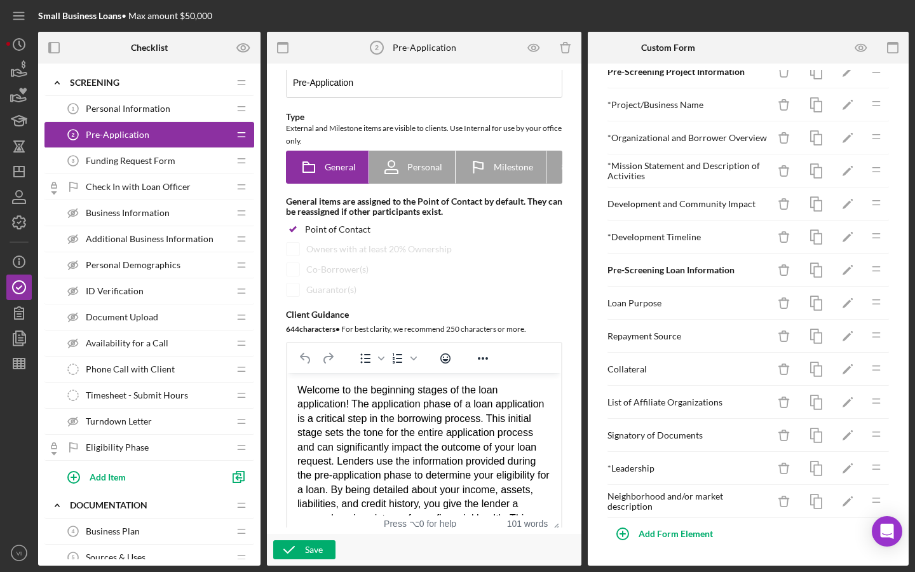
scroll to position [27, 0]
click at [855, 304] on icon "Icon/Edit" at bounding box center [848, 303] width 29 height 29
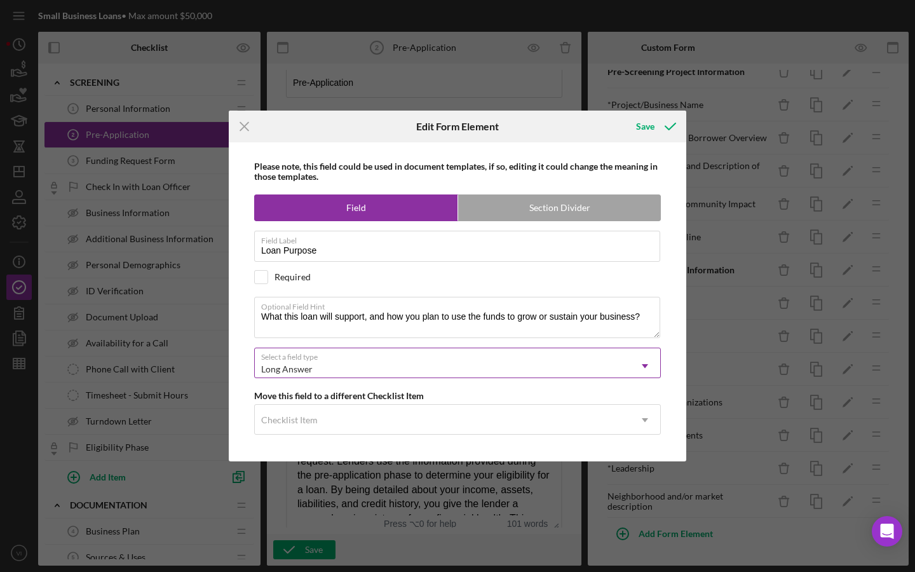
click at [453, 348] on div "Long Answer Icon/Dropdown Arrow" at bounding box center [457, 363] width 407 height 31
click at [672, 98] on div "Icon/Menu Close Edit Form Element Save Please note, this field could be used in…" at bounding box center [457, 286] width 915 height 572
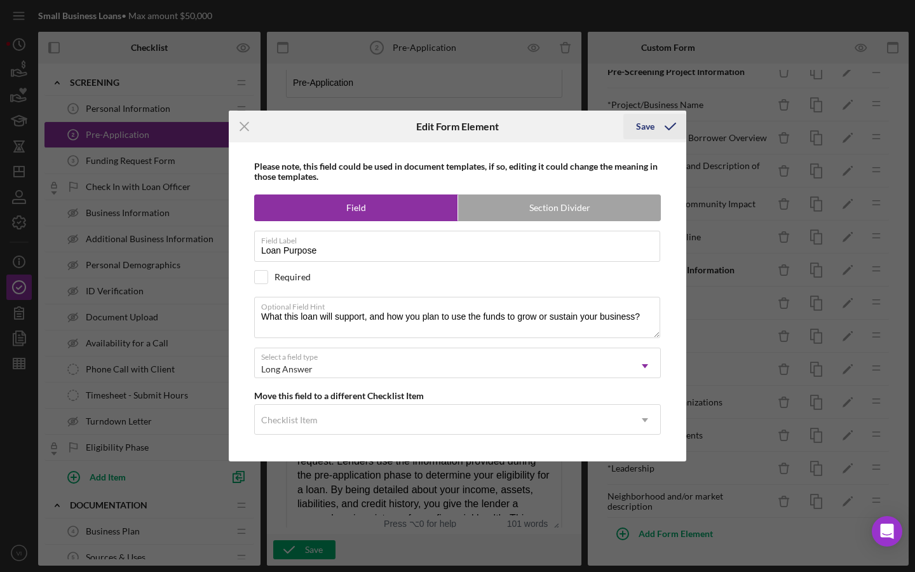
click at [650, 118] on div "Save" at bounding box center [645, 126] width 18 height 25
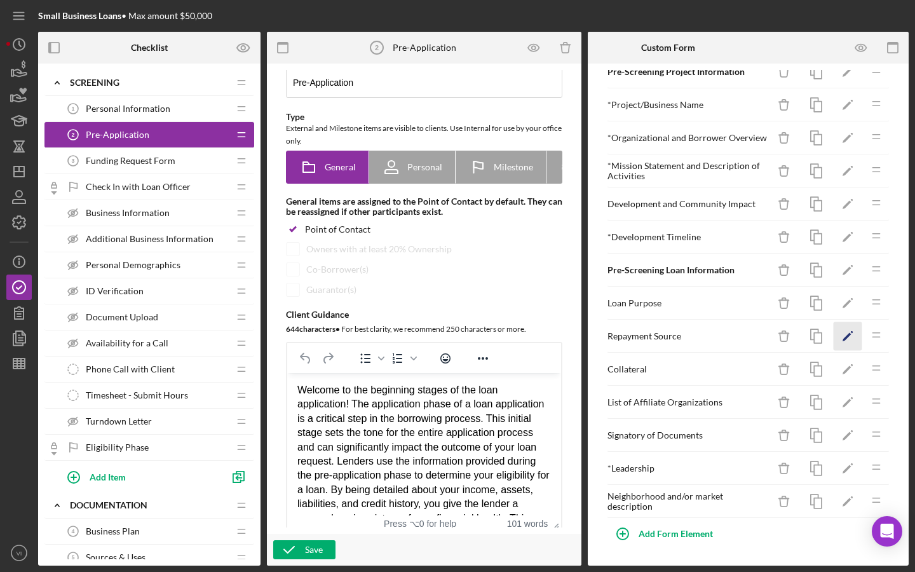
click at [854, 348] on icon "Icon/Edit" at bounding box center [848, 336] width 29 height 29
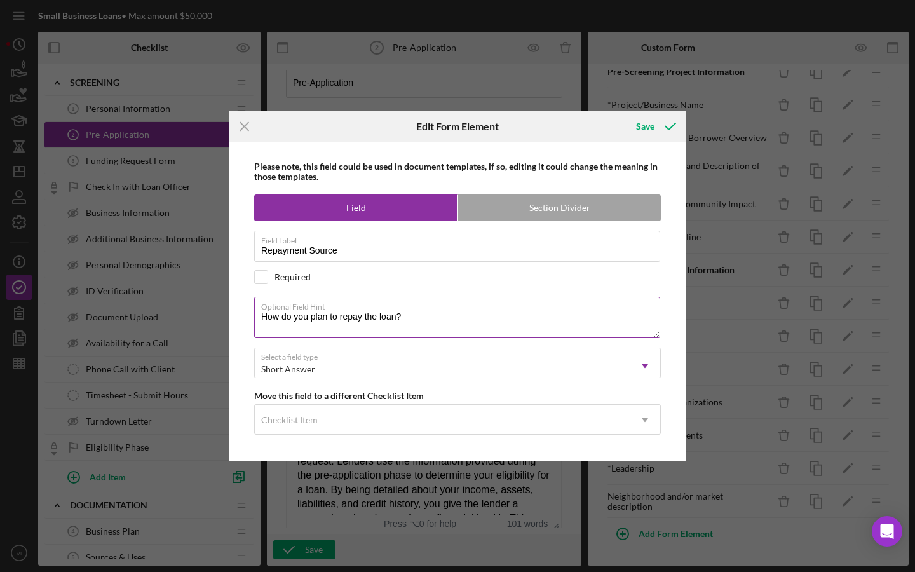
drag, startPoint x: 304, startPoint y: 315, endPoint x: 263, endPoint y: 315, distance: 40.7
click at [263, 315] on textarea "How do you plan to repay the loan?" at bounding box center [457, 317] width 406 height 41
click at [317, 321] on textarea "How do you plan to repay the loan?" at bounding box center [457, 317] width 406 height 41
drag, startPoint x: 310, startPoint y: 321, endPoint x: 256, endPoint y: 321, distance: 54.0
click at [256, 321] on textarea "How do you plan to repay the loan?" at bounding box center [457, 317] width 406 height 41
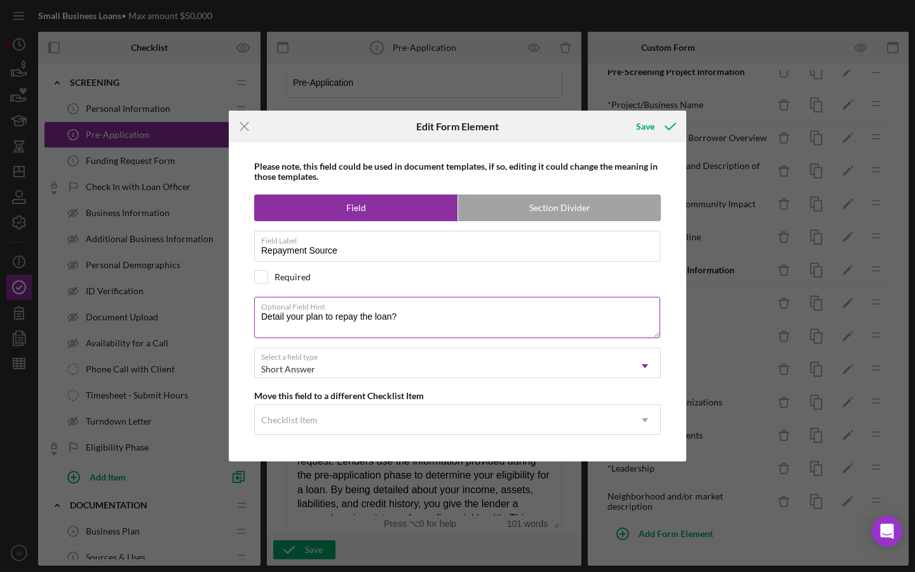
click at [278, 320] on textarea "Detail your plan to repay the loan?" at bounding box center [457, 317] width 406 height 41
drag, startPoint x: 285, startPoint y: 320, endPoint x: 242, endPoint y: 312, distance: 43.9
click at [242, 315] on div "Please note, this field could be used in document templates, if so, editing it …" at bounding box center [457, 301] width 445 height 319
click at [299, 312] on label "Optional Field Hint" at bounding box center [460, 305] width 399 height 14
click at [299, 312] on textarea "How do your plan to repay the loan?" at bounding box center [457, 317] width 406 height 41
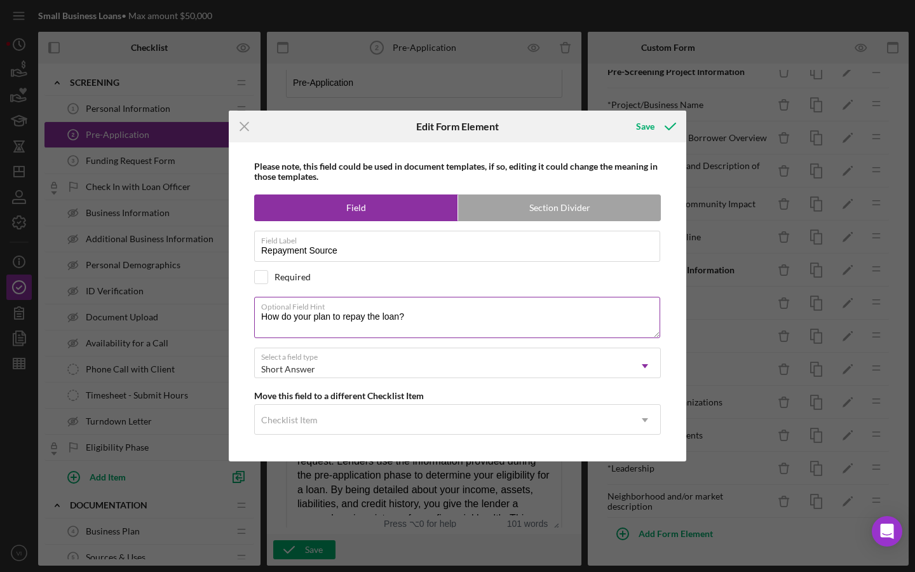
click at [308, 329] on textarea "How do your plan to repay the loan?" at bounding box center [457, 317] width 406 height 41
click at [447, 331] on textarea "How do you plan to repay the loan?" at bounding box center [457, 317] width 406 height 41
click at [267, 322] on textarea "How do you plan to repay the loan?" at bounding box center [457, 317] width 406 height 41
type textarea "How do you plan to repay the loan?"
click at [242, 130] on line at bounding box center [244, 127] width 8 height 8
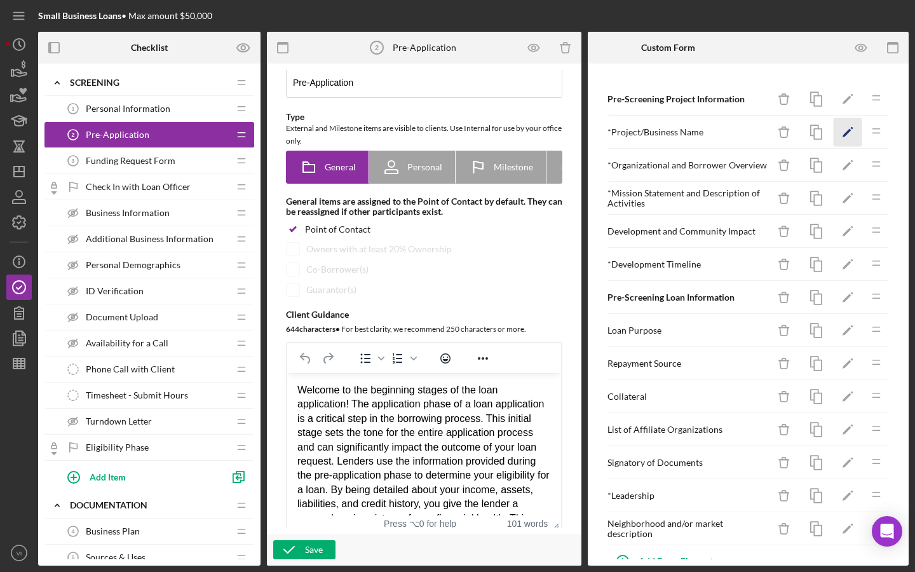
scroll to position [0, 0]
click at [877, 56] on div at bounding box center [862, 48] width 32 height 32
click at [863, 43] on icon "button" at bounding box center [861, 48] width 29 height 29
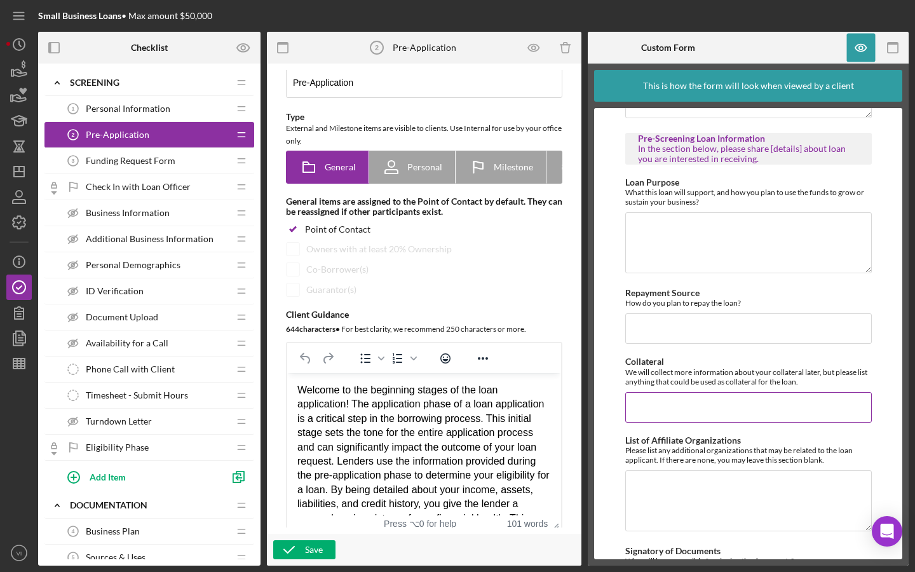
scroll to position [538, 0]
click at [863, 54] on icon "button" at bounding box center [861, 48] width 29 height 29
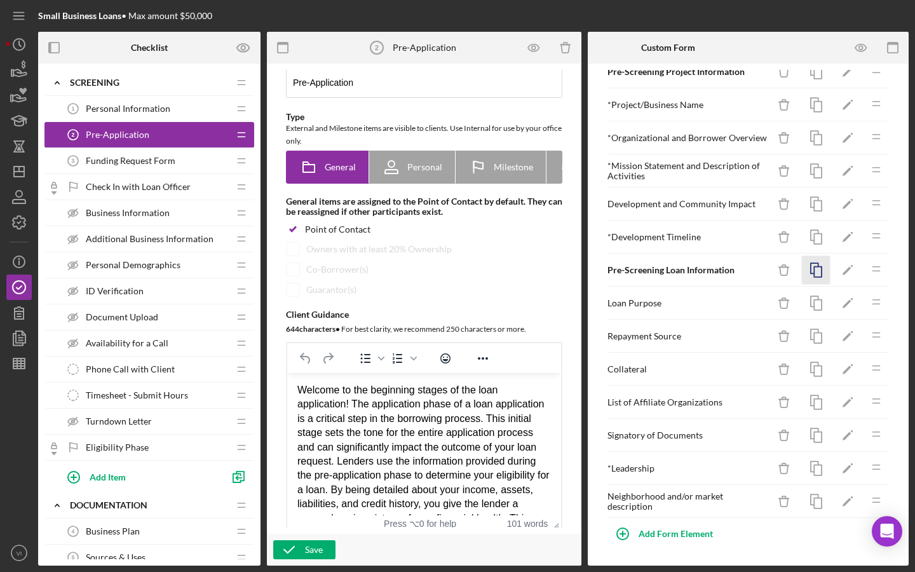
scroll to position [27, 0]
click at [846, 273] on polygon "button" at bounding box center [847, 271] width 9 height 9
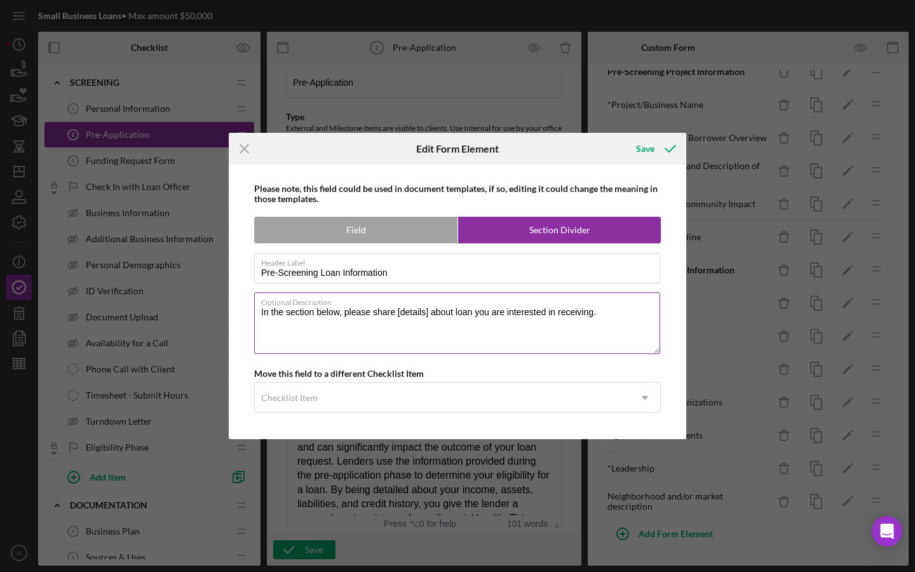
drag, startPoint x: 376, startPoint y: 315, endPoint x: 423, endPoint y: 313, distance: 47.7
click at [422, 313] on textarea "In the section below, please share [details] about loan you are interested in r…" at bounding box center [457, 322] width 406 height 61
click at [345, 315] on textarea "In the section below, please share [details] about loan you are interested in r…" at bounding box center [457, 322] width 406 height 61
drag, startPoint x: 275, startPoint y: 314, endPoint x: 235, endPoint y: 314, distance: 39.4
click at [235, 314] on div "Please note, this field could be used in document templates, if so, editing it …" at bounding box center [457, 302] width 445 height 275
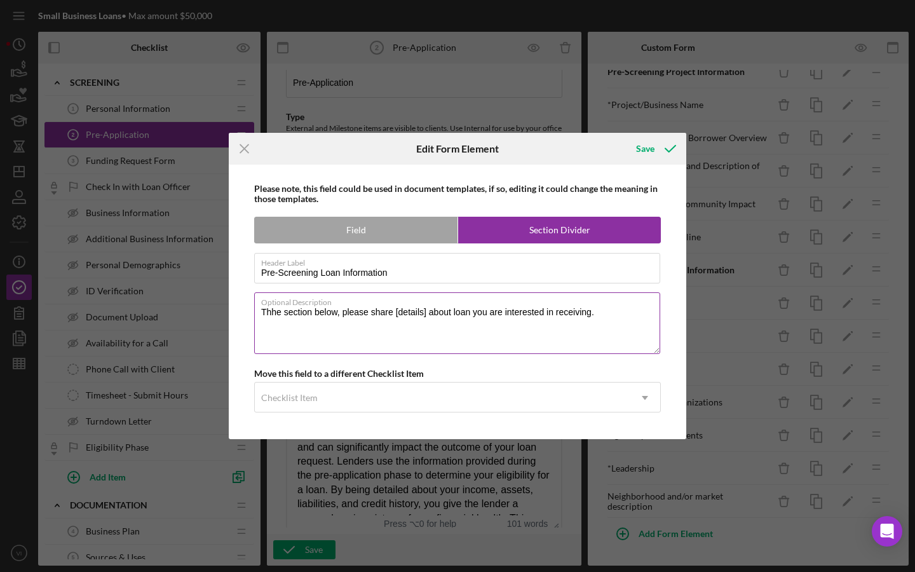
drag, startPoint x: 270, startPoint y: 319, endPoint x: 651, endPoint y: 318, distance: 381.4
click at [651, 318] on textarea "Thhe section below, please share [details] about loan you are interested in rec…" at bounding box center [457, 322] width 406 height 61
drag, startPoint x: 626, startPoint y: 309, endPoint x: 291, endPoint y: 312, distance: 335.0
click at [291, 312] on textarea "Thhe section below, please share [details] about loan you are interested in rec…" at bounding box center [457, 322] width 406 height 61
type textarea "This section below [gives us more information about ..]"
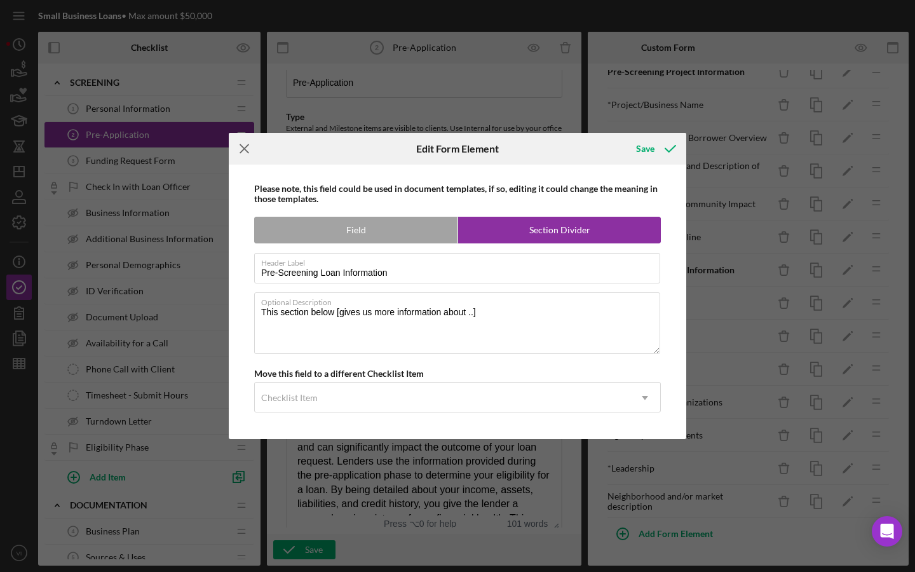
click at [246, 136] on icon "Icon/Menu Close" at bounding box center [245, 149] width 32 height 32
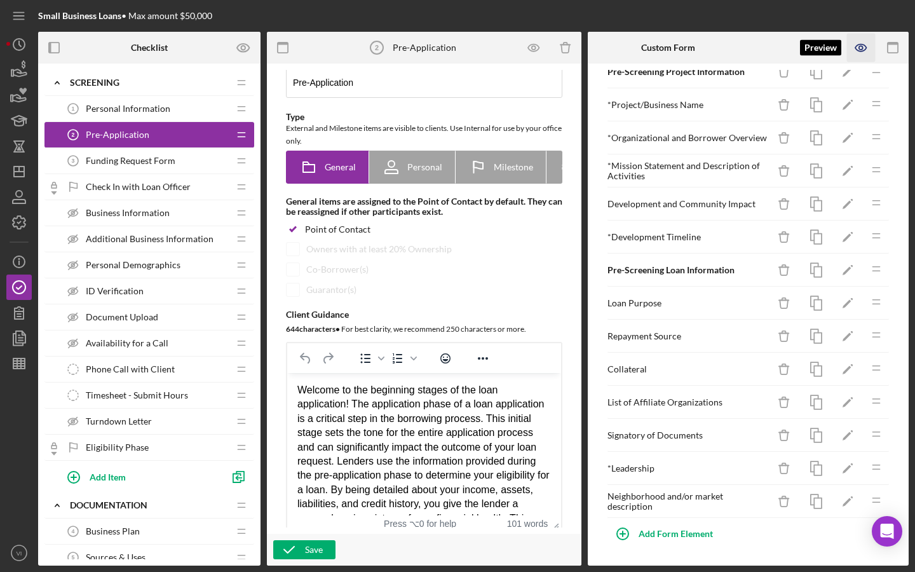
click at [856, 43] on icon "button" at bounding box center [861, 48] width 29 height 29
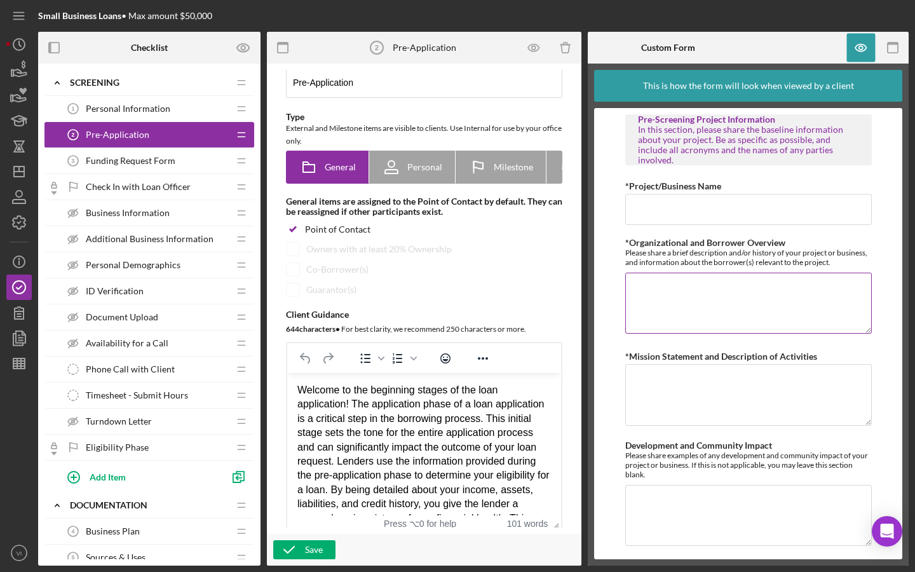
scroll to position [3, 0]
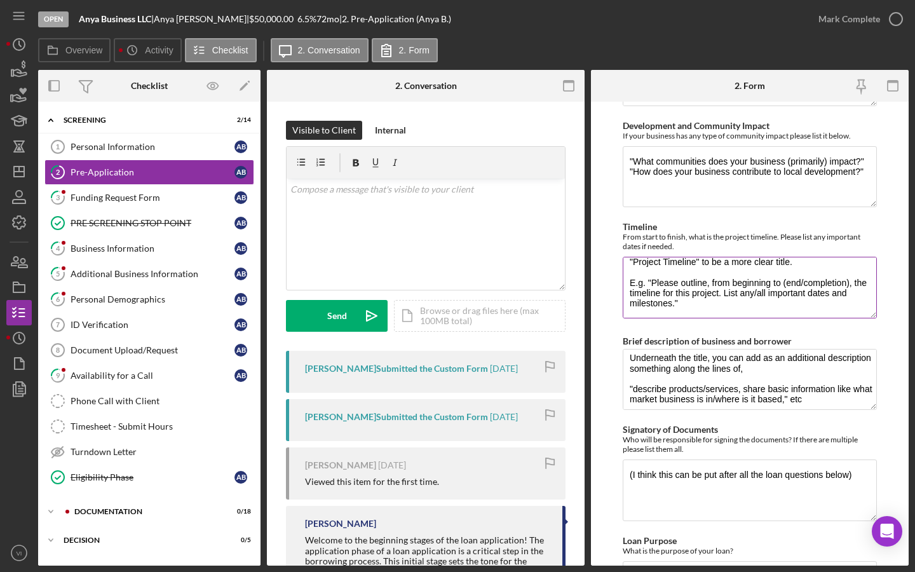
scroll to position [20, 0]
drag, startPoint x: 676, startPoint y: 282, endPoint x: 652, endPoint y: 271, distance: 25.9
click at [652, 271] on textarea ""Project Timeline" to be a more clear title. E.g. "Please outline, from beginni…" at bounding box center [750, 287] width 254 height 61
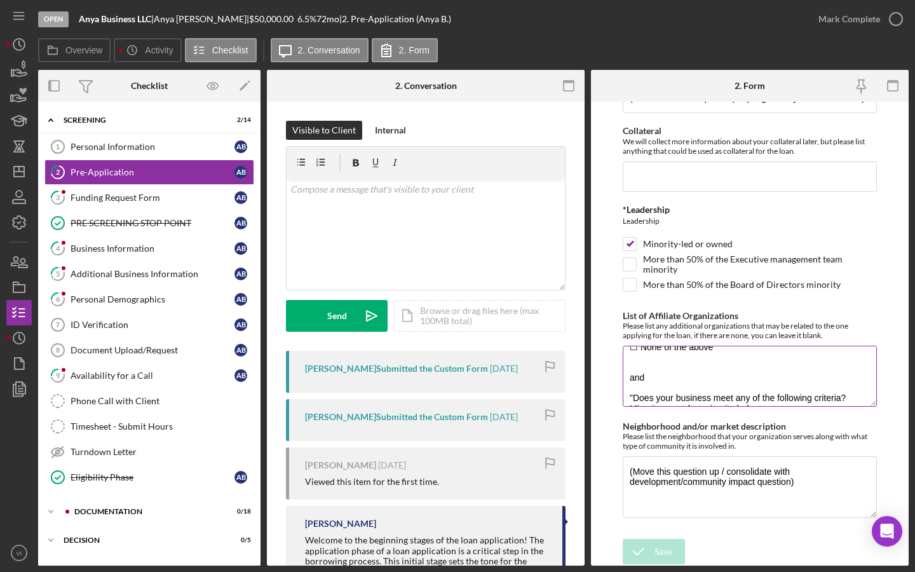
scroll to position [136, 0]
click at [818, 336] on div "Please list any additional organizations that may be related to the one applyin…" at bounding box center [750, 330] width 254 height 19
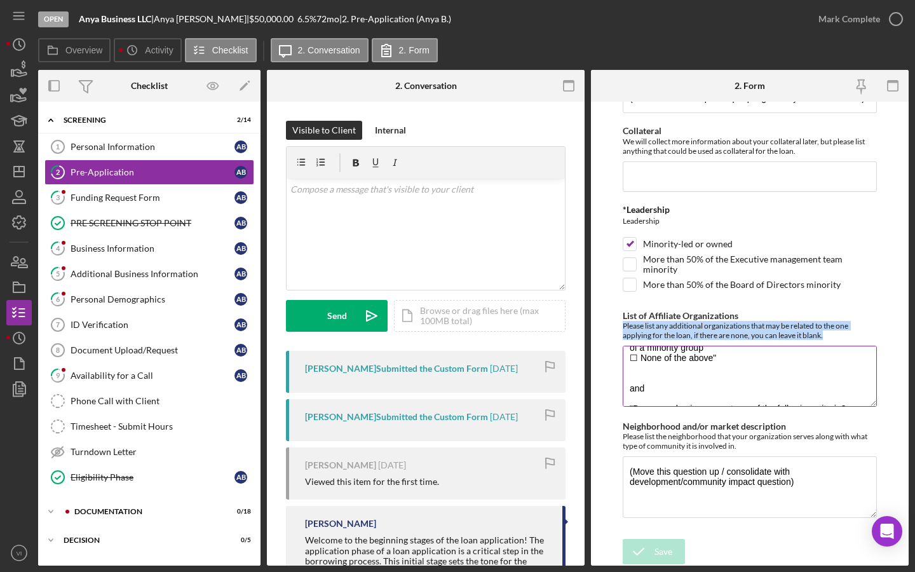
drag, startPoint x: 828, startPoint y: 336, endPoint x: 624, endPoint y: 322, distance: 204.5
click at [624, 322] on div "Please list any additional organizations that may be related to the one applyin…" at bounding box center [750, 330] width 254 height 19
copy div "Please list any additional organizations that may be related to the one applyin…"
